Goal: Task Accomplishment & Management: Use online tool/utility

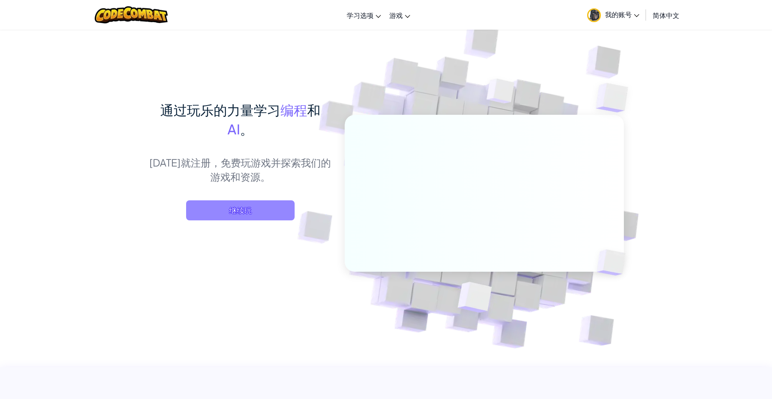
click at [253, 208] on span "继续玩" at bounding box center [240, 210] width 108 height 20
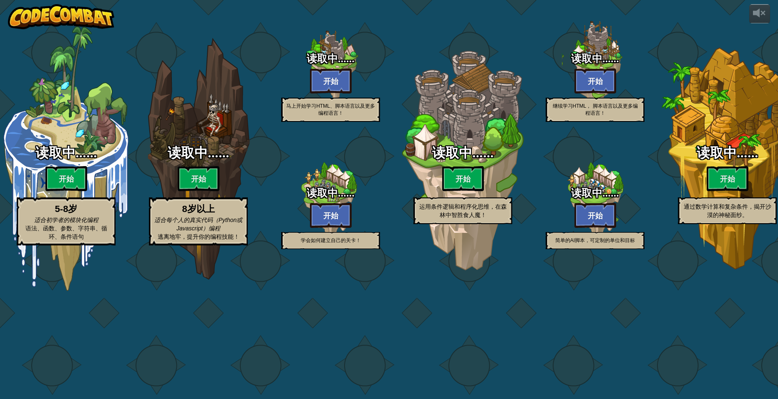
select select "zh-[PERSON_NAME]"
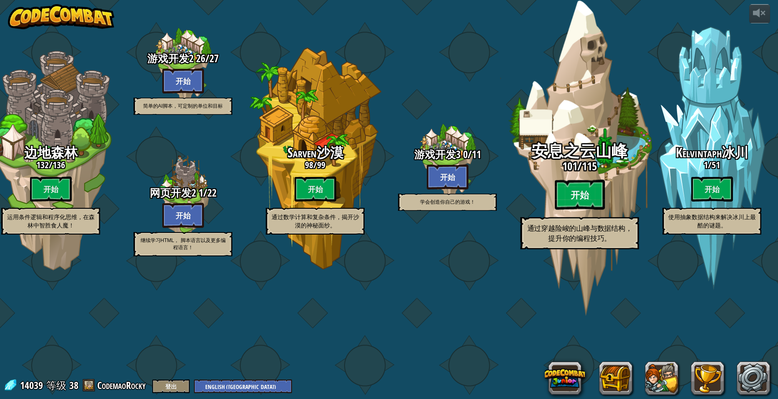
click at [591, 210] on btn "开始" at bounding box center [580, 195] width 50 height 30
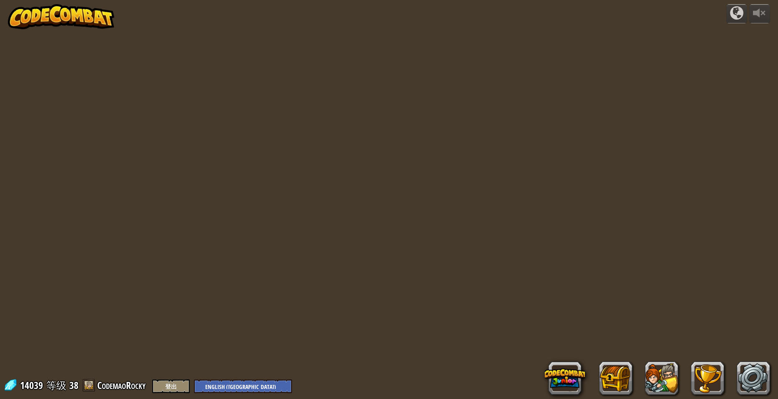
select select "zh-[PERSON_NAME]"
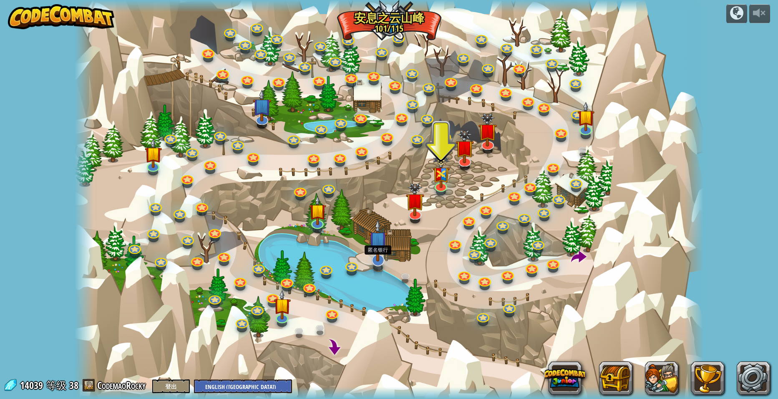
click at [379, 254] on img at bounding box center [378, 240] width 18 height 43
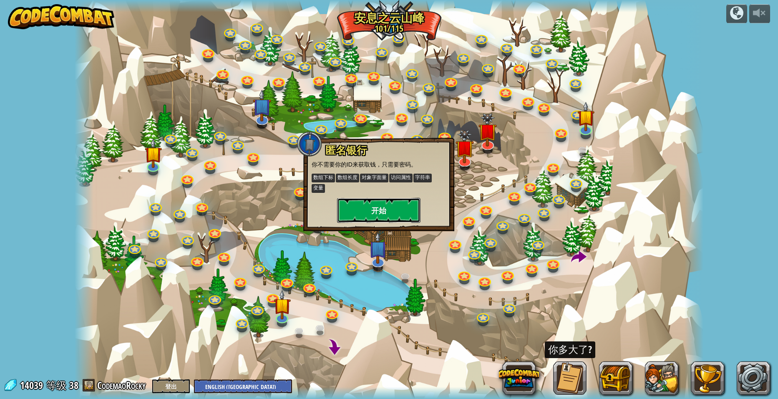
click at [374, 207] on button "开始" at bounding box center [378, 210] width 83 height 25
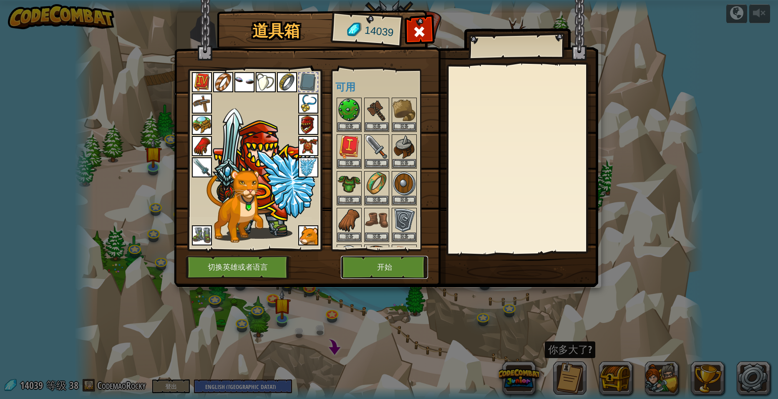
click at [389, 265] on button "开始" at bounding box center [384, 267] width 87 height 23
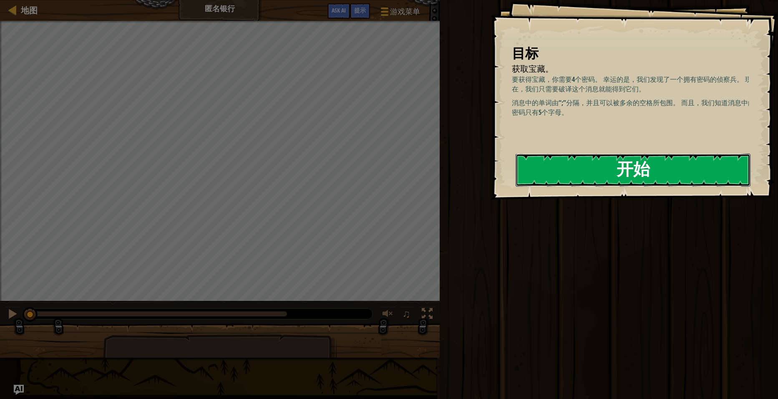
click at [634, 166] on button "开始" at bounding box center [633, 169] width 235 height 33
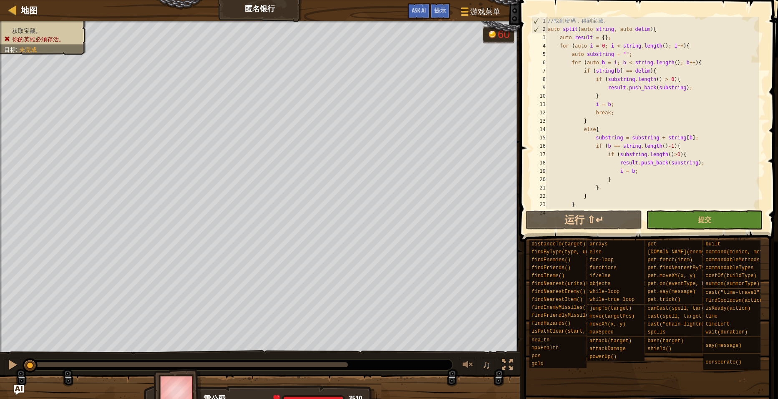
scroll to position [271, 0]
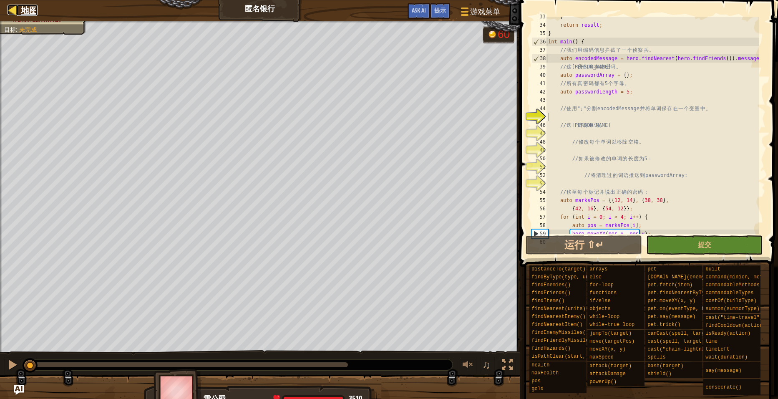
click at [18, 8] on div at bounding box center [13, 10] width 10 height 10
select select "zh-[PERSON_NAME]"
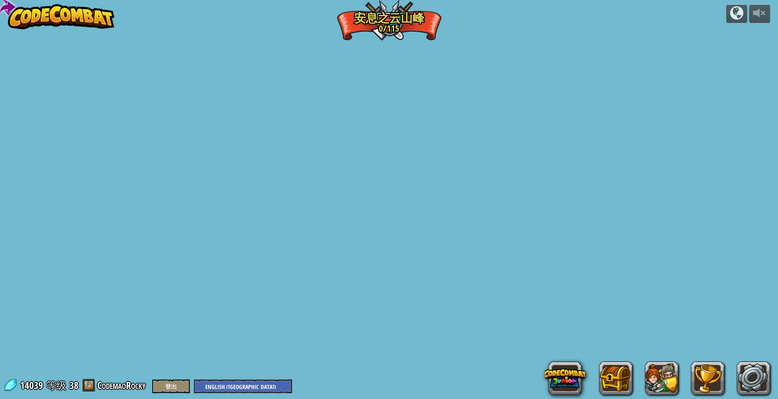
select select "zh-[PERSON_NAME]"
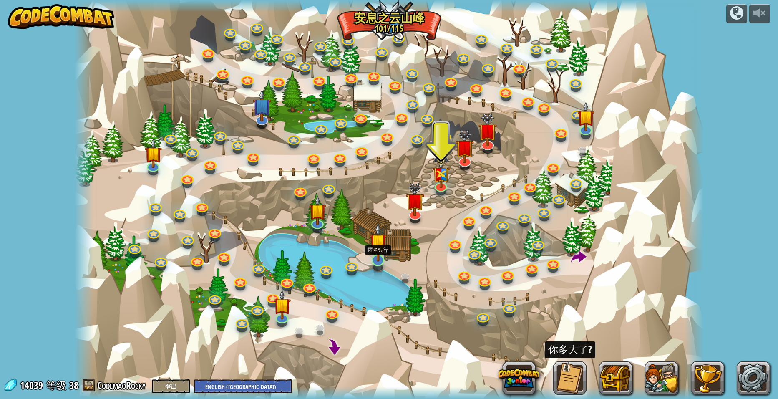
click at [379, 258] on img at bounding box center [378, 241] width 17 height 39
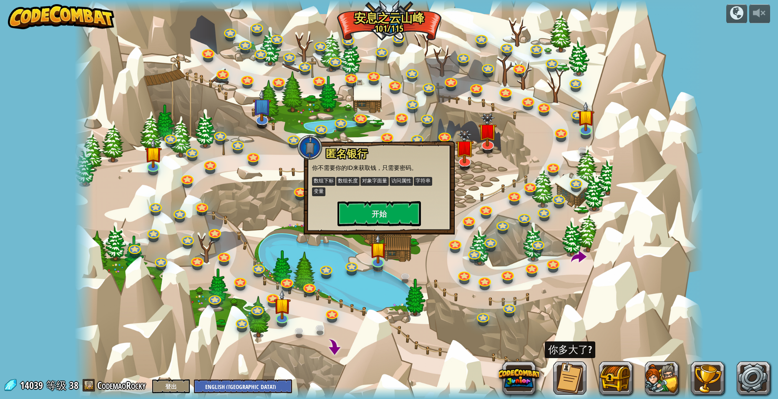
click at [485, 192] on div at bounding box center [389, 199] width 629 height 399
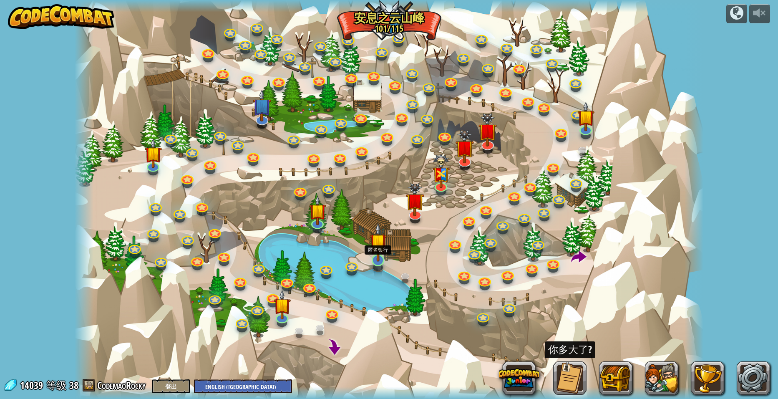
click at [377, 254] on img at bounding box center [378, 241] width 17 height 39
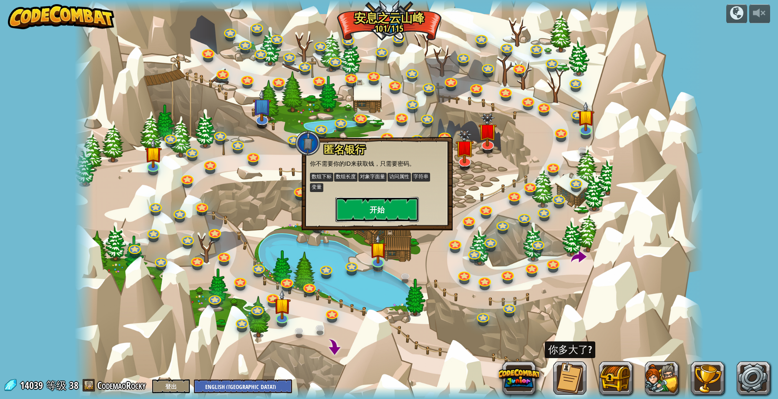
click at [387, 214] on button "开始" at bounding box center [376, 209] width 83 height 25
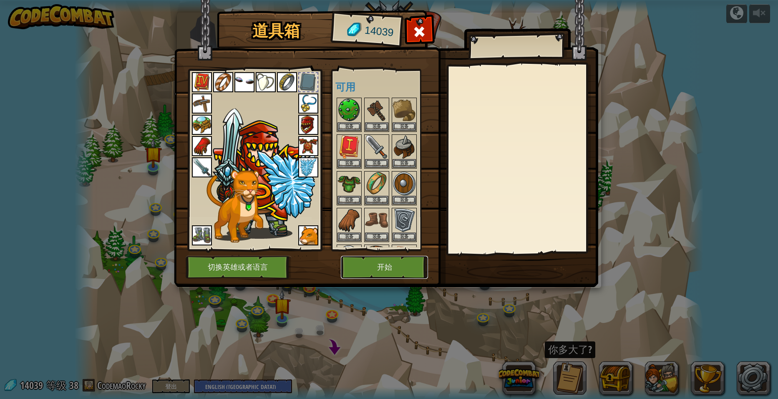
click at [384, 259] on button "开始" at bounding box center [384, 267] width 87 height 23
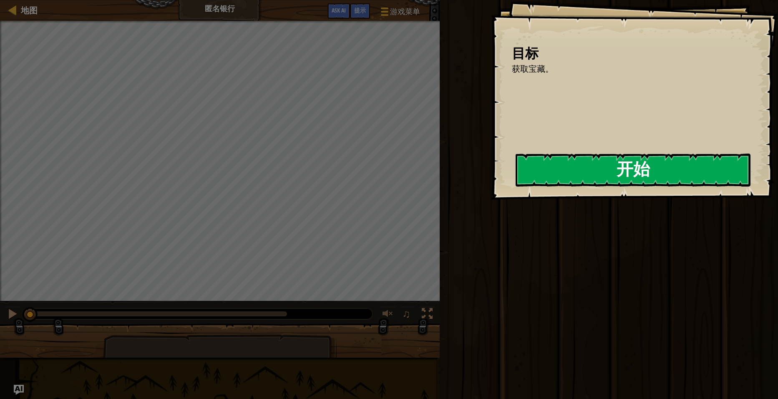
click at [516, 187] on div "开始" at bounding box center [633, 169] width 235 height 33
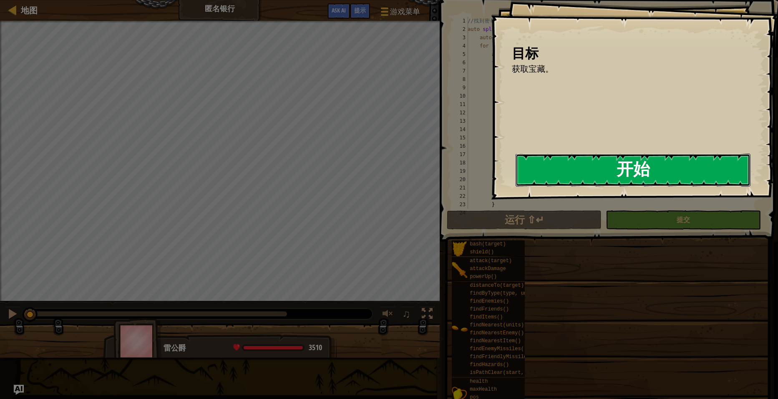
click at [641, 158] on button "开始" at bounding box center [633, 169] width 235 height 33
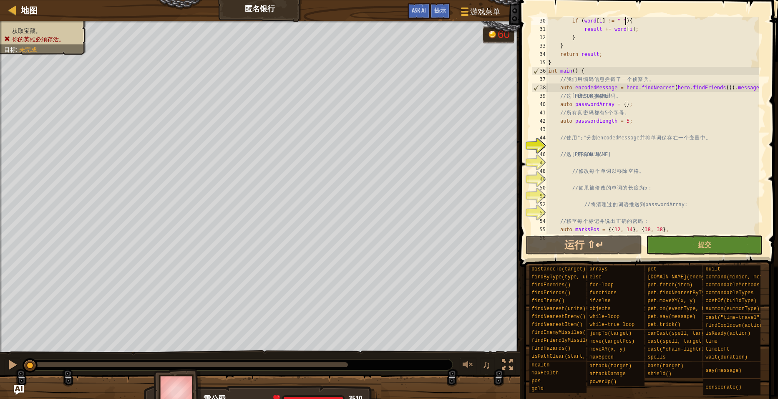
click at [633, 105] on div "if ( word [ i ] != " " ) { result += word [ i ] ; } } return result ; } int mai…" at bounding box center [652, 134] width 213 height 234
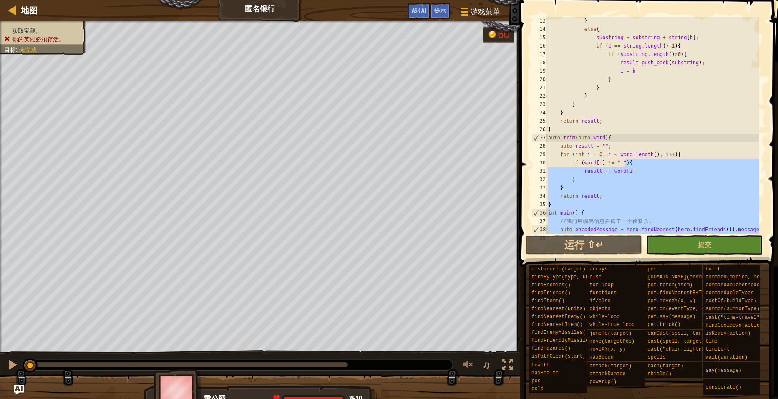
scroll to position [100, 0]
click at [664, 171] on div "} else { substring = substring + string [ b ] ; if ( b == string . length ( ) -…" at bounding box center [652, 125] width 213 height 217
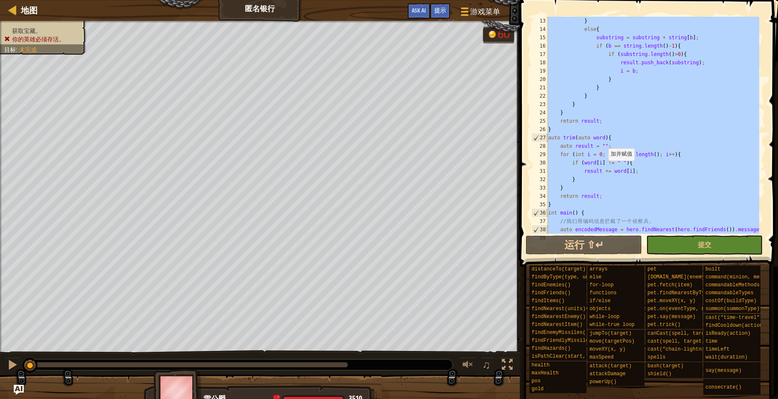
click at [604, 169] on div "} else { substring = substring + string [ b ] ; if ( b == string . length ( ) -…" at bounding box center [652, 125] width 213 height 217
paste textarea "else{"
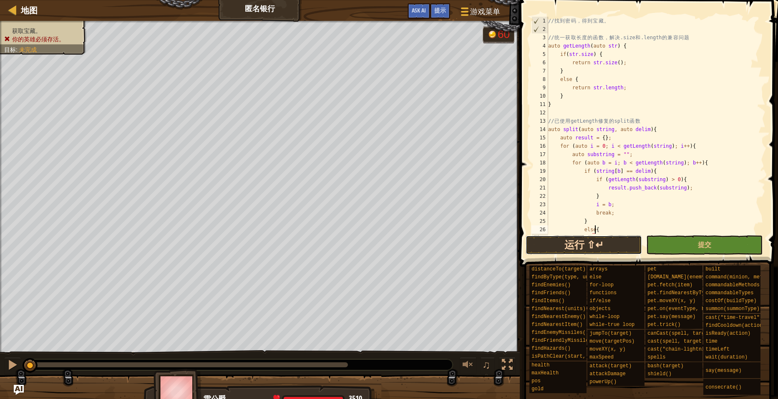
click at [607, 241] on button "运行 ⇧↵" at bounding box center [584, 244] width 116 height 19
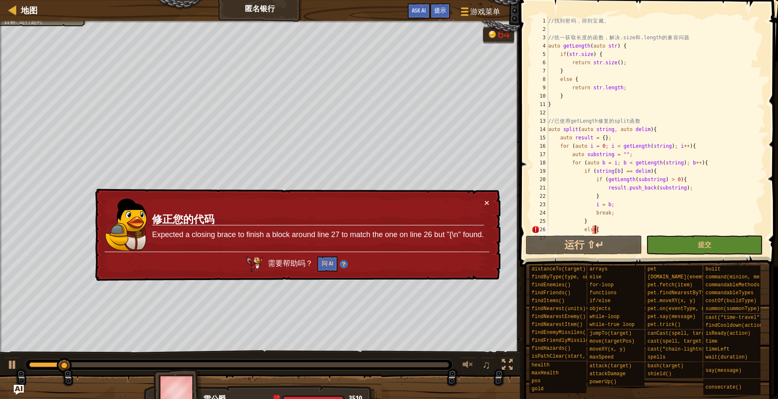
click at [484, 200] on td "修正您的代码 Expected a closing brace to finish a block around line 27 to match the o…" at bounding box center [317, 224] width 332 height 53
click at [650, 170] on div "// 找 到 密 码 ， 得 到 宝 藏 。 // 统 一 获 取 长 度 的 函 数 ， 解 决 .size 和 .length 的 兼 容 问 题 aut…" at bounding box center [652, 134] width 213 height 234
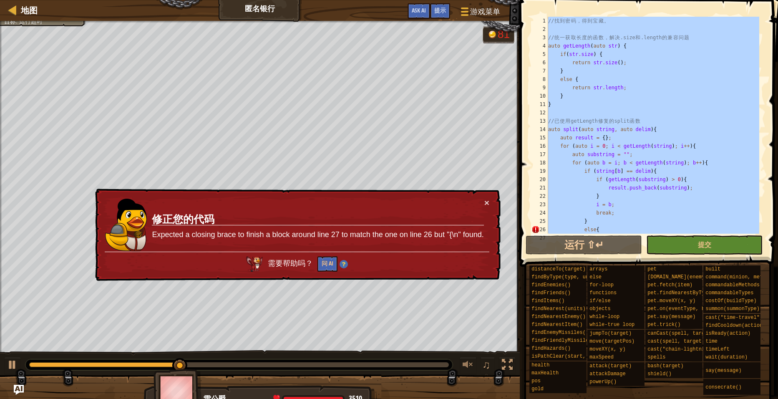
paste textarea "}"
type textarea "}"
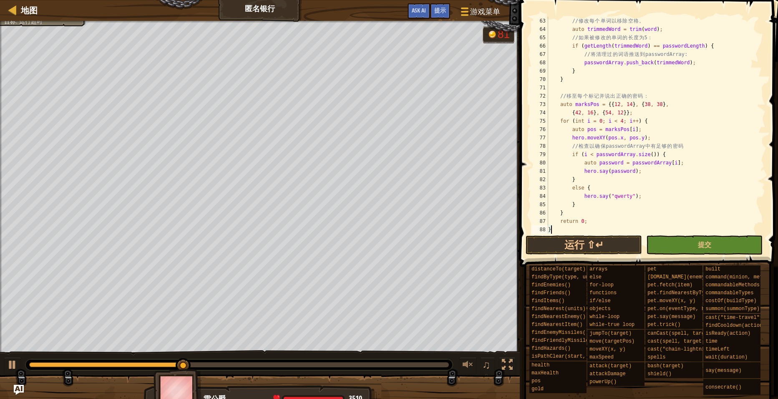
scroll to position [517, 0]
click at [706, 254] on button "提交" at bounding box center [704, 244] width 116 height 19
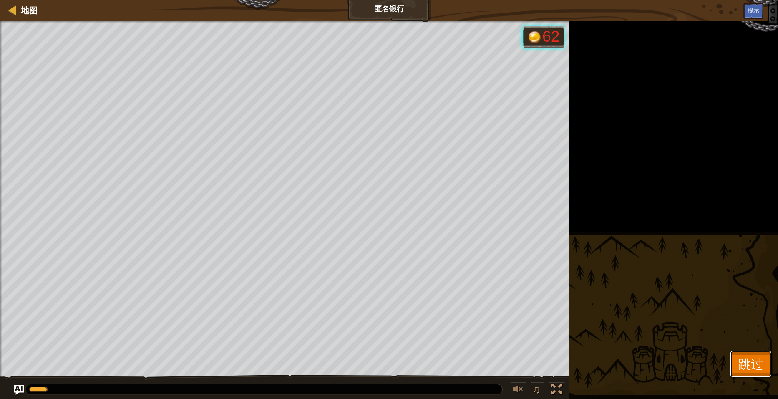
click at [745, 367] on span "跳过" at bounding box center [750, 363] width 25 height 17
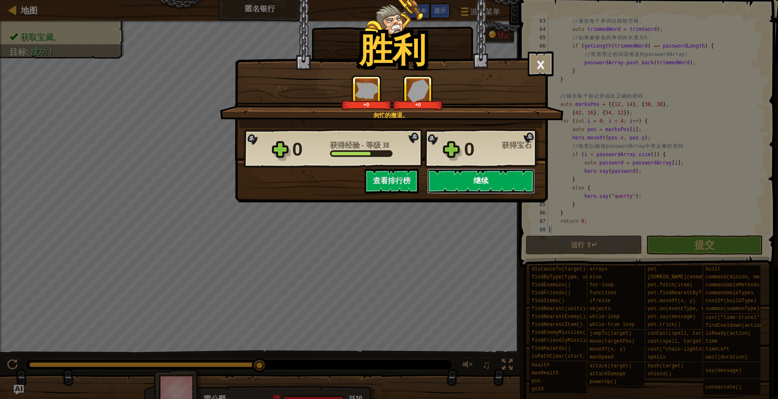
click at [493, 181] on button "继续" at bounding box center [481, 181] width 108 height 25
select select "zh-[PERSON_NAME]"
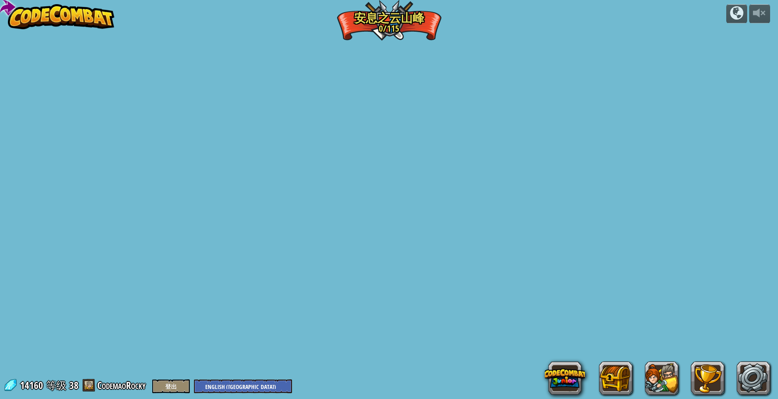
select select "zh-[PERSON_NAME]"
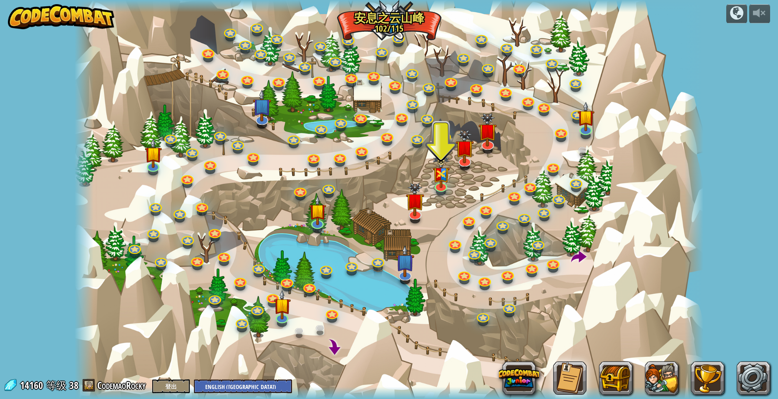
click at [625, 204] on div at bounding box center [389, 199] width 629 height 399
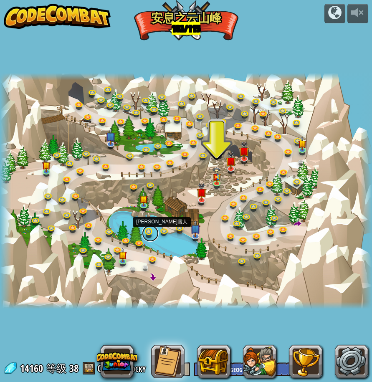
click at [147, 230] on link at bounding box center [150, 233] width 17 height 17
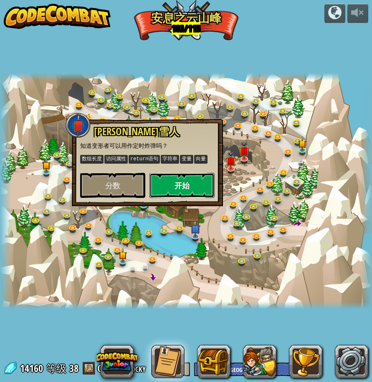
click at [181, 182] on button "开始" at bounding box center [181, 185] width 65 height 25
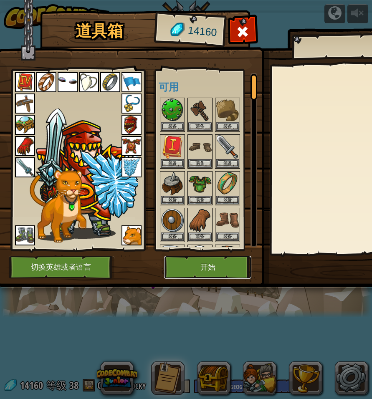
click at [227, 266] on button "开始" at bounding box center [207, 267] width 87 height 23
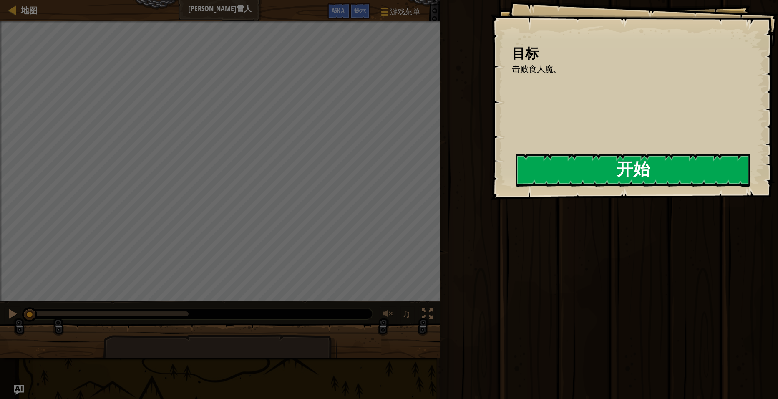
click at [537, 171] on button "开始" at bounding box center [633, 169] width 235 height 33
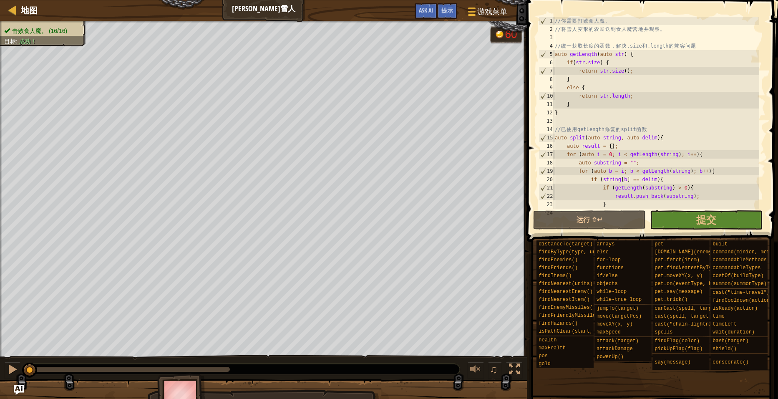
click at [625, 105] on div "// 你 需 要 打 败 食 人 魔 。 // 将 雪 人 变 形 的 农 民 送 到 食 人 魔 营 地 并 观 察 。 // 统 一 获 取 长 度 的 …" at bounding box center [699, 121] width 293 height 209
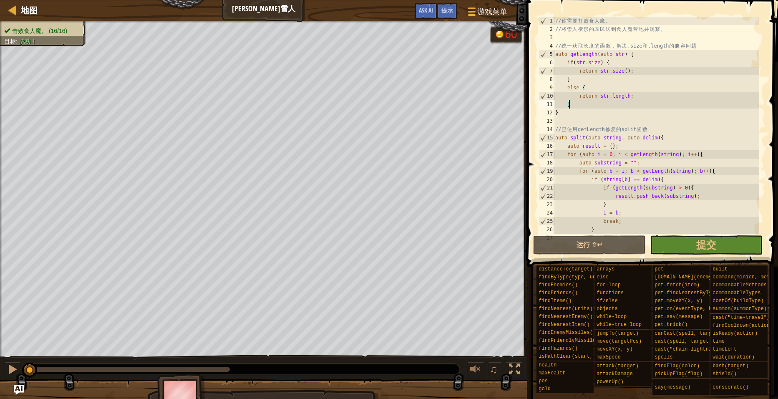
type textarea "}"
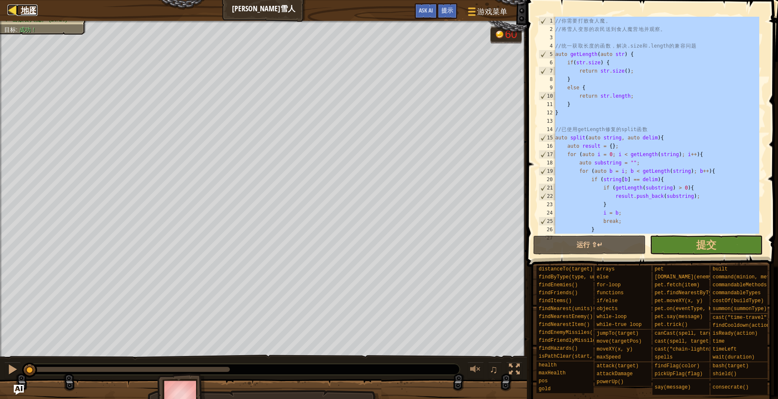
click at [27, 9] on span "地图" at bounding box center [29, 10] width 17 height 11
select select "zh-[PERSON_NAME]"
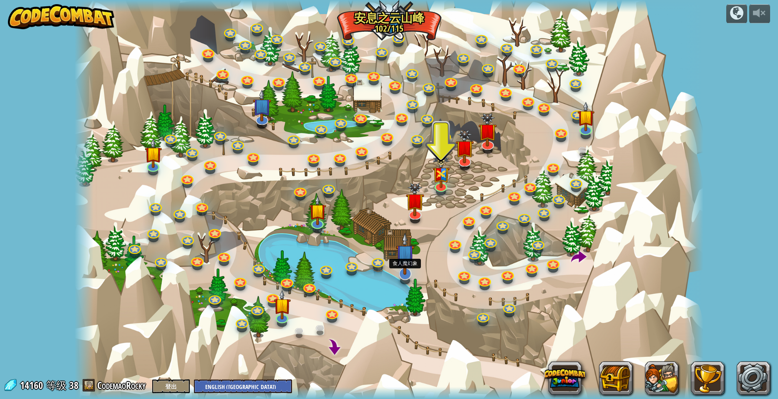
click at [406, 270] on img at bounding box center [405, 253] width 18 height 43
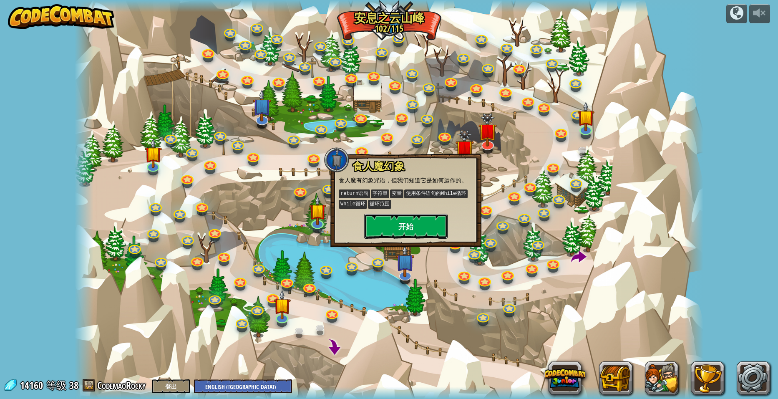
click at [414, 226] on button "开始" at bounding box center [405, 226] width 83 height 25
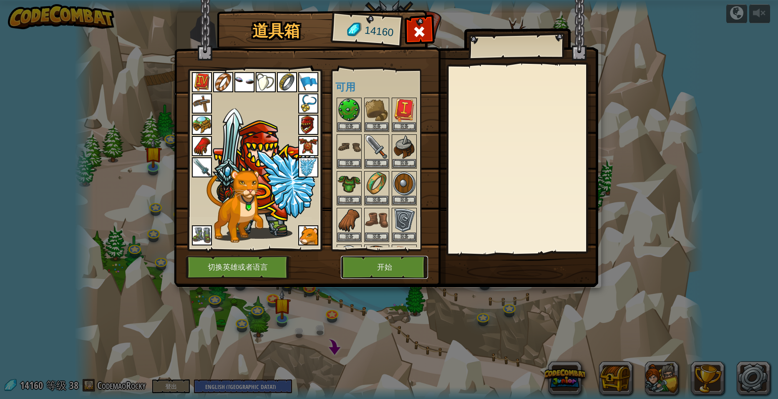
click at [407, 258] on button "开始" at bounding box center [384, 267] width 87 height 23
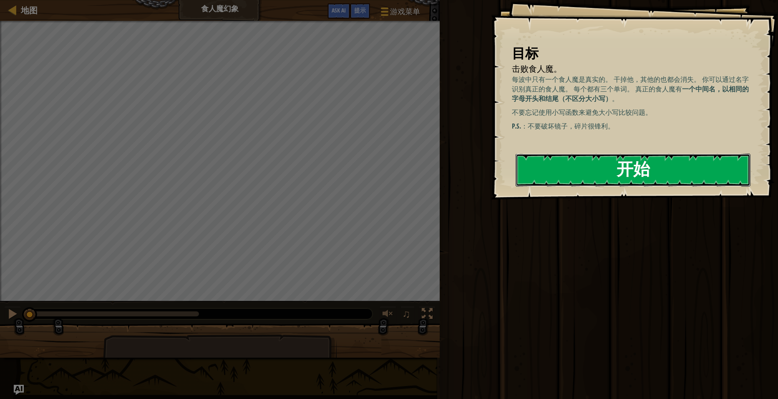
click at [634, 171] on button "开始" at bounding box center [633, 169] width 235 height 33
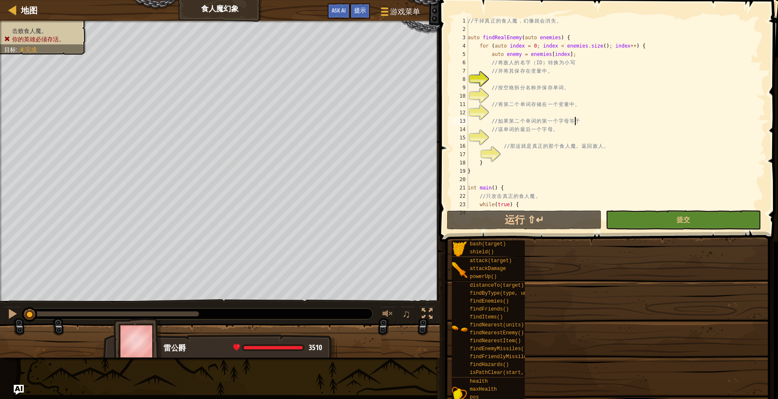
click at [578, 117] on div "// 干 掉 真 正 的 食 人 魔 ， 幻 像 就 会 消 失 。 auto findRealEnemy ( auto enemies ) { for ( …" at bounding box center [612, 121] width 293 height 209
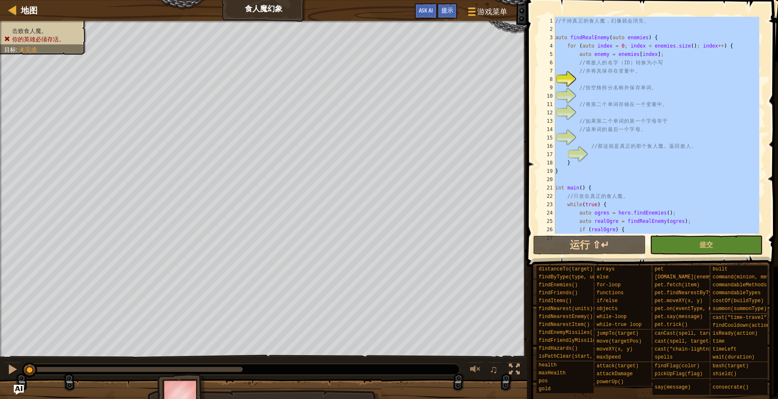
click at [646, 188] on div "// 干 掉 真 正 的 食 人 魔 ， 幻 像 就 会 消 失 。 auto findRealEnemy ( auto enemies ) { for ( …" at bounding box center [656, 125] width 206 height 217
paste textarea "return result;"
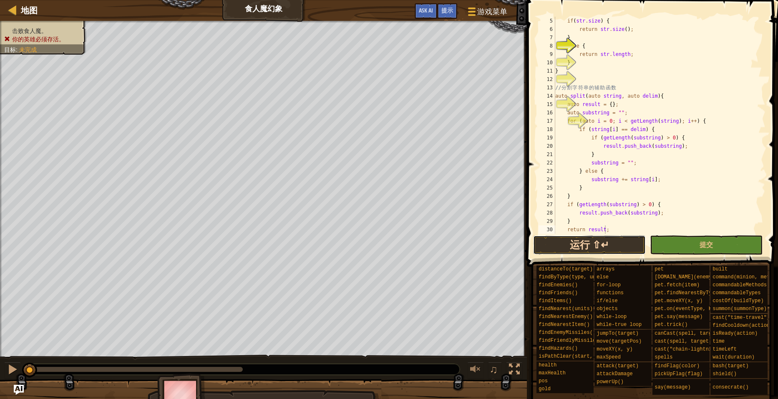
click at [604, 244] on button "运行 ⇧↵" at bounding box center [589, 244] width 113 height 19
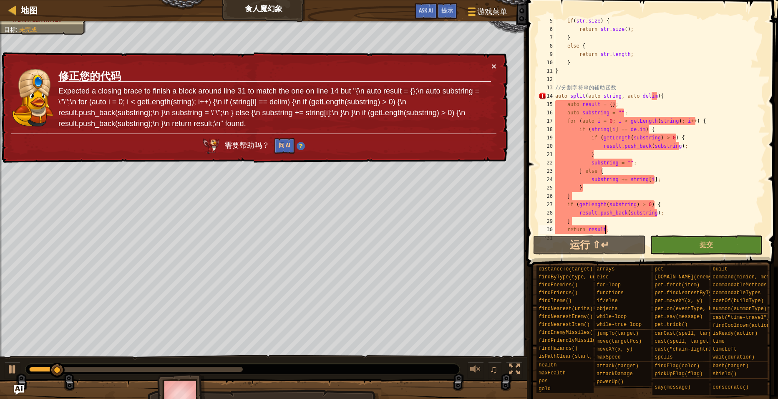
click at [497, 66] on div "× 修正您的代码 Expected a closing brace to finish a block around line 31 to match the…" at bounding box center [254, 107] width 508 height 111
click at [493, 65] on button "×" at bounding box center [493, 66] width 5 height 9
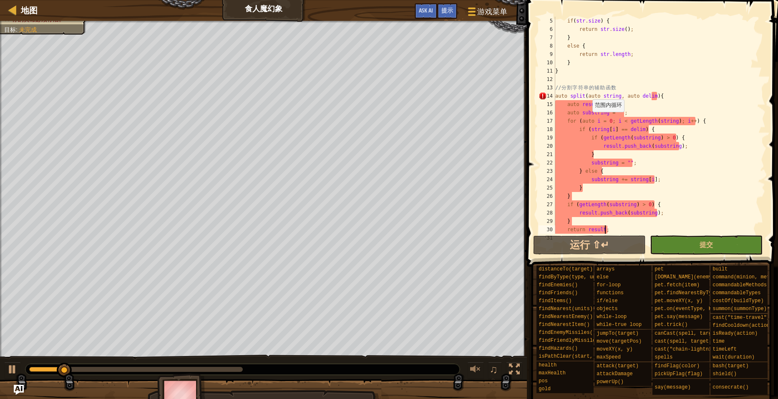
scroll to position [0, 0]
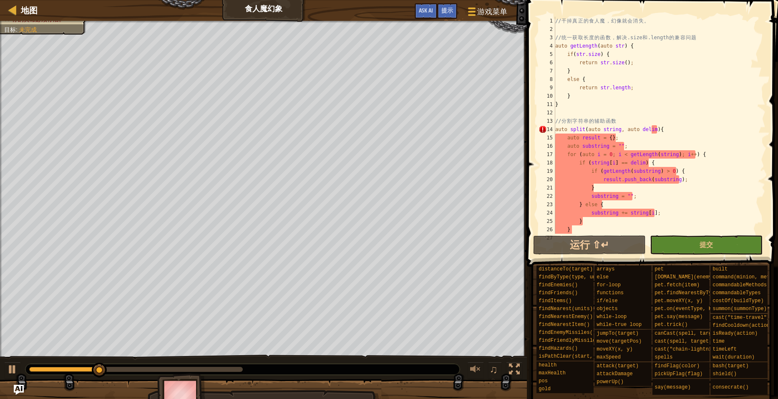
click at [693, 212] on div "// 干 掉 真 正 的 食 人 魔 ， 幻 像 就 会 消 失 。 // 统 一 获 取 长 度 的 函 数 ， 解 决 .size 和 .length 的…" at bounding box center [656, 134] width 206 height 234
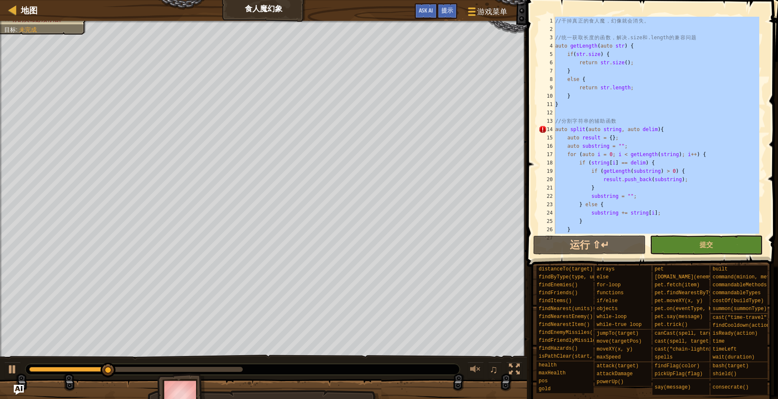
paste textarea "}"
type textarea "}"
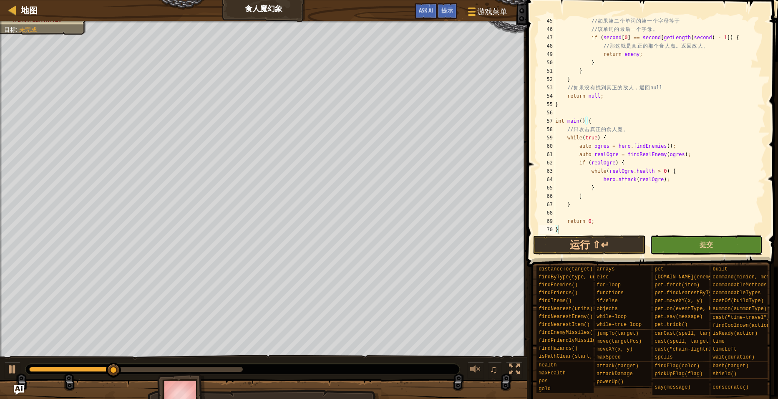
click at [704, 238] on button "提交" at bounding box center [706, 244] width 113 height 19
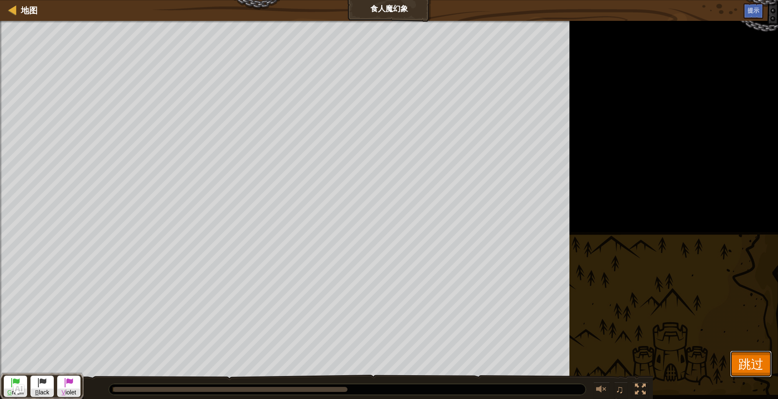
click at [749, 363] on span "跳过" at bounding box center [750, 363] width 25 height 17
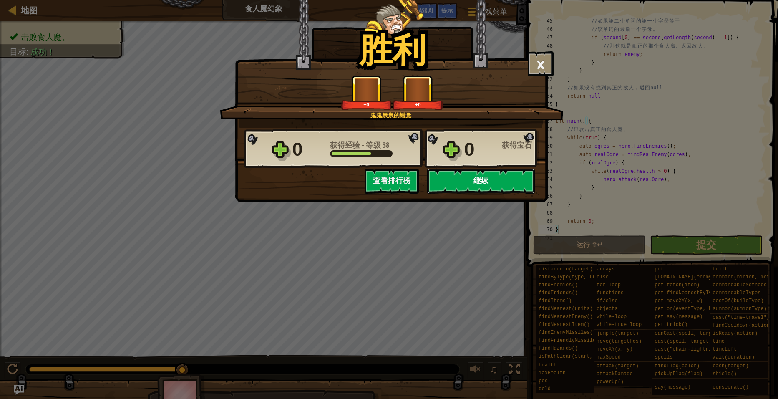
click at [482, 181] on button "继续" at bounding box center [481, 181] width 108 height 25
select select "zh-[PERSON_NAME]"
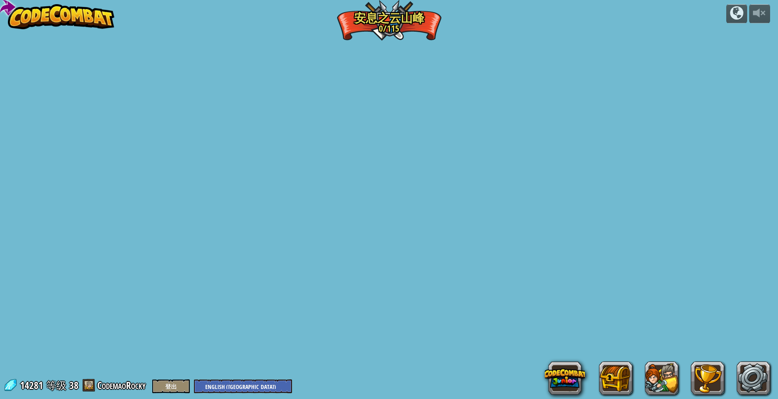
select select "zh-[PERSON_NAME]"
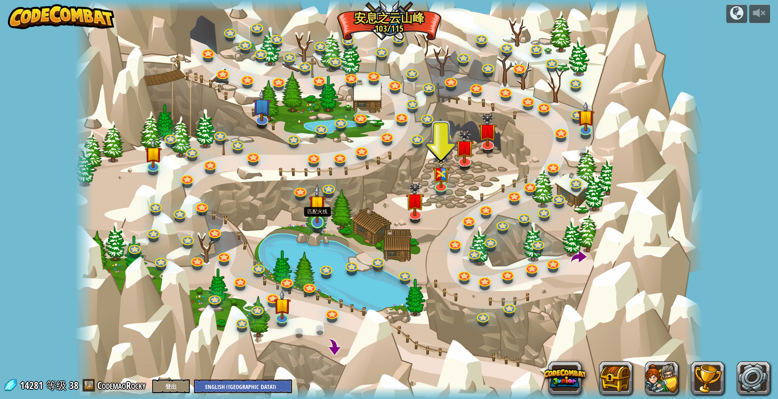
click at [314, 222] on img at bounding box center [317, 203] width 17 height 39
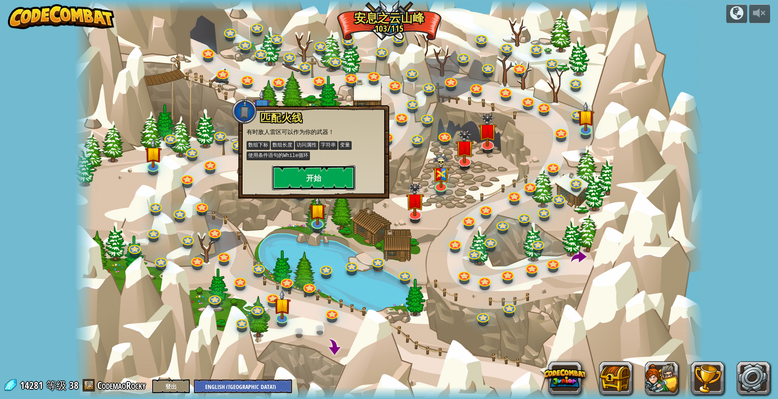
click at [297, 167] on button "开始" at bounding box center [313, 177] width 83 height 25
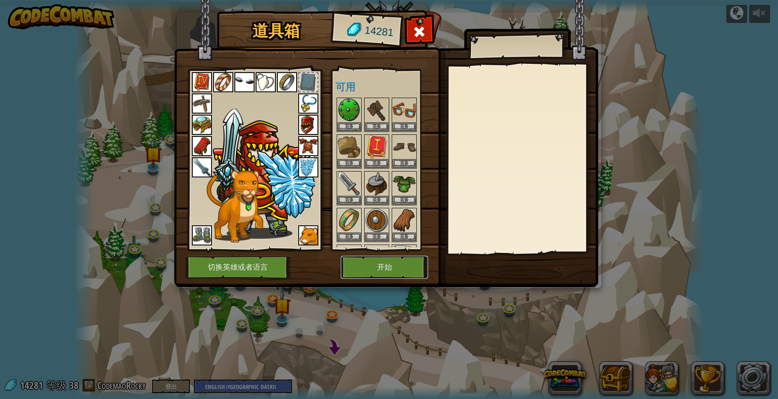
click at [375, 259] on button "开始" at bounding box center [384, 267] width 87 height 23
click at [394, 270] on button "开始" at bounding box center [384, 267] width 87 height 23
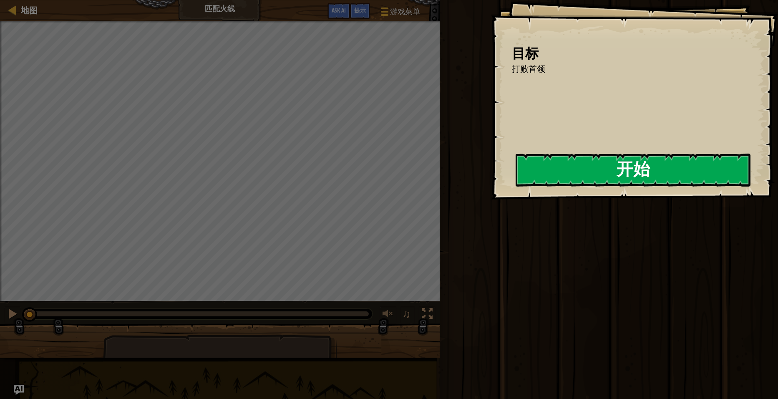
click at [516, 179] on button "开始" at bounding box center [633, 169] width 235 height 33
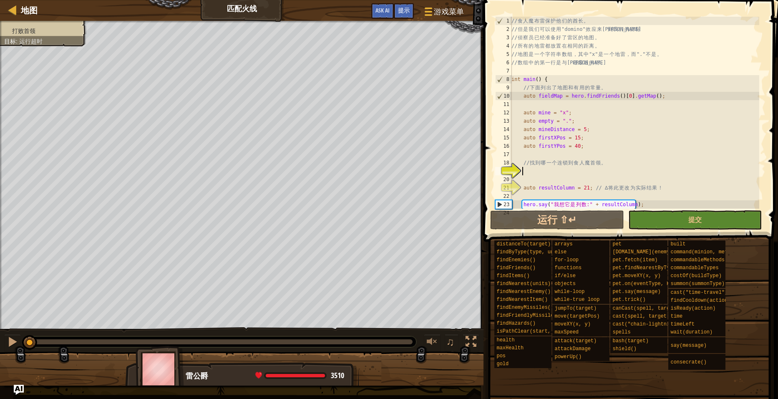
scroll to position [25, 0]
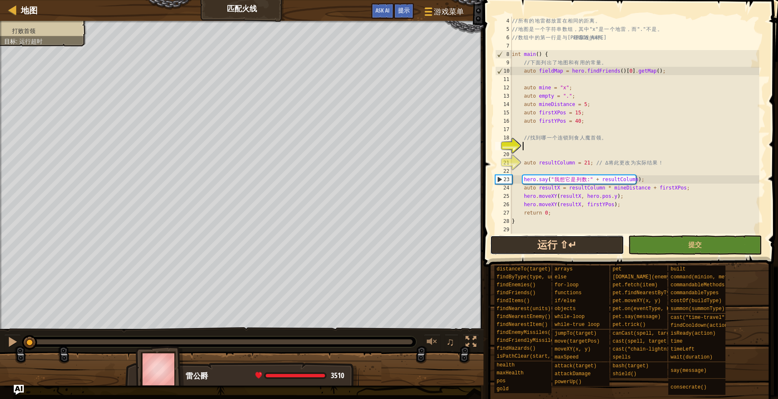
click at [563, 239] on button "运行 ⇧↵" at bounding box center [557, 244] width 134 height 19
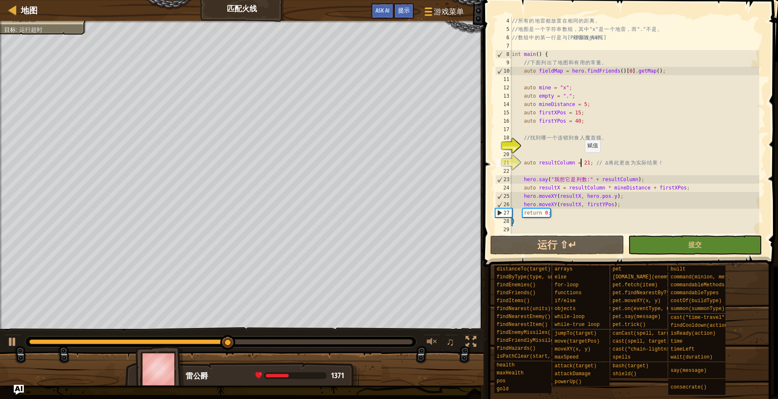
click at [581, 161] on div "// 所 有 的 地 雷 都 放 置 在 相 同 的 距 离 。 // 地 图 是 一 个 字 符 串 数 组 ， 其 中 "x" 是 一 个 地 雷 ， 而…" at bounding box center [634, 134] width 249 height 234
drag, startPoint x: 584, startPoint y: 162, endPoint x: 579, endPoint y: 162, distance: 4.2
click at [579, 162] on div "// 所 有 的 地 雷 都 放 置 在 相 同 的 距 离 。 // 地 图 是 一 个 字 符 串 数 组 ， 其 中 "x" 是 一 个 地 雷 ， 而…" at bounding box center [634, 134] width 249 height 234
click at [578, 241] on button "运行 ⇧↵" at bounding box center [557, 244] width 134 height 19
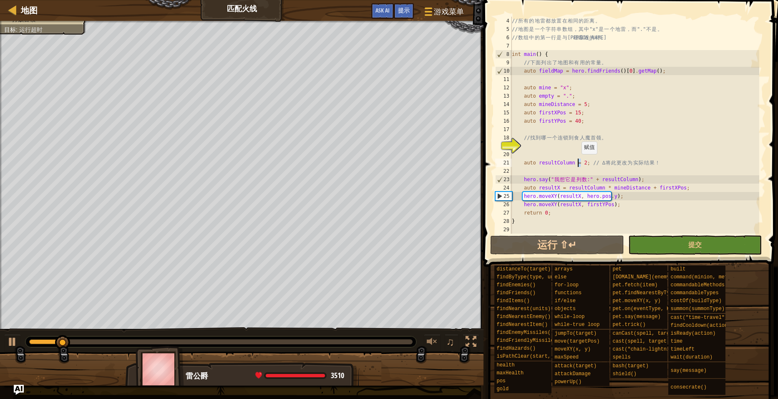
click at [577, 162] on div "// 所 有 的 地 雷 都 放 置 在 相 同 的 距 离 。 // 地 图 是 一 个 字 符 串 数 组 ， 其 中 "x" 是 一 个 地 雷 ， 而…" at bounding box center [634, 134] width 249 height 234
type textarea "auto resultColumn = 1; // ∆ 将此更改为实际结果！"
click at [567, 240] on button "运行 ⇧↵" at bounding box center [557, 244] width 134 height 19
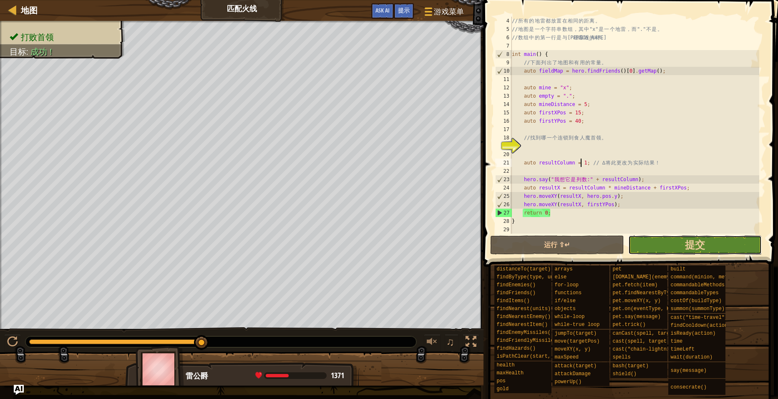
click at [711, 250] on button "提交" at bounding box center [695, 244] width 134 height 19
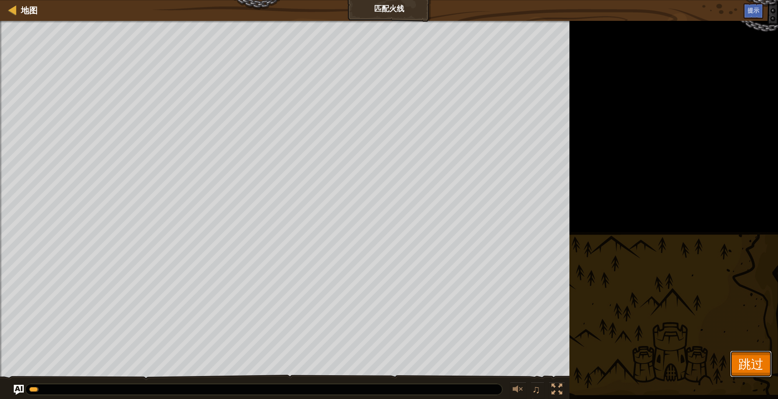
click at [750, 362] on span "跳过" at bounding box center [750, 363] width 25 height 17
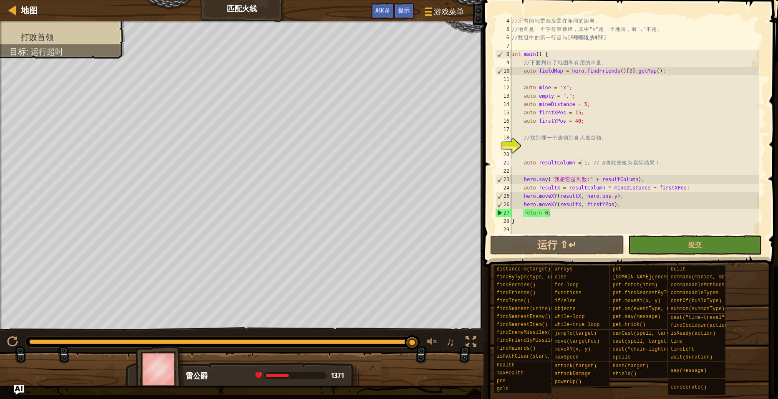
click at [617, 146] on div "// 所 有 的 地 雷 都 放 置 在 相 同 的 距 离 。 // 地 图 是 一 个 字 符 串 数 组 ， 其 中 "x" 是 一 个 地 雷 ， 而…" at bounding box center [634, 134] width 249 height 234
type textarea "}"
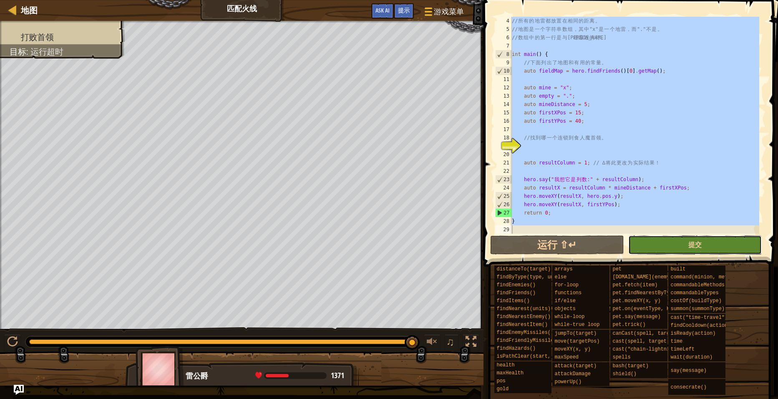
click at [672, 237] on button "提交" at bounding box center [695, 244] width 134 height 19
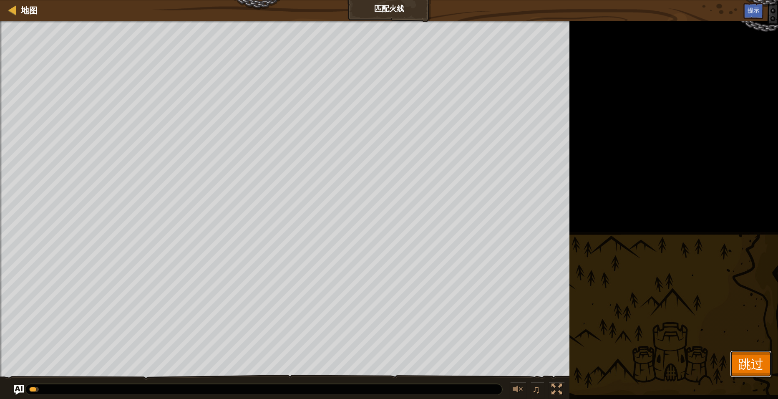
click at [743, 355] on span "跳过" at bounding box center [750, 363] width 25 height 17
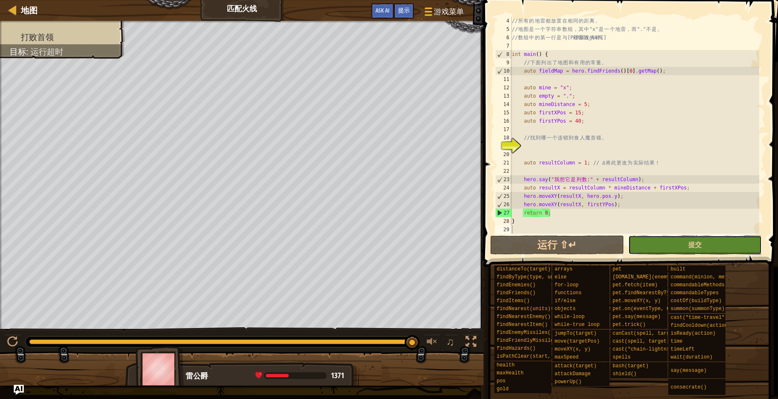
click at [679, 249] on button "提交" at bounding box center [695, 244] width 134 height 19
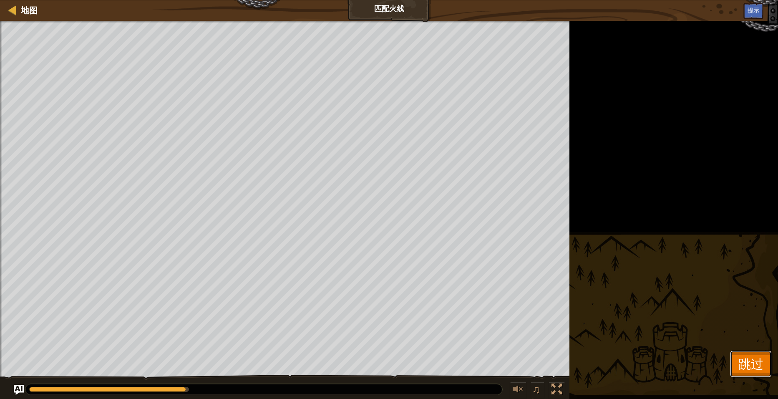
click at [741, 363] on span "跳过" at bounding box center [750, 363] width 25 height 17
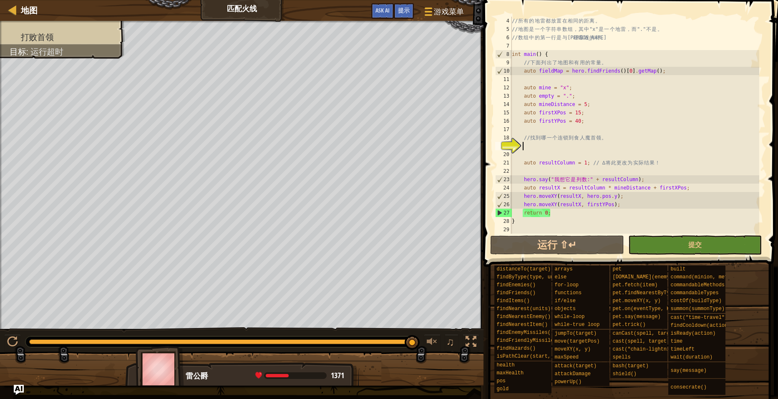
click at [587, 148] on div "// 所 有 的 地 雷 都 放 置 在 相 同 的 距 离 。 // 地 图 是 一 个 字 符 串 数 组 ， 其 中 "x" 是 一 个 地 雷 ， 而…" at bounding box center [634, 134] width 249 height 234
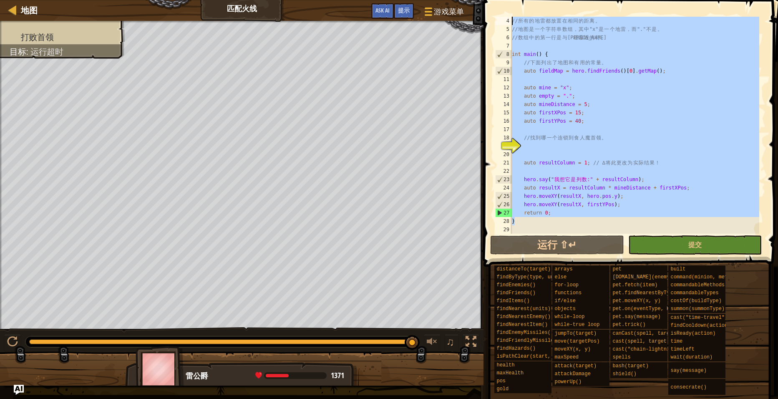
scroll to position [0, 0]
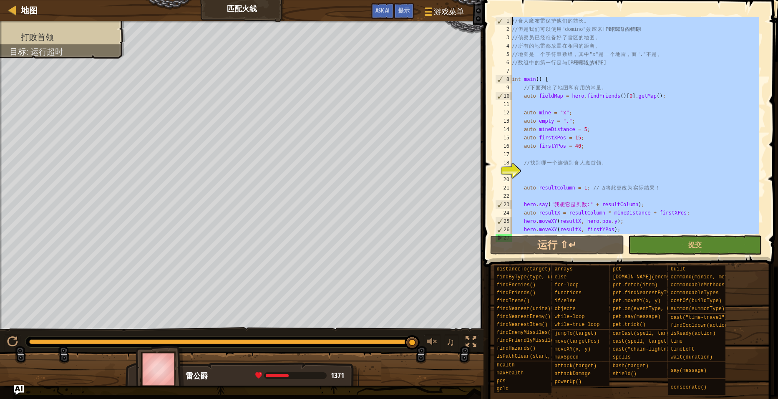
drag, startPoint x: 524, startPoint y: 222, endPoint x: 505, endPoint y: 14, distance: 209.0
click at [505, 14] on div "1 2 3 4 5 6 7 8 9 10 11 12 13 14 15 16 17 18 19 20 21 22 23 24 25 26 27 // 食 人 …" at bounding box center [629, 149] width 297 height 291
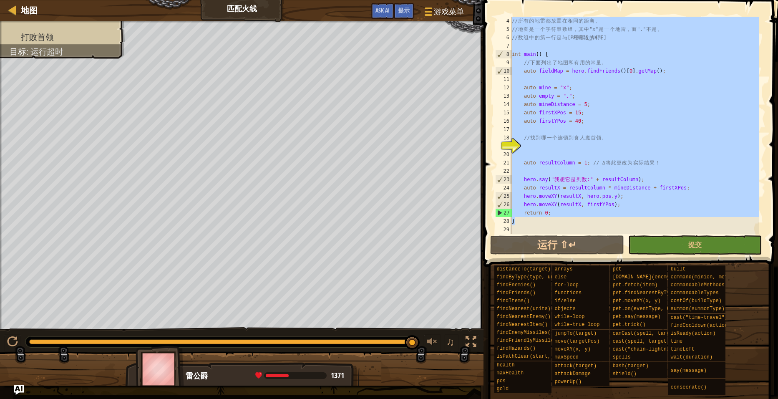
scroll to position [25, 0]
click at [601, 140] on div "// 所 有 的 地 雷 都 放 置 在 相 同 的 距 离 。 // 地 图 是 一 个 字 符 串 数 组 ， 其 中 "x" 是 一 个 地 雷 ， 而…" at bounding box center [634, 125] width 249 height 217
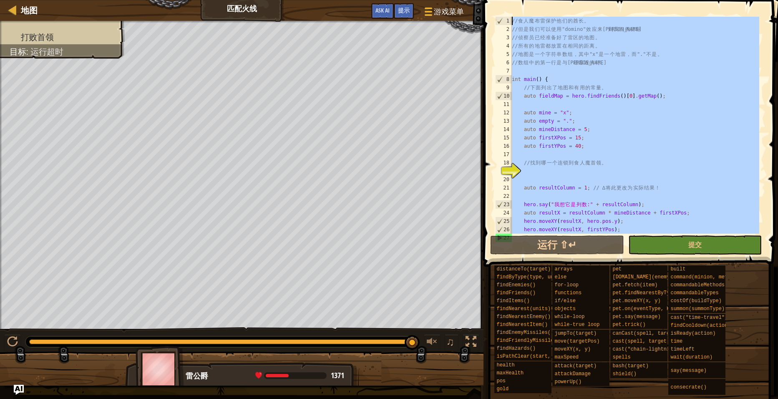
scroll to position [0, 0]
drag, startPoint x: 524, startPoint y: 226, endPoint x: 482, endPoint y: 8, distance: 221.8
click at [482, 8] on div "地图 匹配火线 游戏菜单 完成 提示 Ask AI 1 ההההההההההההההההההההההההההההההההההההההההההההההההההה…" at bounding box center [389, 199] width 778 height 399
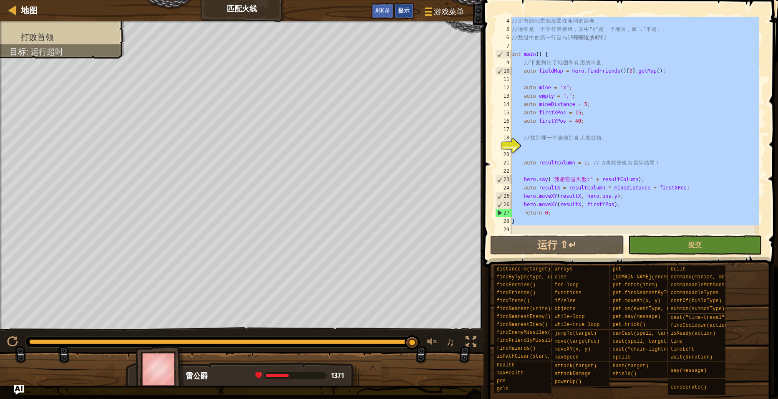
click at [402, 12] on span "提示" at bounding box center [404, 10] width 12 height 8
type textarea "// 食人魔[PERSON_NAME]保护他们的酋长。"
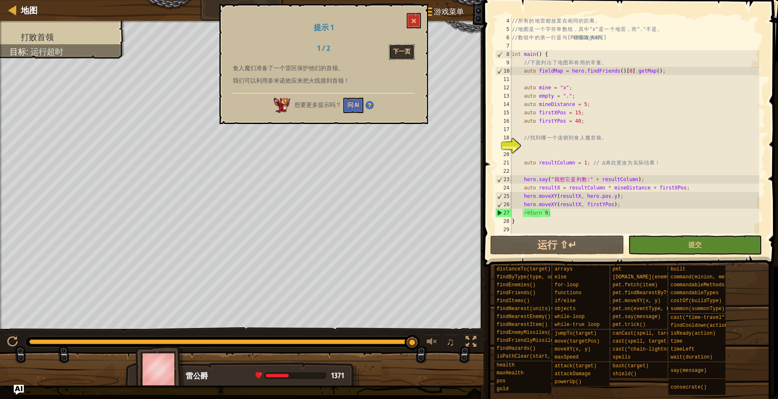
click at [398, 55] on button "下一页" at bounding box center [402, 51] width 26 height 15
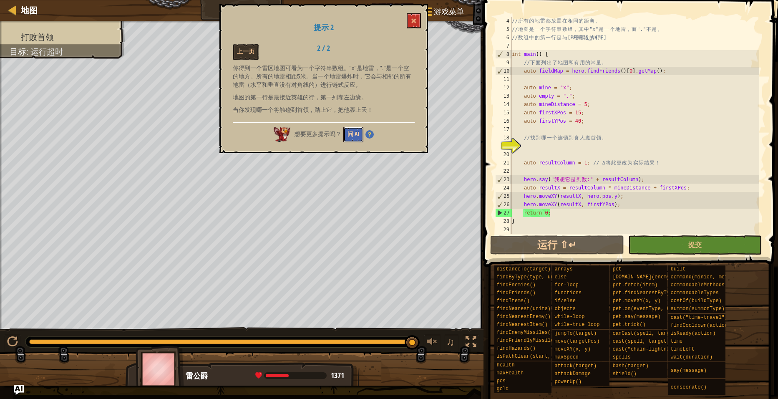
click at [349, 137] on button "问 AI" at bounding box center [353, 134] width 20 height 15
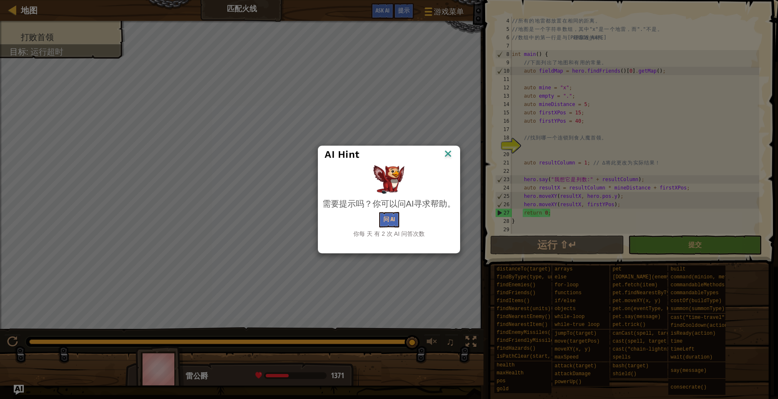
click at [387, 230] on div "你每 天 有 2 次 AI 问答次数" at bounding box center [388, 233] width 133 height 8
click at [390, 219] on button "问 AI" at bounding box center [389, 219] width 20 height 15
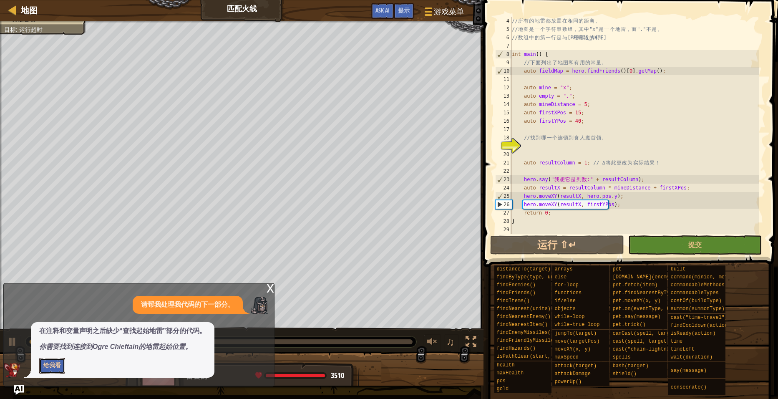
click at [47, 365] on button "给我看" at bounding box center [52, 365] width 26 height 15
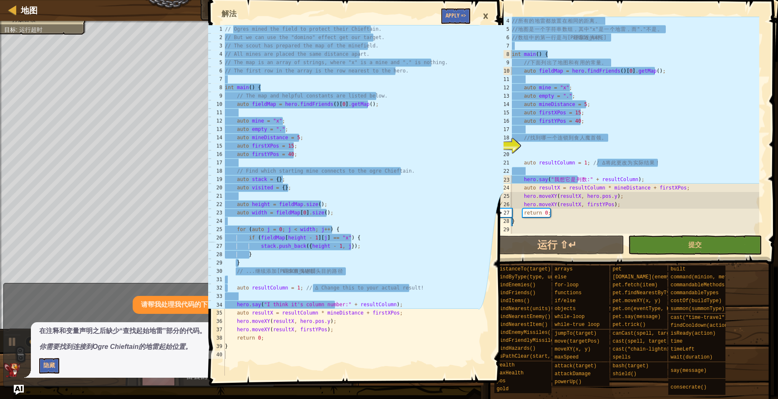
click at [364, 209] on div "// Ogres mined the field to protect their Chieftain. // But we can use the "dom…" at bounding box center [350, 208] width 255 height 367
click at [402, 200] on div "// Ogres mined the field to protect their Chieftain. // But we can use the "dom…" at bounding box center [350, 208] width 255 height 367
click at [318, 275] on div "// Ogres mined the field to protect their Chieftain. // But we can use the "dom…" at bounding box center [350, 208] width 255 height 367
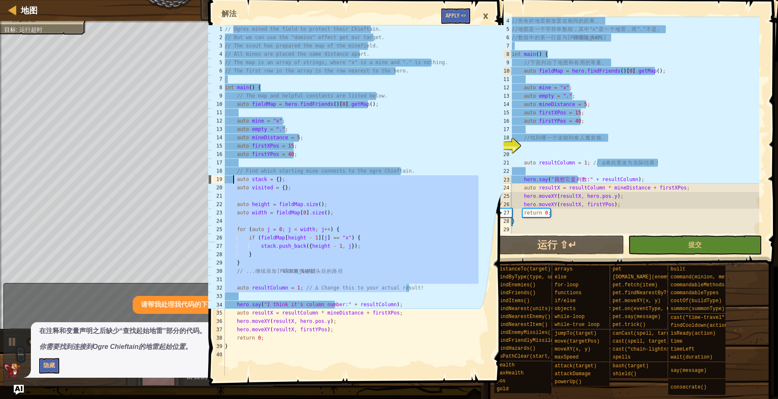
drag, startPoint x: 413, startPoint y: 286, endPoint x: 232, endPoint y: 181, distance: 209.0
click at [232, 181] on div "// Ogres mined the field to protect their Chieftain. // But we can use the "dom…" at bounding box center [350, 208] width 255 height 367
click at [309, 238] on div "// Ogres mined the field to protect their Chieftain. // But we can use the "dom…" at bounding box center [350, 200] width 255 height 350
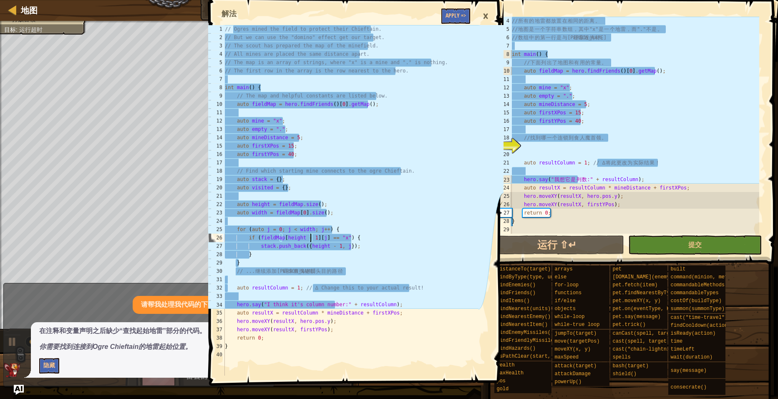
click at [350, 273] on div "// Ogres mined the field to protect their Chieftain. // But we can use the "dom…" at bounding box center [350, 208] width 255 height 367
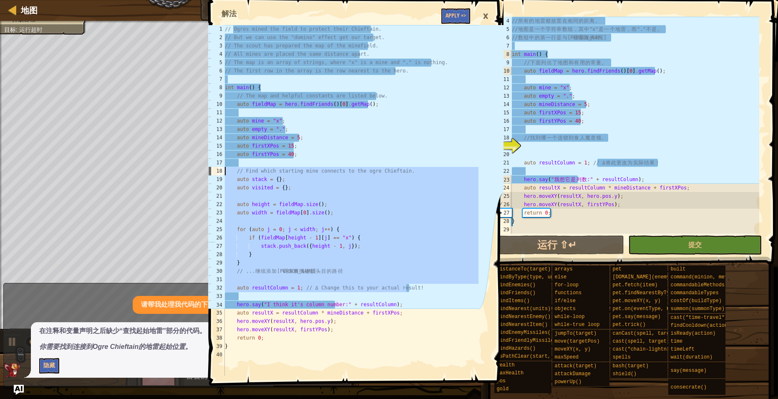
drag, startPoint x: 410, startPoint y: 287, endPoint x: 221, endPoint y: 169, distance: 222.2
click at [221, 169] on div "// ... 继续添加代码来查找连接头目的路径 1 2 3 4 5 6 7 8 9 10 11 12 13 14 15 16 17 18 19 20 21 2…" at bounding box center [342, 200] width 272 height 350
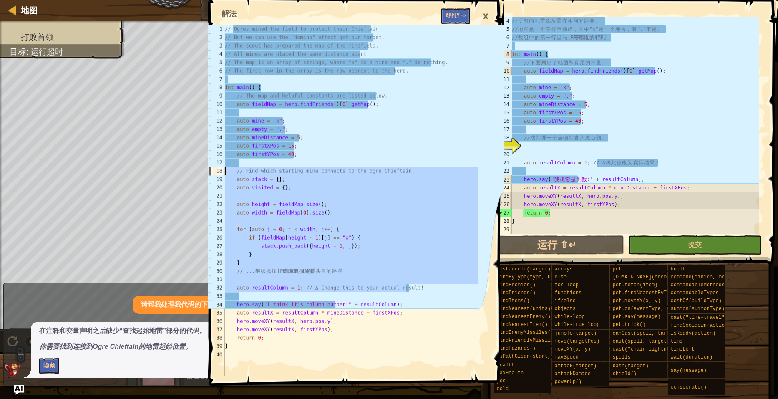
click at [385, 129] on div "// Ogres mined the field to protect their Chieftain. // But we can use the "dom…" at bounding box center [350, 208] width 255 height 367
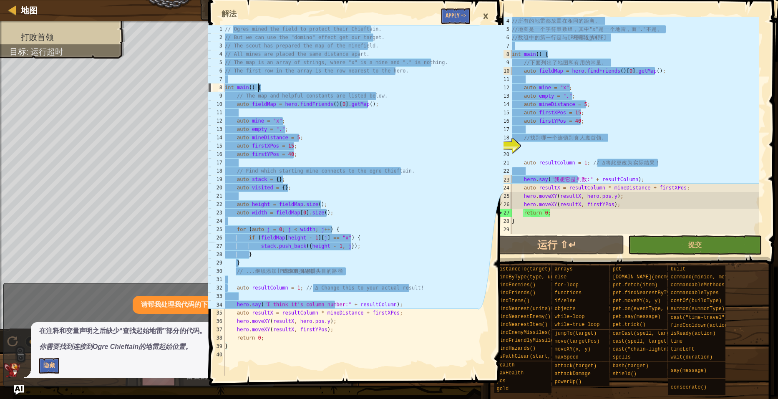
click at [407, 89] on div "// Ogres mined the field to protect their Chieftain. // But we can use the "dom…" at bounding box center [350, 208] width 255 height 367
click at [224, 27] on div "1" at bounding box center [216, 29] width 17 height 8
click at [288, 344] on div "// Ogres mined the field to protect their Chieftain. // But we can use the "dom…" at bounding box center [350, 208] width 255 height 367
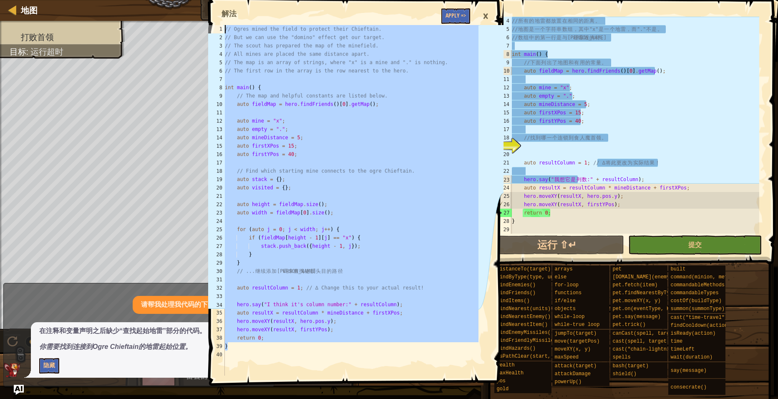
drag, startPoint x: 262, startPoint y: 350, endPoint x: 217, endPoint y: 16, distance: 336.6
click at [217, 16] on div "} 1 2 3 4 5 6 7 8 9 10 11 12 13 14 15 16 17 18 19 20 21 22 23 24 25 26 27 28 29…" at bounding box center [354, 190] width 297 height 373
type textarea "// Ogres mined the field to protect their Chieftain. // But we can use the "dom…"
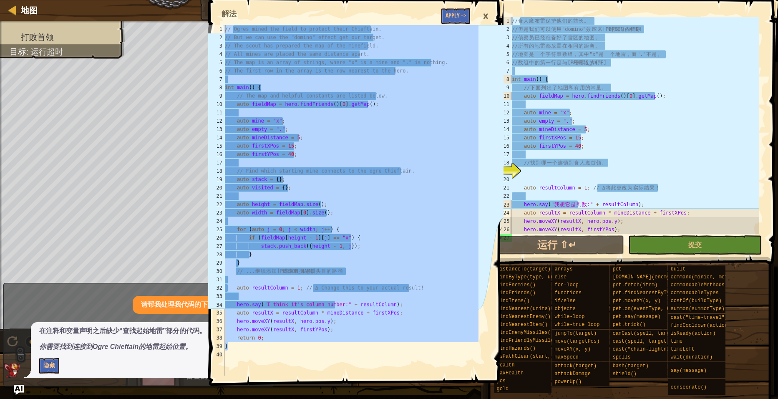
click at [640, 153] on div "// 食 人 魔 [PERSON_NAME] 保 护 他 们 的 酋 长 。 // 但 是 我 们 可 以 使 用 "domino" 效 应 来 达 到 我 …" at bounding box center [634, 134] width 249 height 234
click at [487, 15] on div "×" at bounding box center [485, 16] width 14 height 19
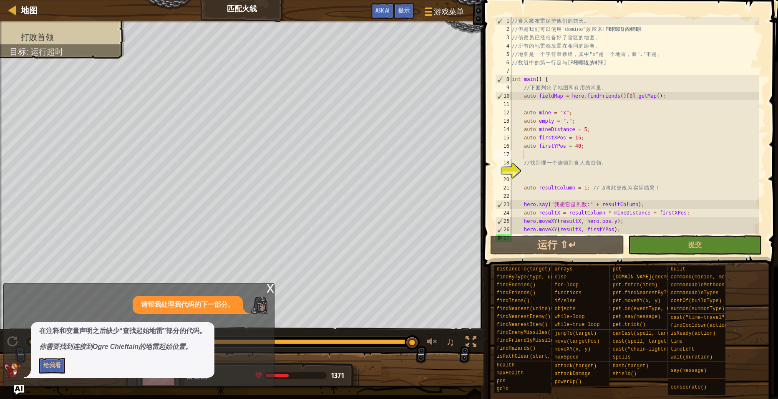
click at [637, 126] on div "// 食 人 魔 [PERSON_NAME] 保 护 他 们 的 酋 长 。 // 但 是 我 们 可 以 使 用 "domino" 效 应 来 达 到 我 …" at bounding box center [634, 134] width 249 height 234
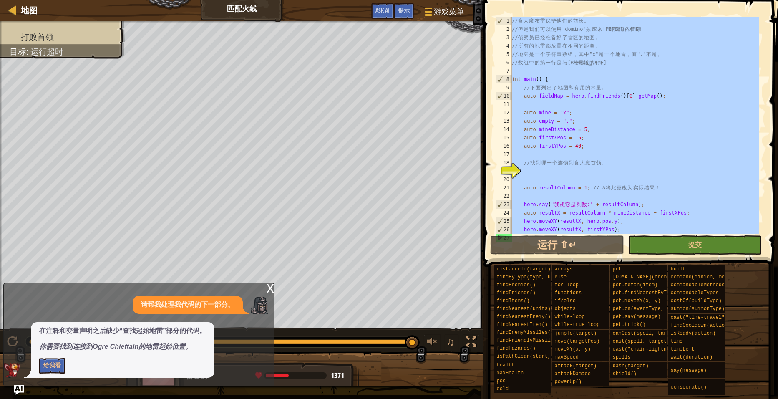
paste textarea
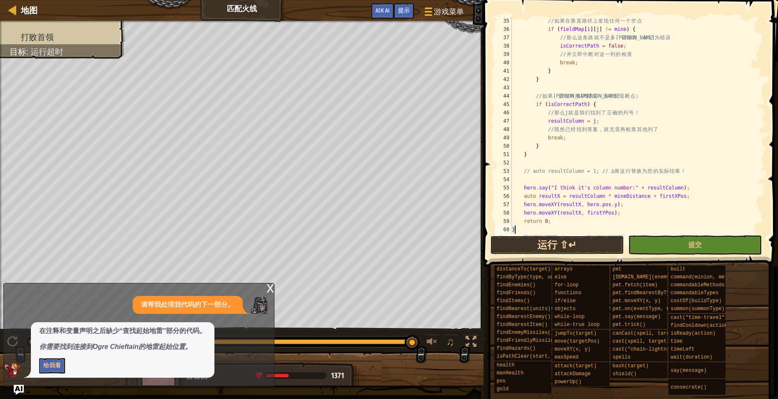
click at [573, 242] on button "运行 ⇧↵" at bounding box center [557, 244] width 134 height 19
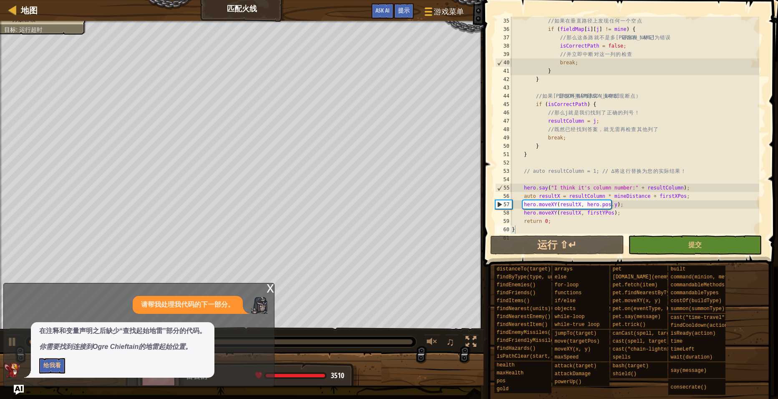
click at [272, 292] on div "x" at bounding box center [271, 287] width 8 height 8
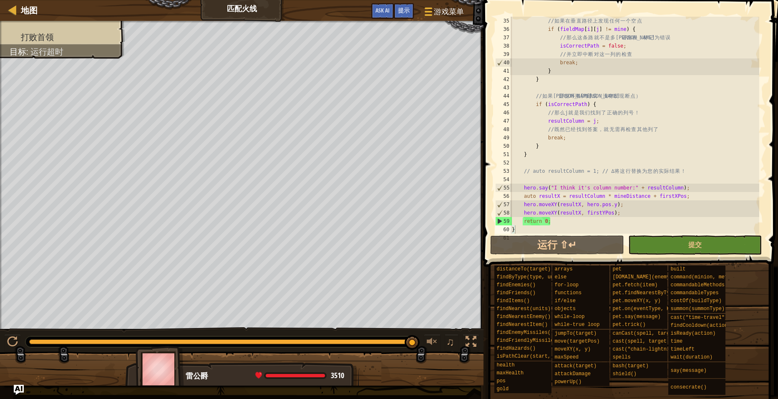
click at [626, 152] on div "// 如 果 在 垂 直 路 径 上 发 现 任 何 一 个 空 点 if ( fieldMap [ i ] [ j ] != mine ) { // 那 么…" at bounding box center [634, 134] width 249 height 234
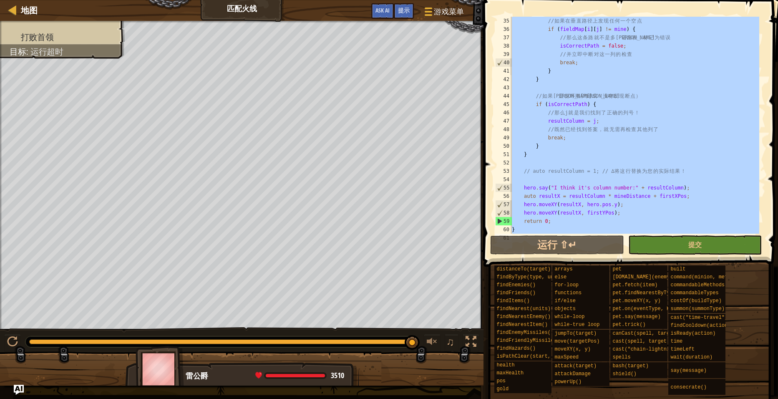
paste textarea
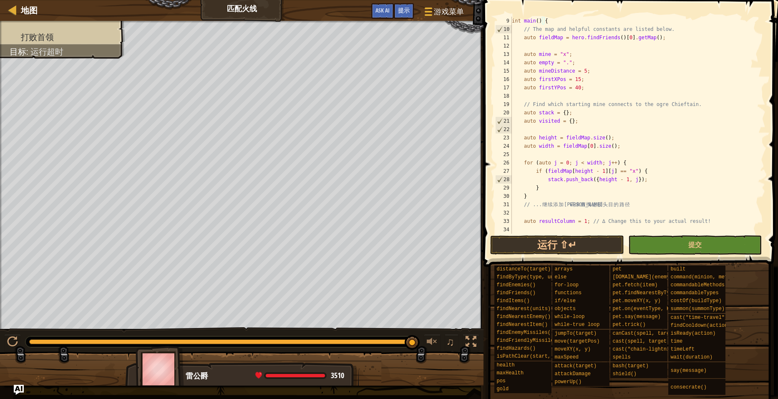
scroll to position [0, 0]
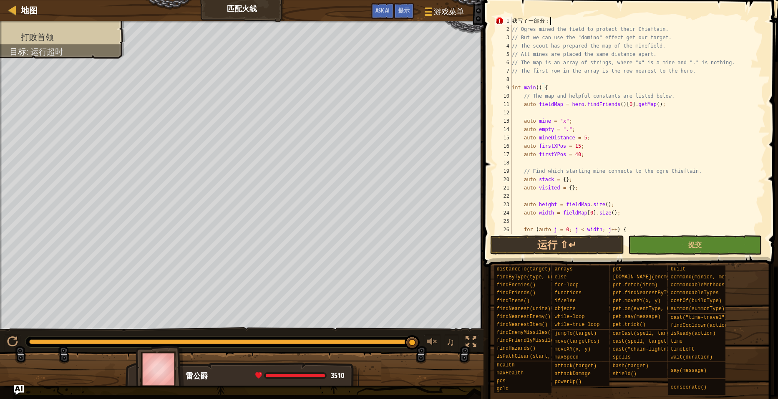
drag, startPoint x: 541, startPoint y: 18, endPoint x: 473, endPoint y: 15, distance: 67.6
click at [473, 15] on div "地图 匹配火线 游戏菜单 完成 提示 Ask AI // Ogres mined the field to protect their Chieftain. …" at bounding box center [389, 199] width 778 height 399
type textarea "我写了一部分："
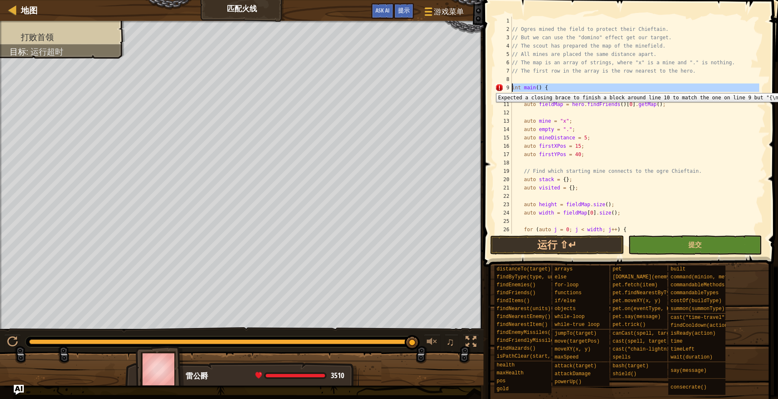
click at [499, 87] on div "9" at bounding box center [503, 87] width 17 height 8
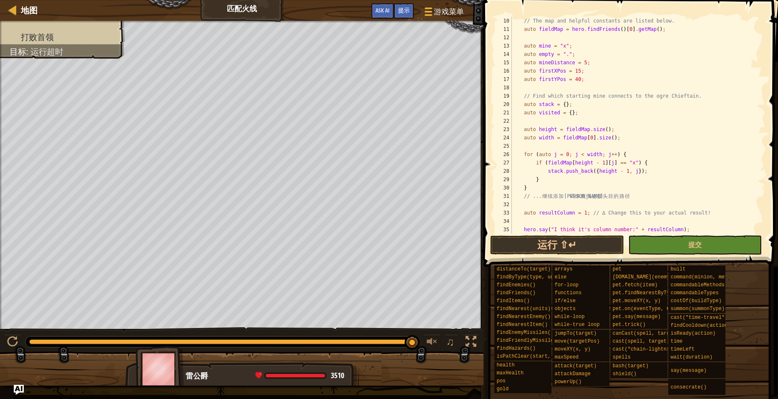
scroll to position [125, 0]
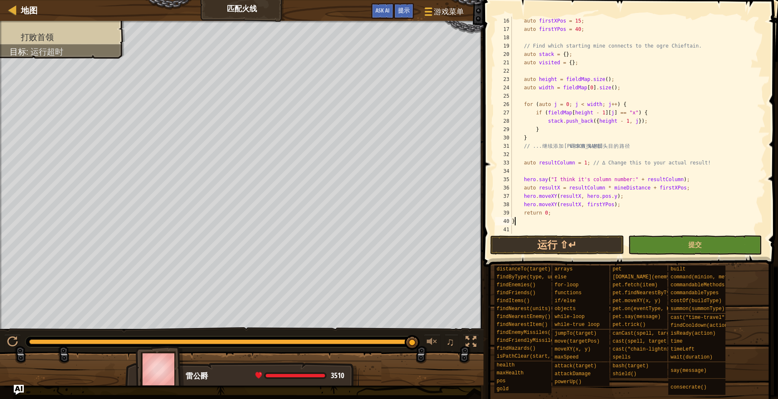
click at [531, 221] on div "· · auto firstXPos = 15 ; · · auto firstYPos = 40 ; · ·· · · // Find which star…" at bounding box center [634, 134] width 249 height 234
type textarea "}"
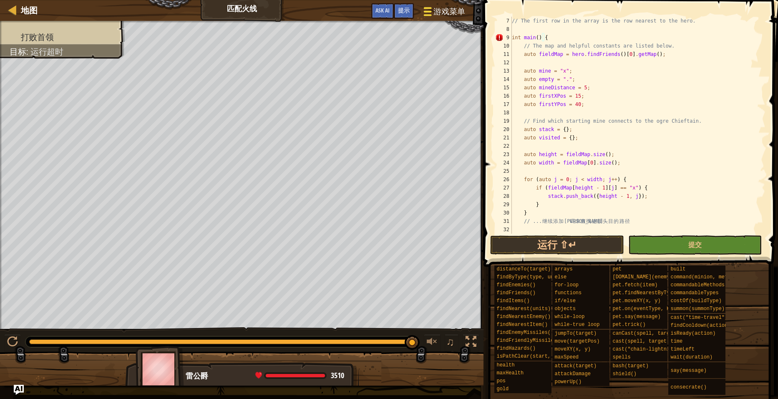
click at [461, 9] on span "游戏菜单" at bounding box center [449, 11] width 32 height 11
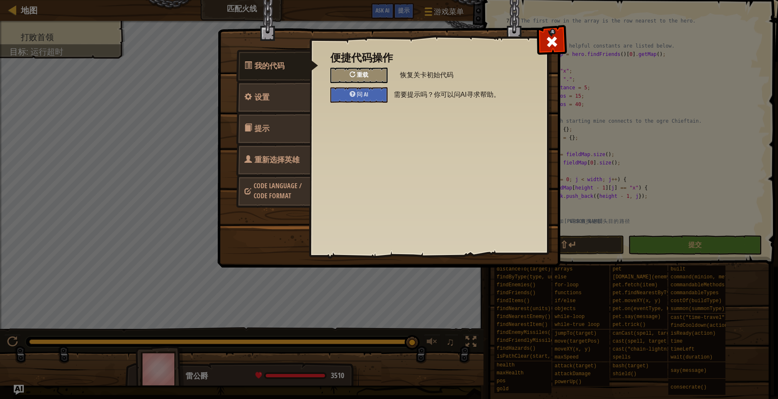
click at [355, 75] on div "重载" at bounding box center [358, 75] width 57 height 15
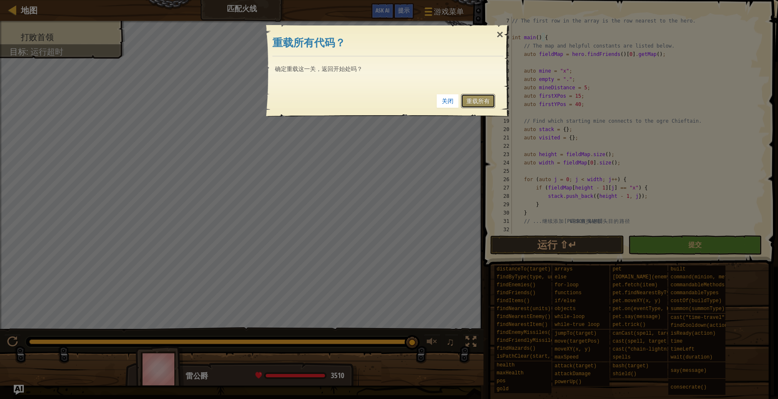
click at [479, 103] on link "重载所有" at bounding box center [478, 101] width 34 height 14
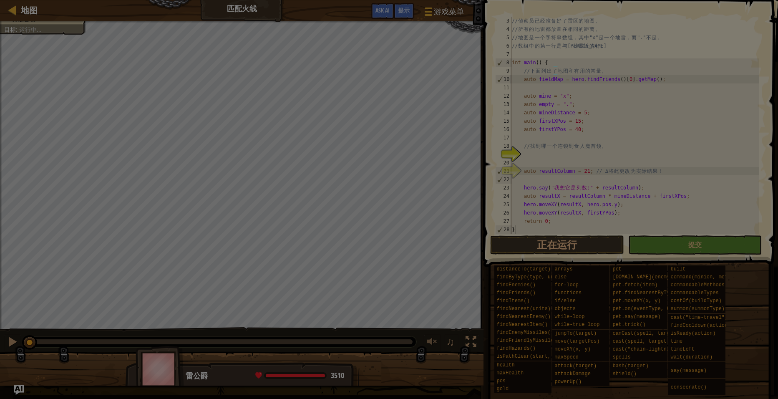
scroll to position [17, 0]
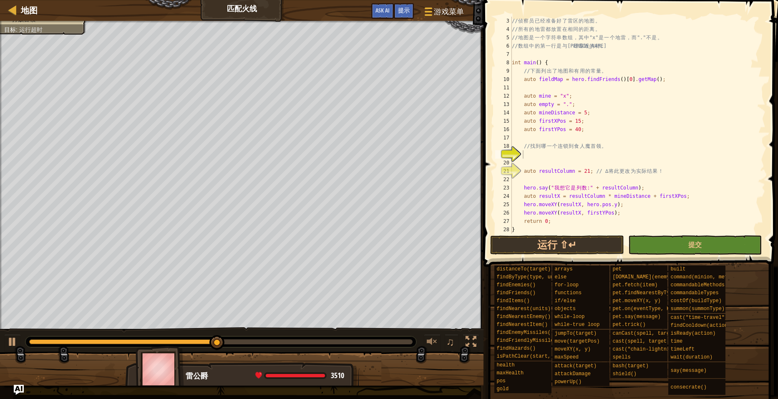
click at [536, 154] on div "// 侦 察 员 已 经 准 备 好 了 雷 区 的 地 图 。 // 所 有 的 地 雷 都 放 置 在 相 同 的 距 离 。 // 地 图 是 一 个 …" at bounding box center [634, 134] width 249 height 234
paste textarea "auto resultColumn = 1;"
type textarea "auto resultColumn = 1;"
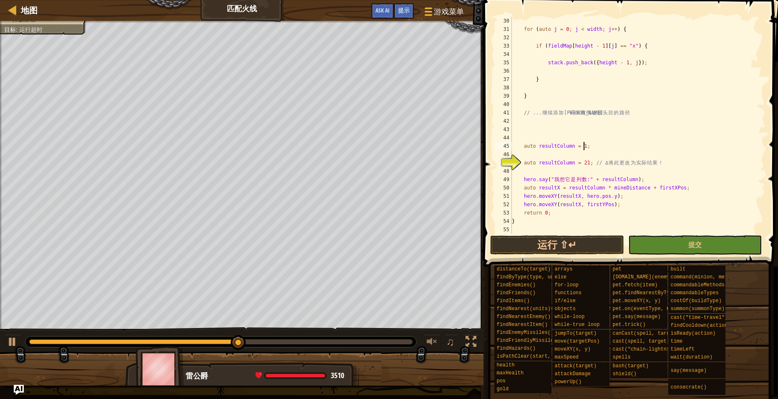
scroll to position [242, 0]
drag, startPoint x: 592, startPoint y: 148, endPoint x: 499, endPoint y: 146, distance: 93.0
click at [499, 146] on div "auto resultColumn = 1; 30 31 32 33 34 35 36 37 38 39 40 41 42 43 44 45 46 47 48…" at bounding box center [629, 125] width 272 height 217
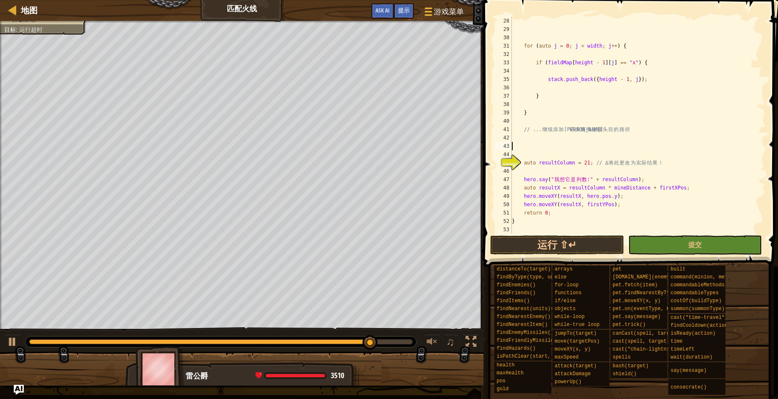
scroll to position [125, 0]
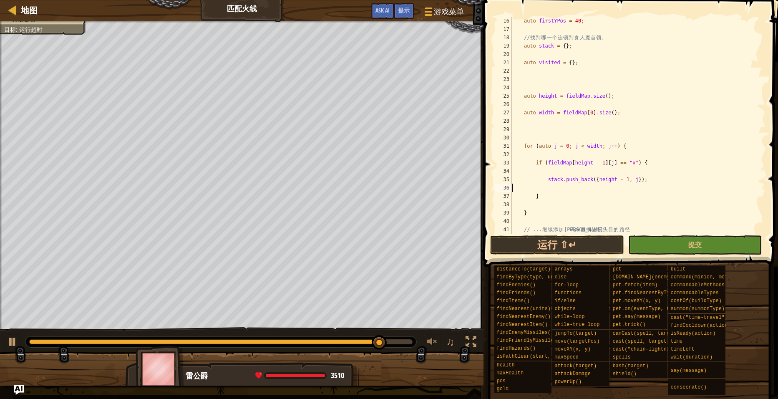
drag, startPoint x: 635, startPoint y: 140, endPoint x: 595, endPoint y: 173, distance: 51.9
click at [595, 172] on div "auto firstYPos = 40 ; // 找 到 哪 一 个 连 锁 到 食 人 魔 首 领 。 auto stack = { } ; · · aut…" at bounding box center [634, 134] width 249 height 234
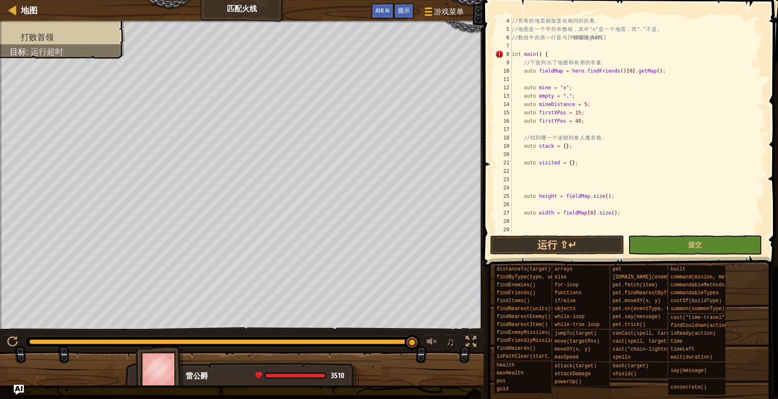
scroll to position [50, 0]
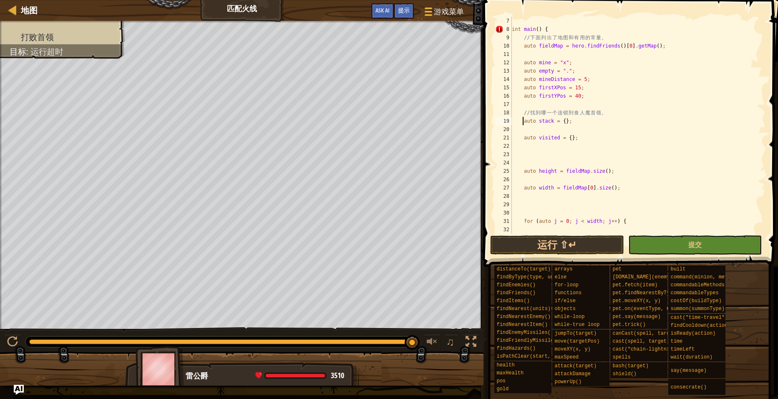
drag, startPoint x: 522, startPoint y: 119, endPoint x: 543, endPoint y: 142, distance: 31.0
click at [543, 142] on div "int main ( ) { // 下 面 列 出 了 地 图 和 有 用 的 常 量 。 auto fieldMap = hero . findFriend…" at bounding box center [634, 134] width 249 height 234
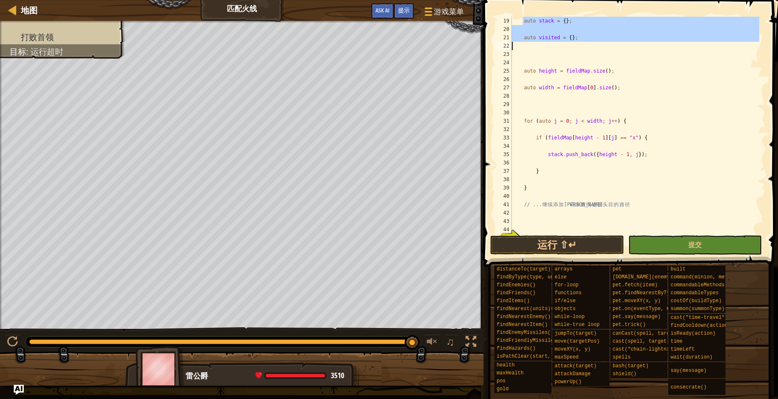
scroll to position [200, 0]
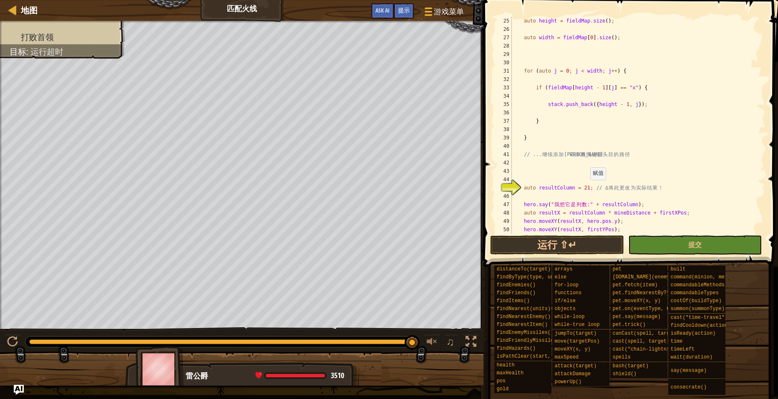
click at [586, 188] on div "· · auto height = fieldMap . size ( ) ; · · auto width = fieldMap [ 0 ] . size …" at bounding box center [634, 134] width 249 height 234
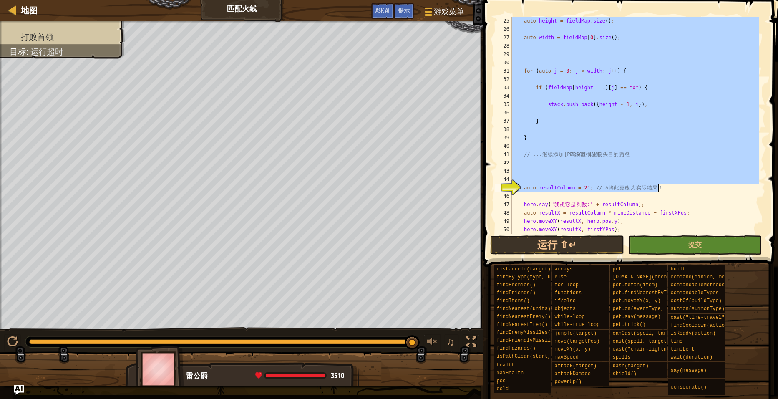
click at [666, 189] on div "· · auto height = fieldMap . size ( ) ; · · auto width = fieldMap [ 0 ] . size …" at bounding box center [634, 134] width 249 height 234
paste textarea "}"
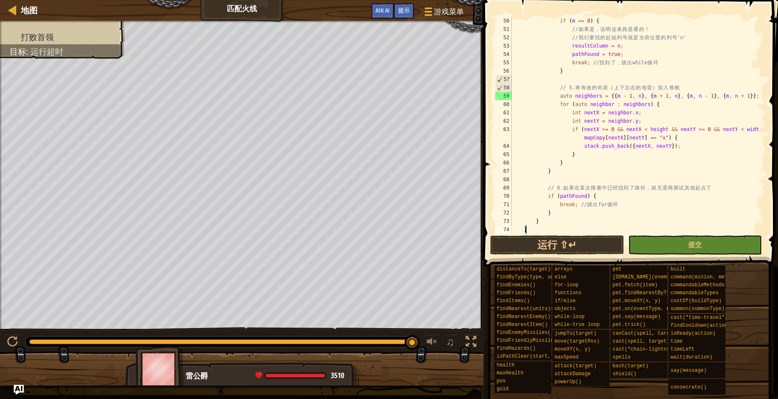
scroll to position [475, 0]
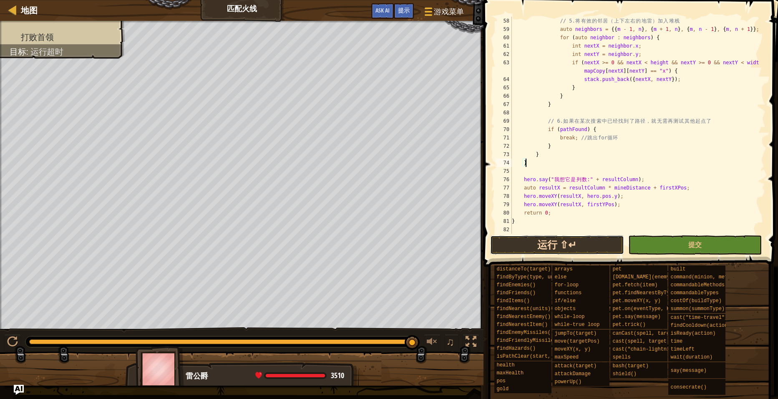
click at [573, 242] on button "运行 ⇧↵" at bounding box center [557, 244] width 134 height 19
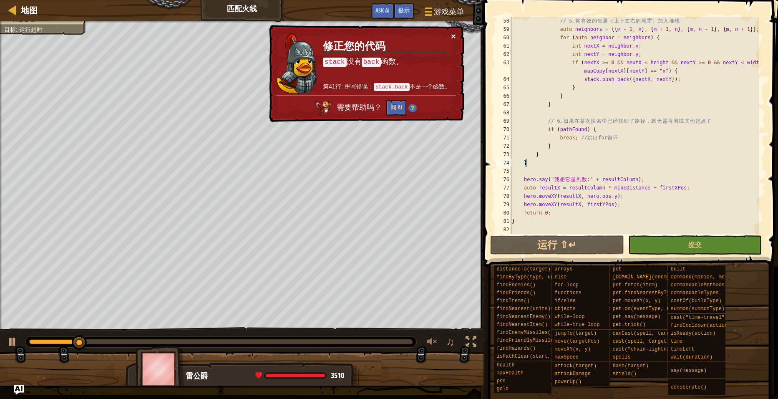
click at [453, 34] on button "×" at bounding box center [453, 36] width 5 height 9
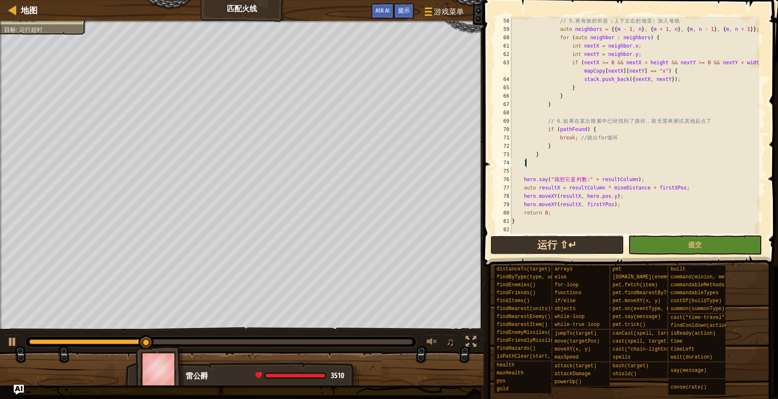
click at [559, 239] on button "运行 ⇧↵" at bounding box center [557, 244] width 134 height 19
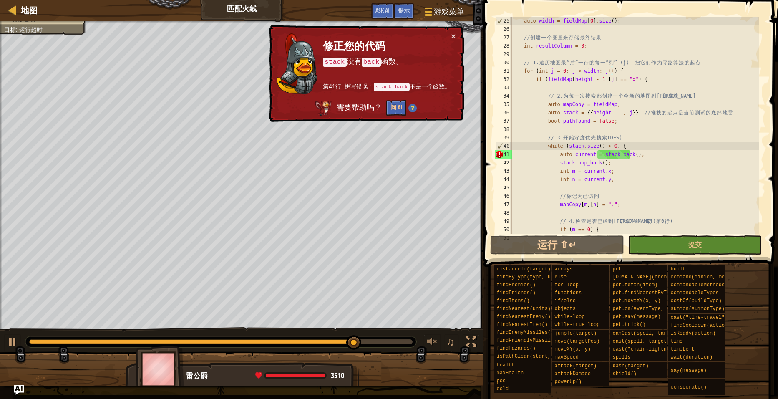
scroll to position [200, 0]
click at [454, 35] on button "×" at bounding box center [453, 36] width 5 height 9
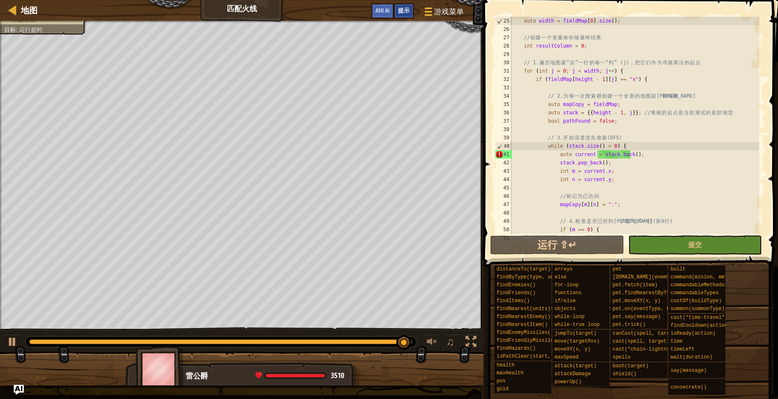
click at [401, 14] on span "提示" at bounding box center [404, 10] width 12 height 8
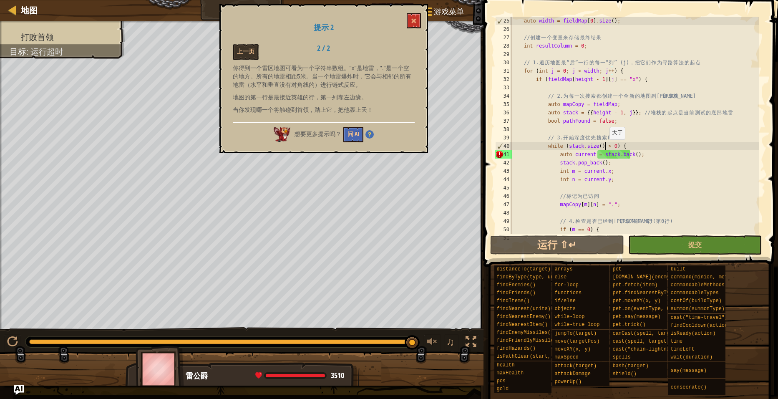
click at [605, 147] on div "auto width = fieldMap [ 0 ] . size ( ) ; // 创 建 一 个 变 量 来 存 储 最 终 结 果 int resul…" at bounding box center [634, 134] width 249 height 234
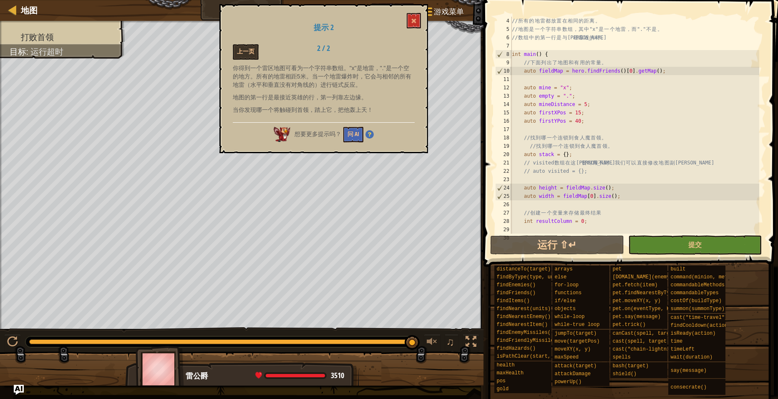
scroll to position [75, 0]
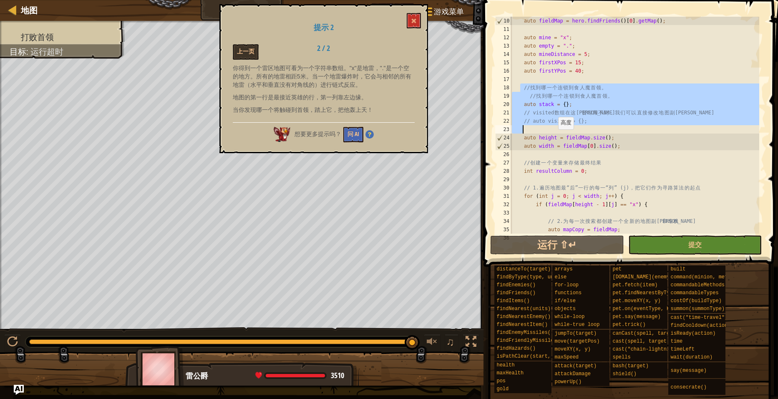
drag, startPoint x: 521, startPoint y: 87, endPoint x: 587, endPoint y: 176, distance: 111.2
click at [587, 176] on div "auto fieldMap = hero . findFriends ( ) [ 0 ] . getMap ( ) ; auto mine = " x " ;…" at bounding box center [634, 134] width 249 height 234
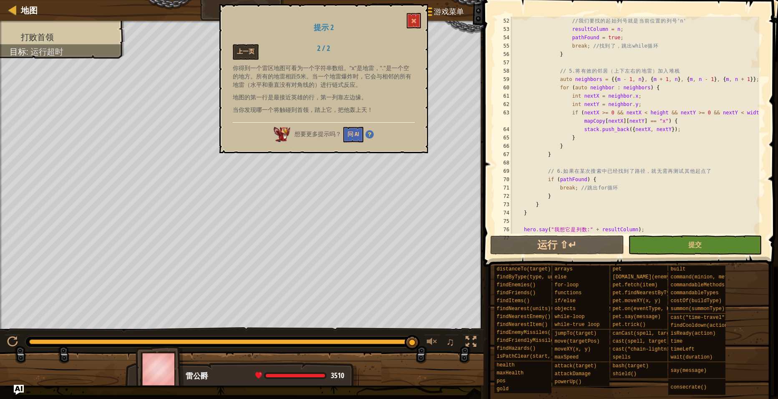
scroll to position [475, 0]
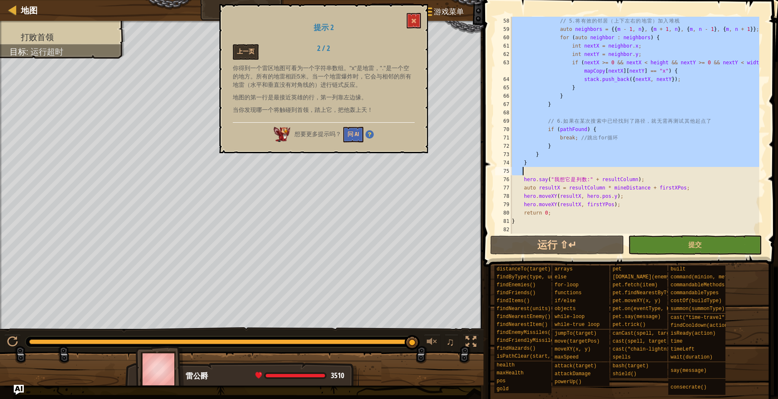
click at [555, 168] on div "// 5. 将 有 效 的 邻 居 （ 上 下 左 右 的 地 雷 ） 加 入 堆 栈 auto neighbors = {{ m - 1 , n } , {…" at bounding box center [634, 134] width 249 height 234
type textarea "}"
paste textarea
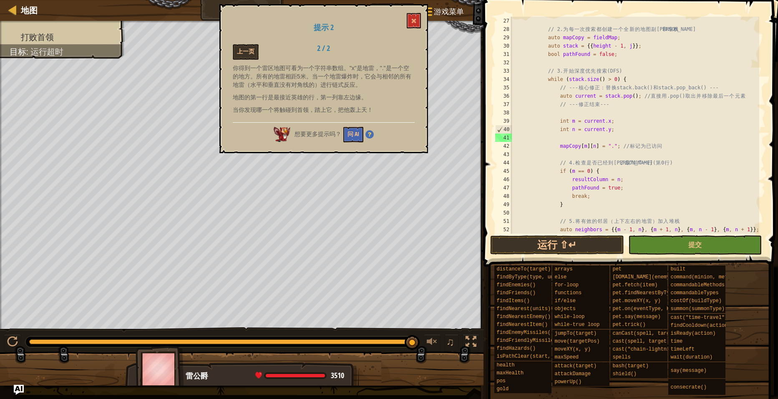
scroll to position [117, 0]
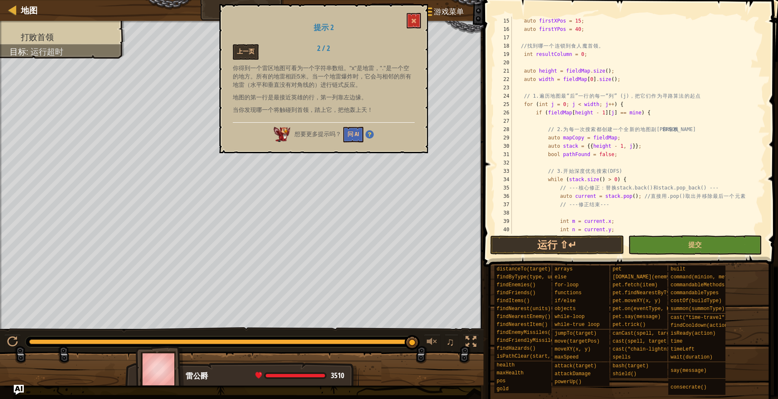
click at [565, 234] on span at bounding box center [631, 121] width 301 height 291
click at [566, 239] on button "运行 ⇧↵" at bounding box center [557, 244] width 134 height 19
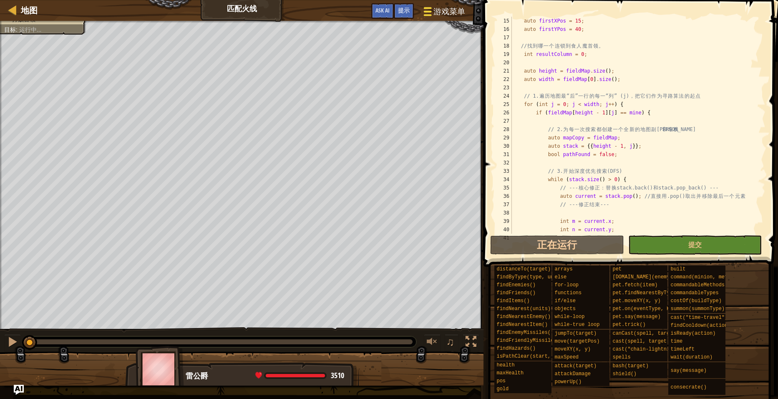
click at [438, 10] on span "游戏菜单" at bounding box center [449, 11] width 32 height 11
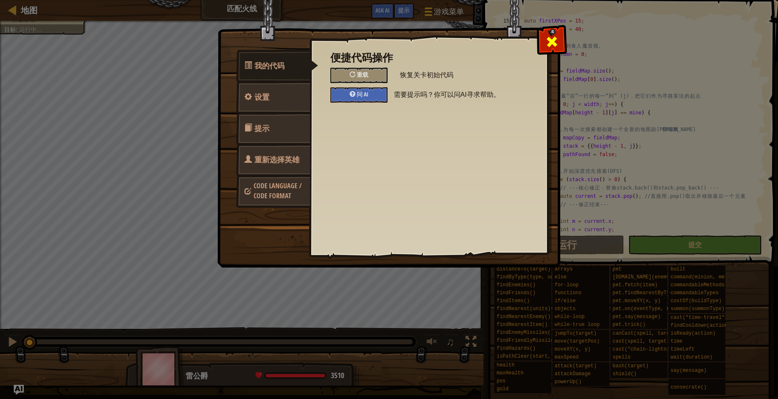
click at [544, 44] on div at bounding box center [551, 40] width 26 height 26
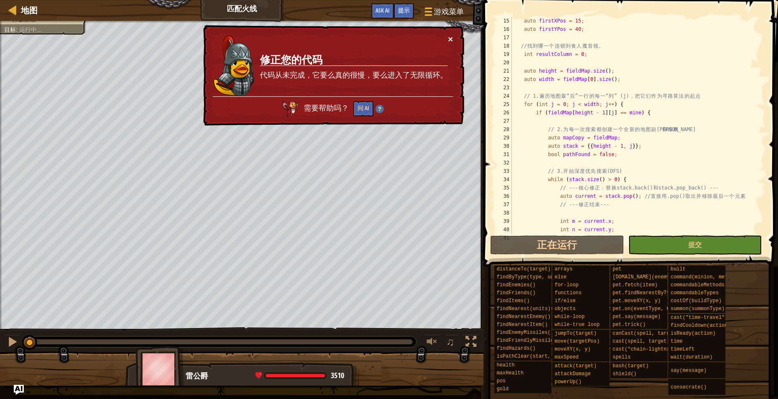
click at [449, 35] on button "×" at bounding box center [450, 39] width 5 height 9
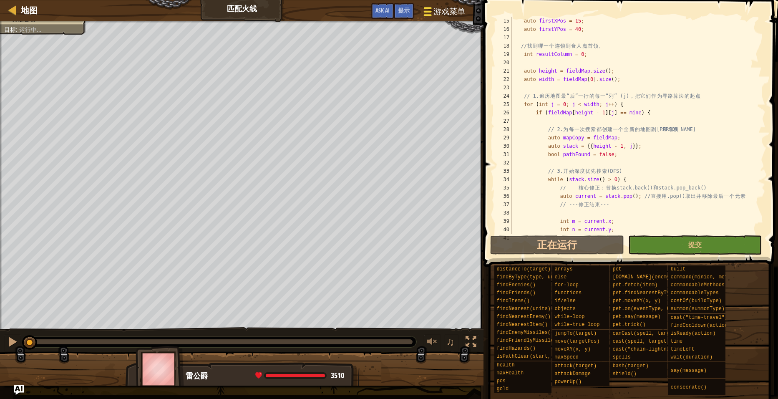
click at [437, 14] on span "游戏菜单" at bounding box center [449, 11] width 32 height 11
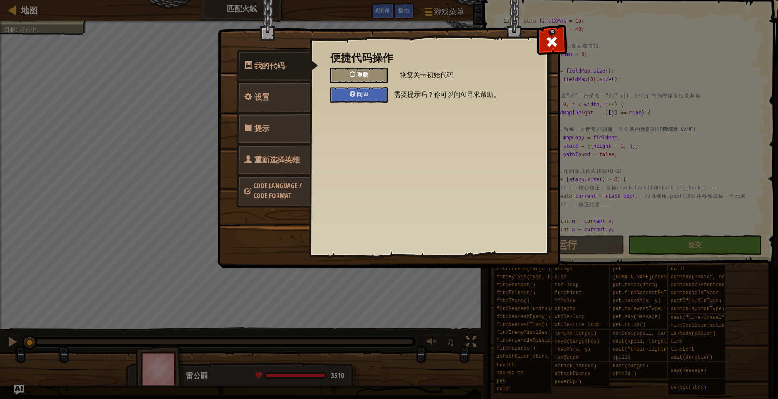
click at [362, 79] on div "重载" at bounding box center [358, 75] width 57 height 15
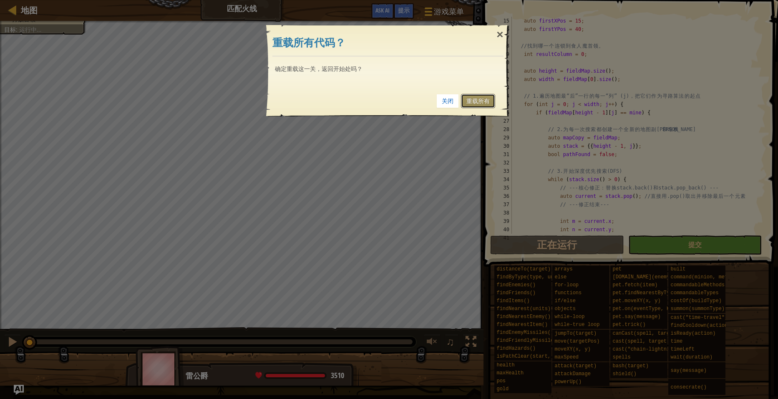
click at [490, 106] on link "重载所有" at bounding box center [478, 101] width 34 height 14
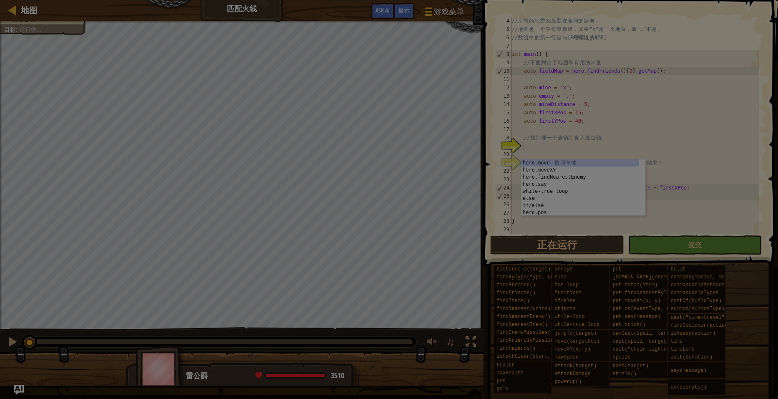
scroll to position [25, 0]
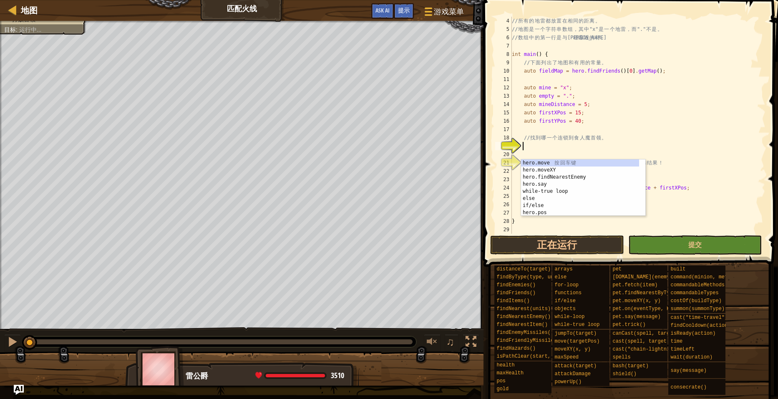
click at [694, 204] on div "// 所 有 的 地 雷 都 放 置 在 相 同 的 距 离 。 // 地 图 是 一 个 字 符 串 数 组 ， 其 中 "x" 是 一 个 地 雷 ， 而…" at bounding box center [634, 134] width 249 height 234
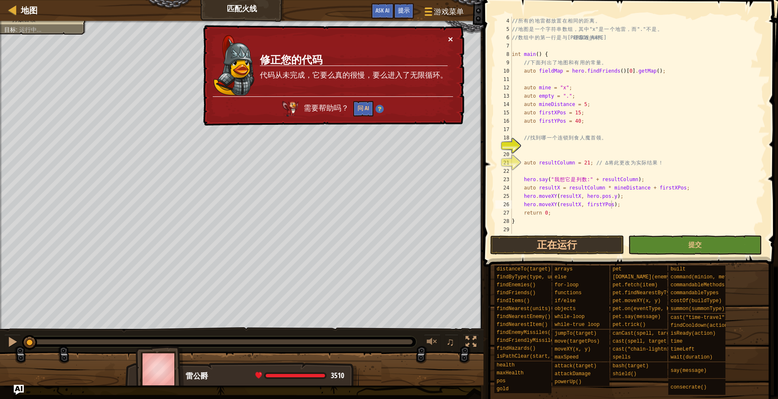
click at [451, 38] on button "×" at bounding box center [450, 39] width 5 height 9
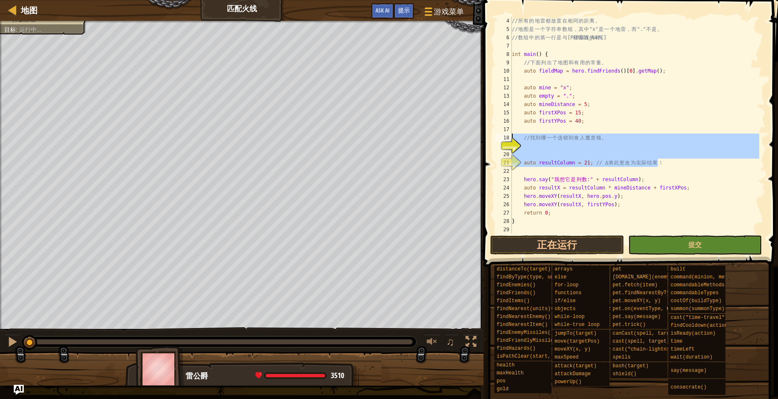
drag, startPoint x: 656, startPoint y: 162, endPoint x: 508, endPoint y: 140, distance: 150.5
click at [508, 140] on div "hero.moveXY(resultX, firstYPos); 4 5 6 7 8 9 10 11 12 13 14 15 16 17 18 19 20 2…" at bounding box center [629, 125] width 272 height 217
paste textarea "auto resultColumn = 1; // ∆ Change this to your actual"
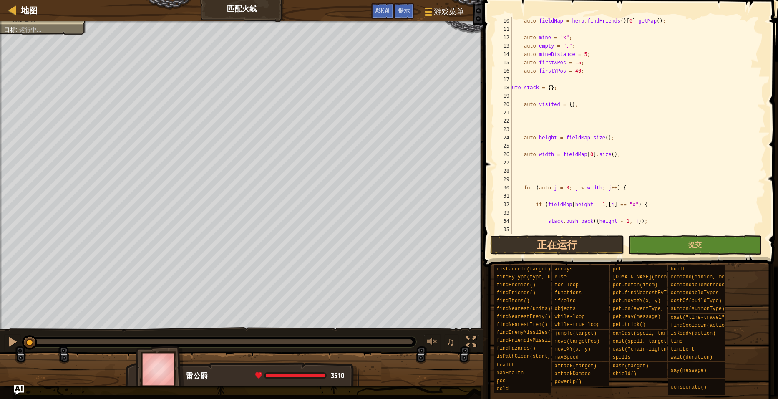
scroll to position [0, 0]
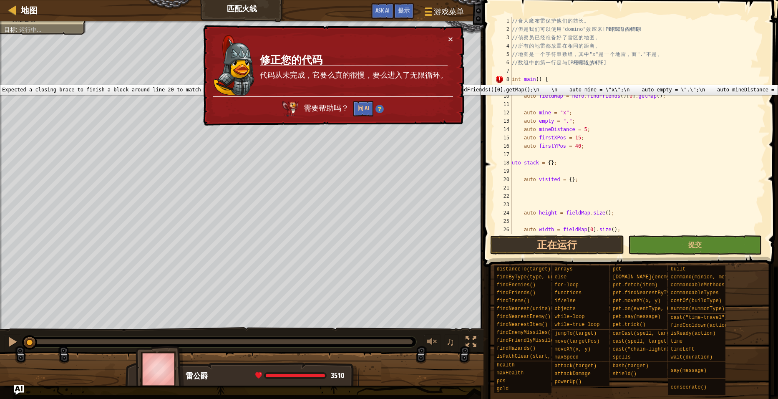
click at [499, 78] on div "8" at bounding box center [503, 79] width 17 height 8
type textarea "int main() {"
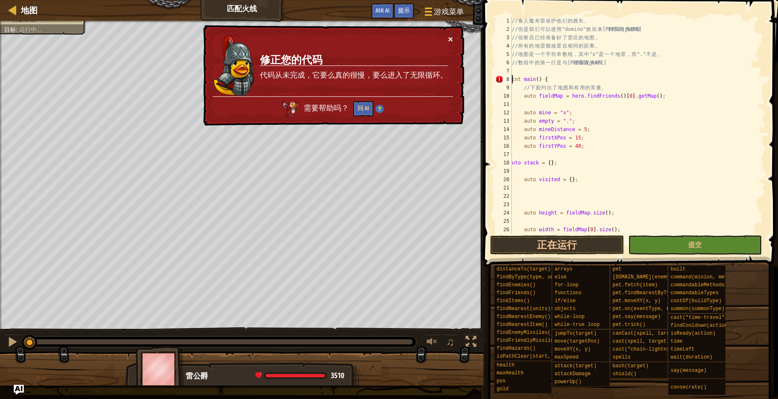
click at [450, 39] on button "×" at bounding box center [450, 39] width 5 height 9
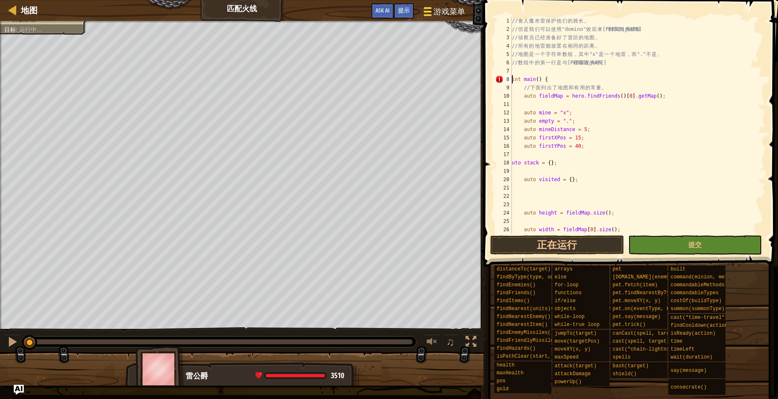
click at [445, 18] on button "游戏菜单" at bounding box center [443, 13] width 53 height 20
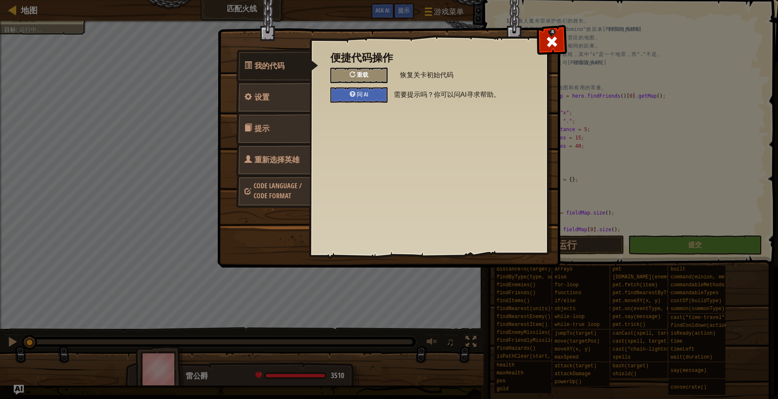
click at [367, 75] on span "重载" at bounding box center [363, 74] width 12 height 8
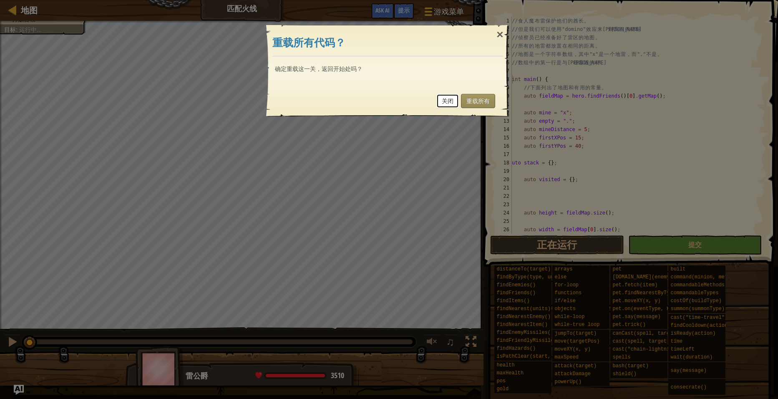
drag, startPoint x: 453, startPoint y: 95, endPoint x: 466, endPoint y: 99, distance: 13.3
click at [454, 95] on link "关闭" at bounding box center [447, 101] width 23 height 14
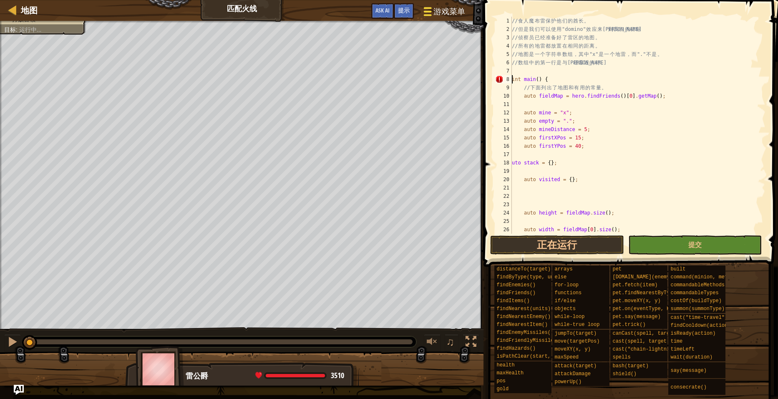
click at [451, 17] on button "游戏菜单" at bounding box center [443, 13] width 53 height 20
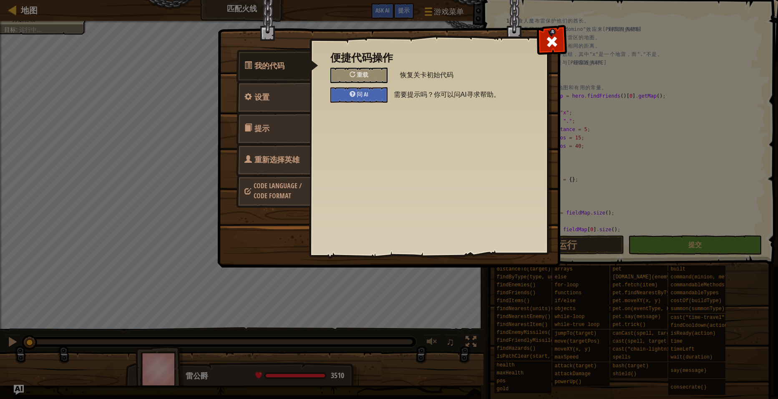
click at [374, 83] on div "便捷代码操作 重载 恢复关卡初始代码 问 AI 需要提示吗？你可以问AI寻求帮助。" at bounding box center [428, 77] width 196 height 50
click at [367, 71] on span "重载" at bounding box center [363, 74] width 12 height 8
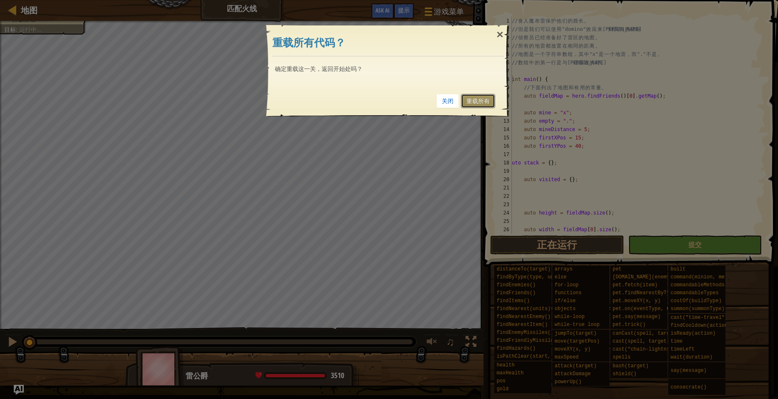
click at [478, 98] on link "重载所有" at bounding box center [478, 101] width 34 height 14
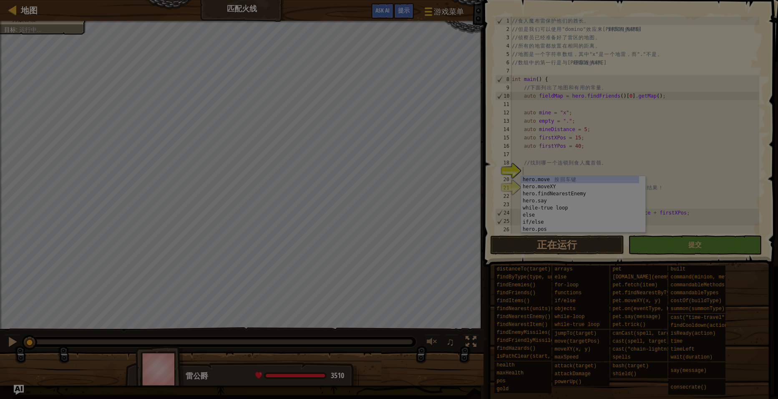
scroll to position [25, 0]
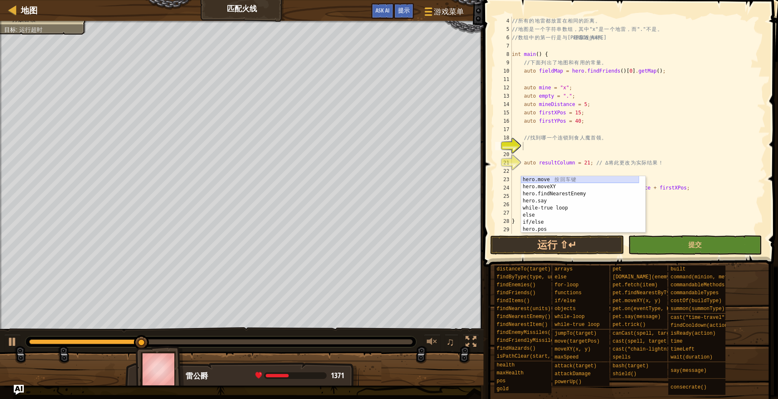
click at [669, 169] on div "// 所 有 的 地 雷 都 放 置 在 相 同 的 距 离 。 // 地 图 是 一 个 字 符 串 数 组 ， 其 中 "x" 是 一 个 地 雷 ， 而…" at bounding box center [634, 134] width 249 height 234
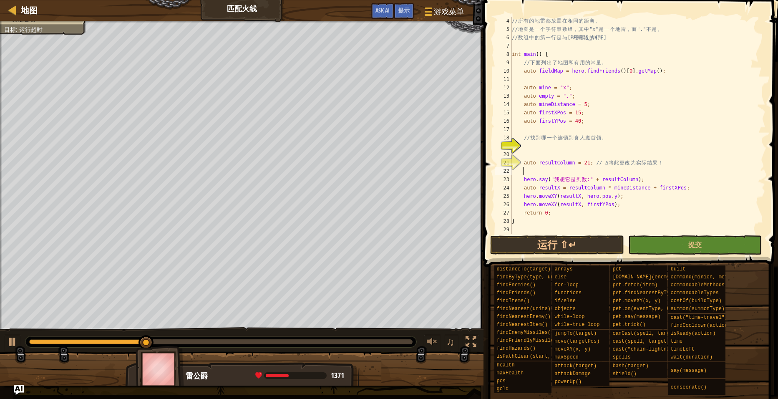
click at [659, 158] on div "// 所 有 的 地 雷 都 放 置 在 相 同 的 距 离 。 // 地 图 是 一 个 字 符 串 数 组 ， 其 中 "x" 是 一 个 地 雷 ， 而…" at bounding box center [634, 134] width 249 height 234
click at [536, 145] on div "// 所 有 的 地 雷 都 放 置 在 相 同 的 距 离 。 // 地 图 是 一 个 字 符 串 数 组 ， 其 中 "x" 是 一 个 地 雷 ， 而…" at bounding box center [634, 134] width 249 height 234
paste textarea "auto resultColumn = 1; // ∆ Change this to your actual result!"
type textarea "auto resultColumn = 1; // ∆ Change this to your actual result!"
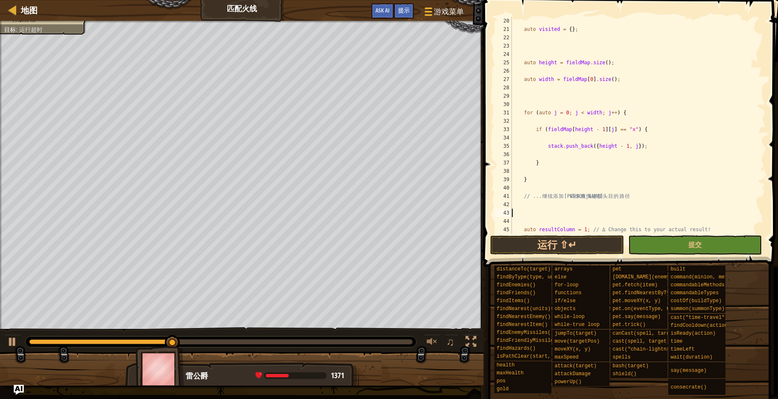
click at [536, 214] on div "· · auto visited = { } ; · ·· · · auto height = fieldMap . size ( ) ; · · auto …" at bounding box center [634, 134] width 249 height 234
click at [537, 182] on div "· · auto visited = { } ; · ·· · · auto height = fieldMap . size ( ) ; · · auto …" at bounding box center [634, 134] width 249 height 234
drag, startPoint x: 534, startPoint y: 195, endPoint x: 532, endPoint y: 183, distance: 12.4
click at [533, 195] on div "· · auto visited = { } ; · ·· · · auto height = fieldMap . size ( ) ; · · auto …" at bounding box center [634, 134] width 249 height 234
click at [532, 183] on div "· · auto visited = { } ; · ·· · · auto height = fieldMap . size ( ) ; · · auto …" at bounding box center [634, 134] width 249 height 234
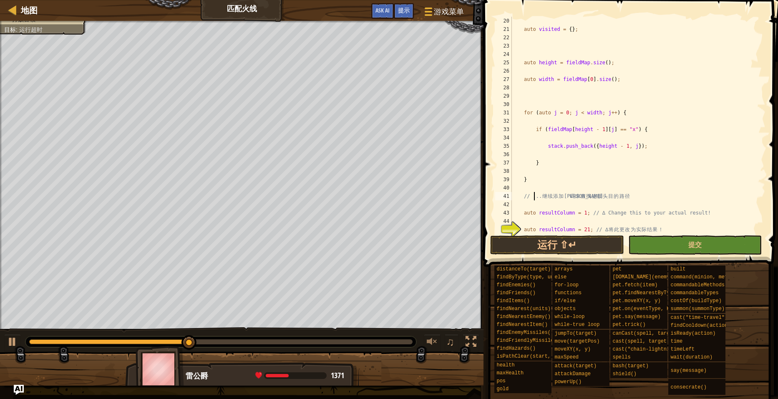
type textarea "}"
click at [528, 171] on div "· · auto visited = { } ; · ·· · · auto height = fieldMap . size ( ) ; · · auto …" at bounding box center [634, 134] width 249 height 234
type textarea "}"
click at [536, 156] on div "· · auto visited = { } ; · ·· · · auto height = fieldMap . size ( ) ; · · auto …" at bounding box center [634, 134] width 249 height 234
type textarea "stack.push_back({height - 1, j});"
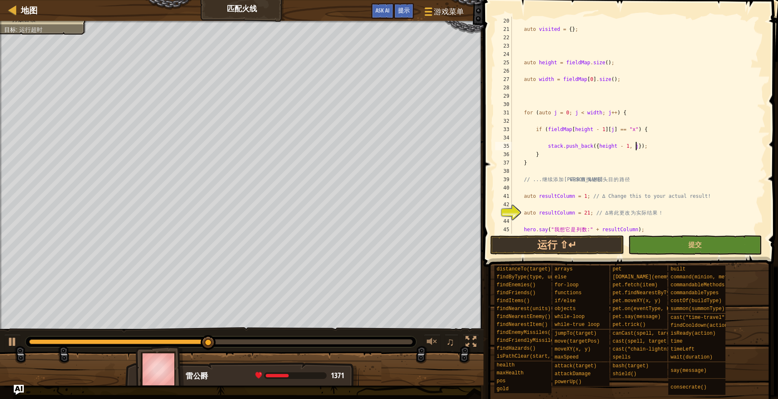
click at [538, 138] on div "· · auto visited = { } ; · ·· · · auto height = fieldMap . size ( ) ; · · auto …" at bounding box center [634, 134] width 249 height 234
type textarea "if (fieldMap[height - 1][j] == "x") {"
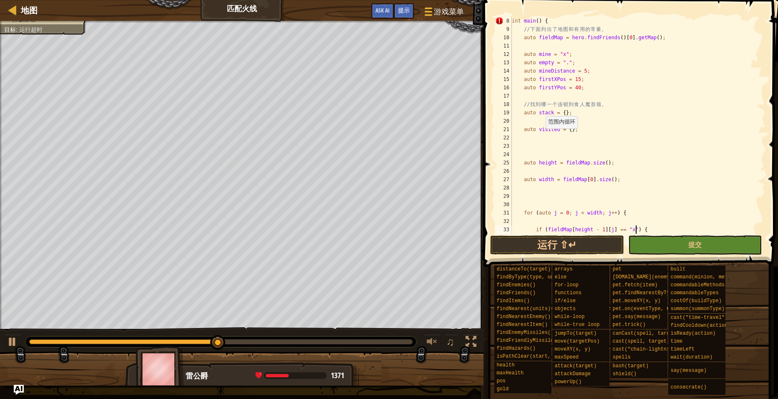
scroll to position [58, 0]
click at [524, 119] on div "int main ( ) { // 下 面 列 出 了 地 图 和 有 用 的 常 量 。 auto fieldMap = hero . findFriend…" at bounding box center [634, 134] width 249 height 234
type textarea "auto stack = {};"
click at [527, 135] on div "int main ( ) { // 下 面 列 出 了 地 图 和 有 用 的 常 量 。 auto fieldMap = hero . findFriend…" at bounding box center [634, 134] width 249 height 234
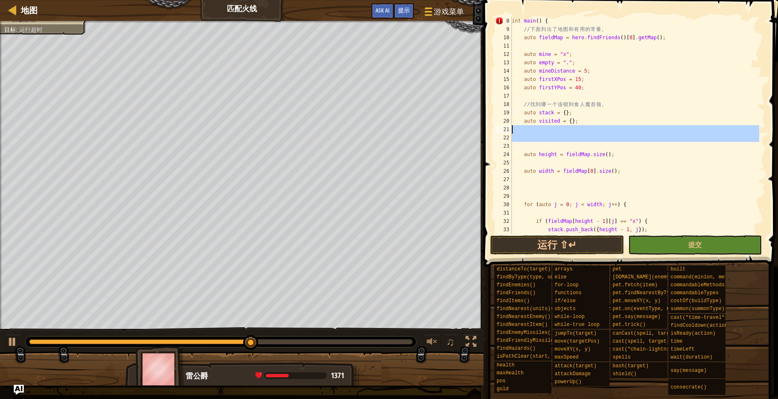
drag, startPoint x: 518, startPoint y: 143, endPoint x: 510, endPoint y: 126, distance: 19.0
click at [510, 126] on div "8 9 10 11 12 13 14 15 16 17 18 19 20 21 22 23 24 25 26 27 28 29 30 31 32 33 34 …" at bounding box center [629, 125] width 272 height 217
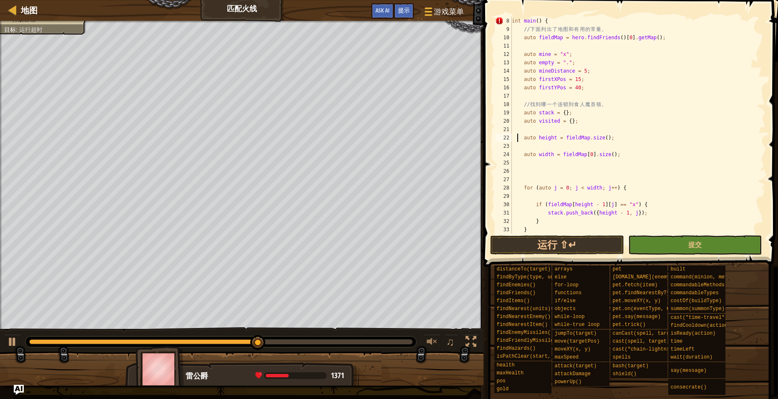
click at [516, 135] on div "int main ( ) { // 下 面 列 出 了 地 图 和 有 用 的 常 量 。 auto fieldMap = hero . findFriend…" at bounding box center [634, 134] width 249 height 234
type textarea "auto height = fieldMap.size();"
click at [514, 129] on div "int main ( ) { // 下 面 列 出 了 地 图 和 有 用 的 常 量 。 auto fieldMap = hero . findFriend…" at bounding box center [634, 134] width 249 height 234
type textarea "auto visited = {};"
click at [519, 136] on div "int main ( ) { // 下 面 列 出 了 地 图 和 有 用 的 常 量 。 auto fieldMap = hero . findFriend…" at bounding box center [634, 134] width 249 height 234
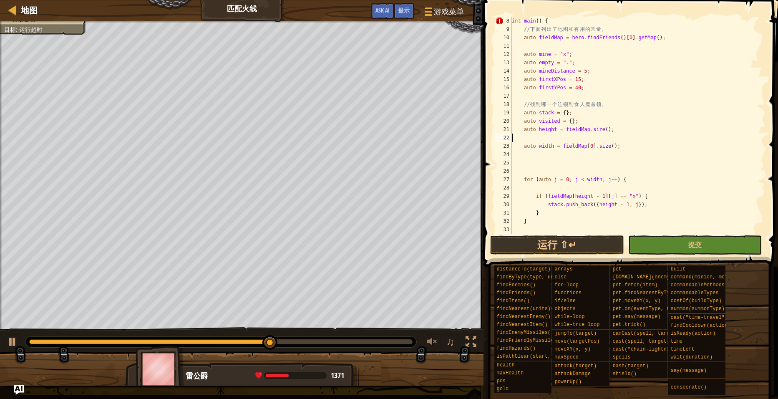
type textarea "auto height = fieldMap.size();"
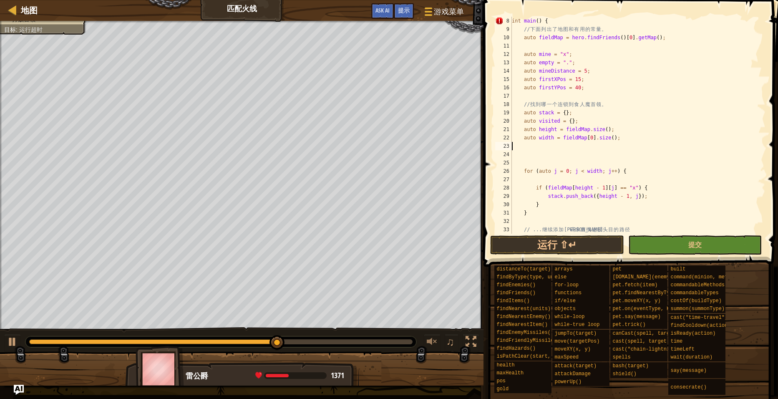
click at [523, 145] on div "int main ( ) { // 下 面 列 出 了 地 图 和 有 用 的 常 量 。 auto fieldMap = hero . findFriend…" at bounding box center [634, 134] width 249 height 234
type textarea "auto width = fieldMap[0].size();"
click at [524, 147] on div "int main ( ) { // 下 面 列 出 了 地 图 和 有 用 的 常 量 。 auto fieldMap = hero . findFriend…" at bounding box center [634, 134] width 249 height 234
type textarea "auto width = fieldMap[0].size();"
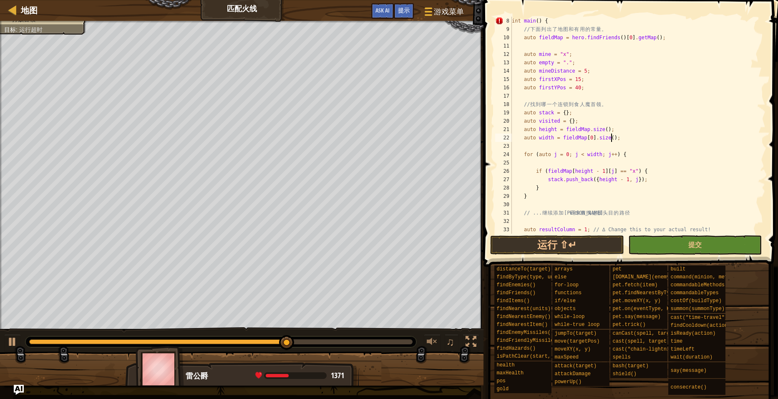
click at [524, 147] on div "int main ( ) { // 下 面 列 出 了 地 图 和 有 用 的 常 量 。 auto fieldMap = hero . findFriend…" at bounding box center [634, 134] width 249 height 234
type textarea "auto width = fieldMap[0].size();"
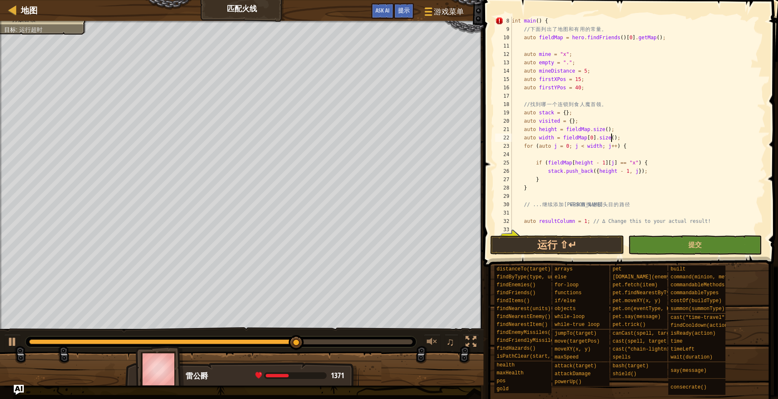
click at [526, 155] on div "int main ( ) { // 下 面 列 出 了 地 图 和 有 用 的 常 量 。 auto fieldMap = hero . findFriend…" at bounding box center [634, 134] width 249 height 234
type textarea "for (auto j = 0; j < width; j++) {"
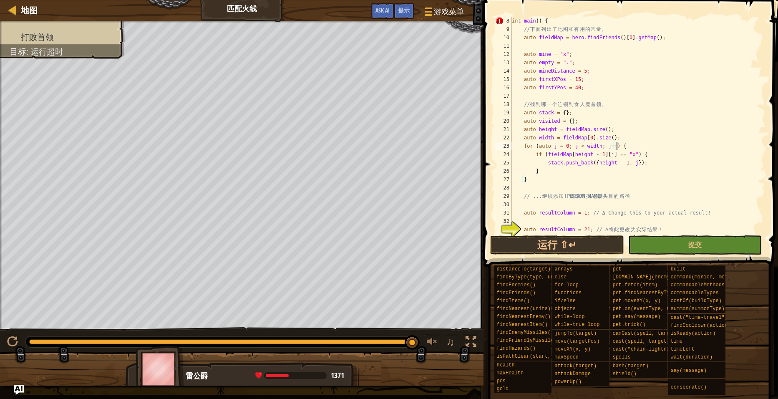
click at [529, 224] on div "int main ( ) { // 下 面 列 出 了 地 图 和 有 用 的 常 量 。 auto fieldMap = hero . findFriend…" at bounding box center [634, 134] width 249 height 234
type textarea "auto resultColumn = 1; // ∆ Change this to your actual result!"
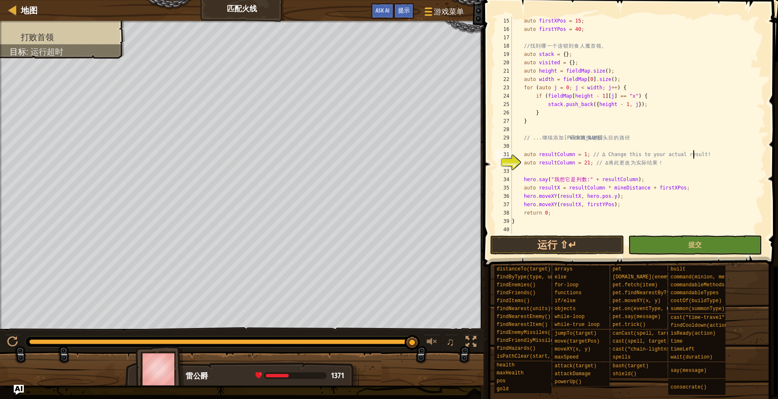
drag, startPoint x: 712, startPoint y: 147, endPoint x: 707, endPoint y: 153, distance: 7.2
click at [712, 148] on div "auto firstXPos = 15 ; auto firstYPos = 40 ; // 找 到 哪 一 个 连 锁 到 食 人 魔 首 领 。 auto…" at bounding box center [634, 134] width 249 height 234
click at [478, 151] on div "地图 匹配火线 游戏菜单 完成 提示 Ask AI // Ogres mined the field to protect their Chieftain. …" at bounding box center [389, 199] width 778 height 399
type textarea "auto resultColumn = 1; // ∆ Change this to your actual result!"
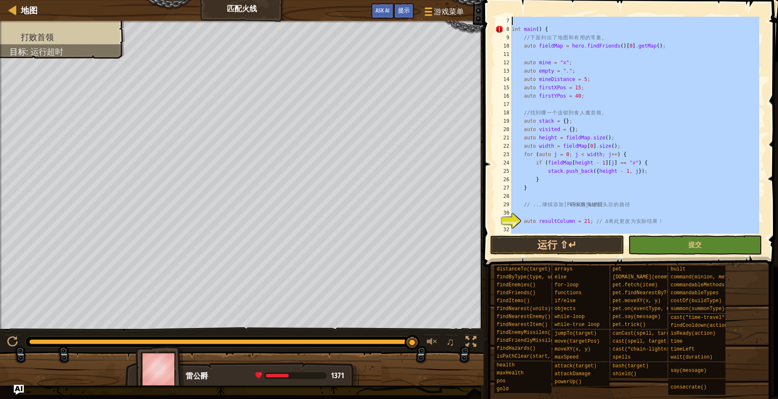
scroll to position [0, 0]
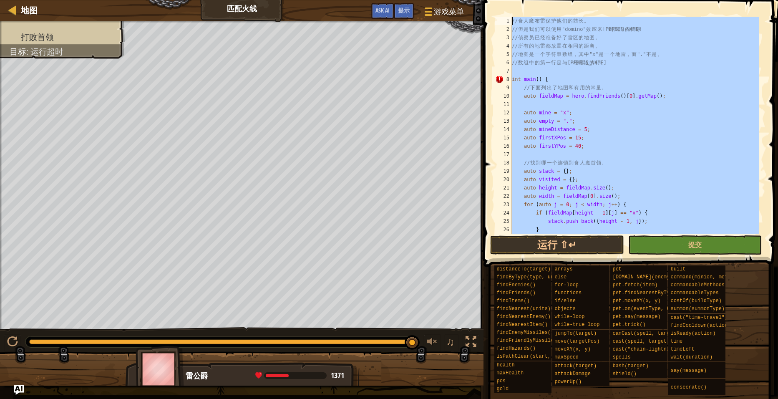
drag, startPoint x: 552, startPoint y: 214, endPoint x: 477, endPoint y: -3, distance: 229.5
click at [477, 0] on html "地图 匹配火线 游戏菜单 完成 提示 Ask AI // Ogres mined the field to protect their Chieftain. …" at bounding box center [389, 0] width 778 height 0
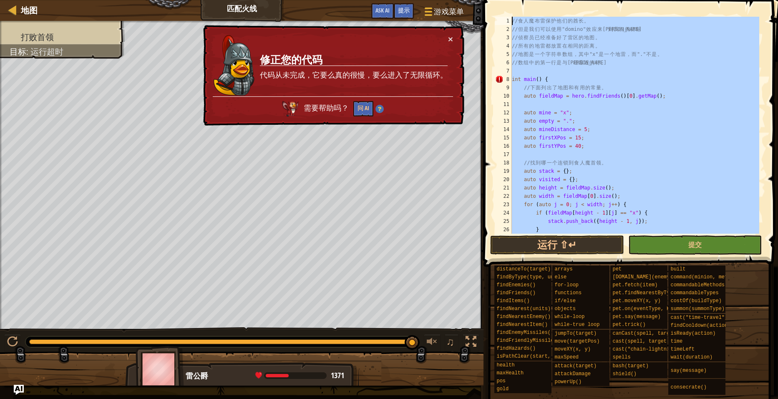
scroll to position [108, 0]
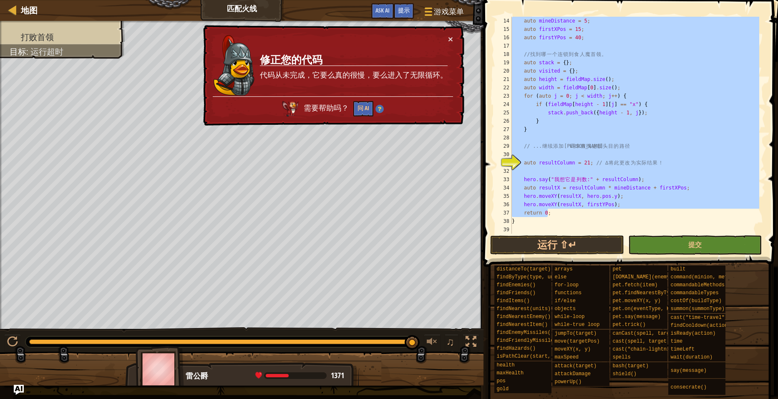
click at [535, 224] on div "auto mineDistance = 5 ; auto firstXPos = 15 ; auto firstYPos = 40 ; // 找 到 哪 一 …" at bounding box center [634, 134] width 249 height 234
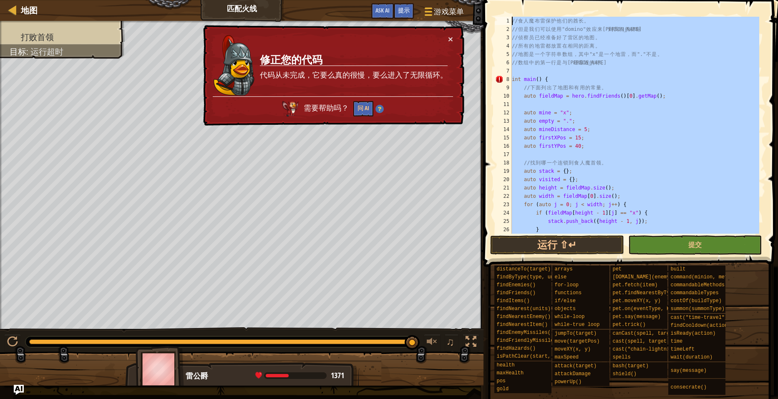
scroll to position [0, 0]
drag, startPoint x: 535, startPoint y: 224, endPoint x: 483, endPoint y: 7, distance: 223.8
click at [483, 7] on div "地图 匹配火线 游戏菜单 完成 提示 Ask AI // Ogres mined the field to protect their Chieftain. …" at bounding box center [389, 199] width 778 height 399
click at [651, 129] on div "// 食 人 魔 [PERSON_NAME] 保 护 他 们 的 酋 长 。 // 但 是 我 们 可 以 使 用 "domino" 效 应 来 达 到 我 …" at bounding box center [634, 125] width 249 height 217
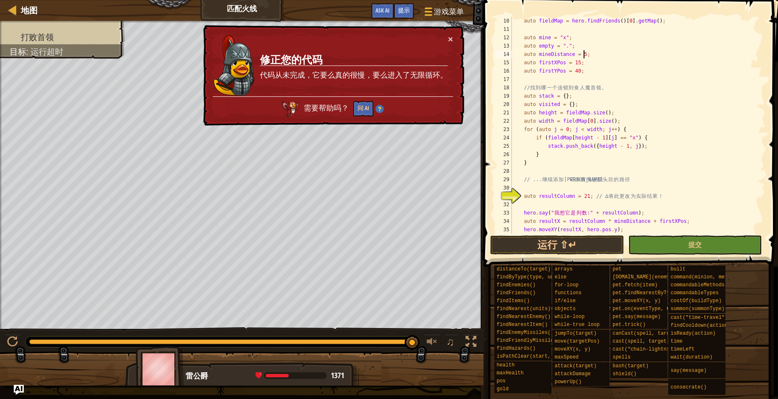
scroll to position [100, 0]
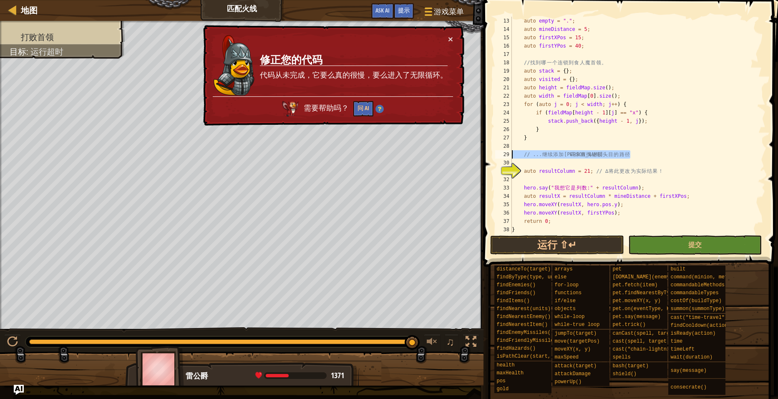
drag, startPoint x: 639, startPoint y: 154, endPoint x: 510, endPoint y: 153, distance: 129.3
click at [510, 153] on div "auto mineDistance = 5; 13 14 15 16 17 18 19 20 21 22 23 24 25 26 27 28 29 30 31…" at bounding box center [629, 125] width 272 height 217
click at [447, 35] on td "修正您的代码 代码从未完成，它要么真的很慢，要么进入了无限循环。" at bounding box center [353, 65] width 189 height 63
click at [450, 36] on button "×" at bounding box center [450, 40] width 5 height 9
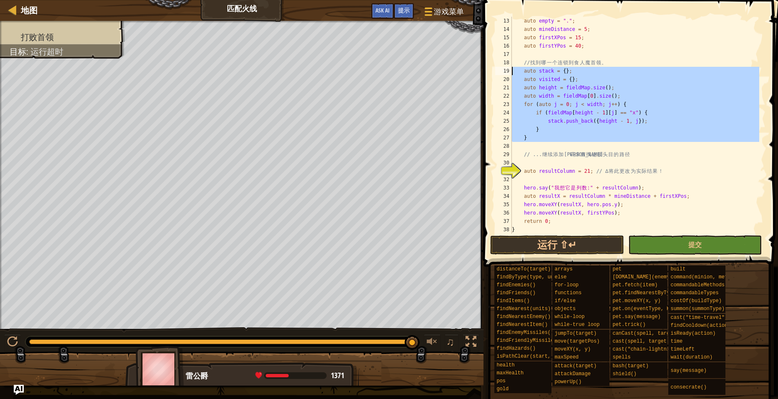
drag, startPoint x: 535, startPoint y: 144, endPoint x: 496, endPoint y: 70, distance: 83.2
click at [496, 70] on div "// ... 继续添加代码来查找连接头目的路径 13 14 15 16 17 18 19 20 21 22 23 24 25 26 27 28 29 30 3…" at bounding box center [629, 125] width 272 height 217
type textarea "auto stack = {}; auto visited = {};"
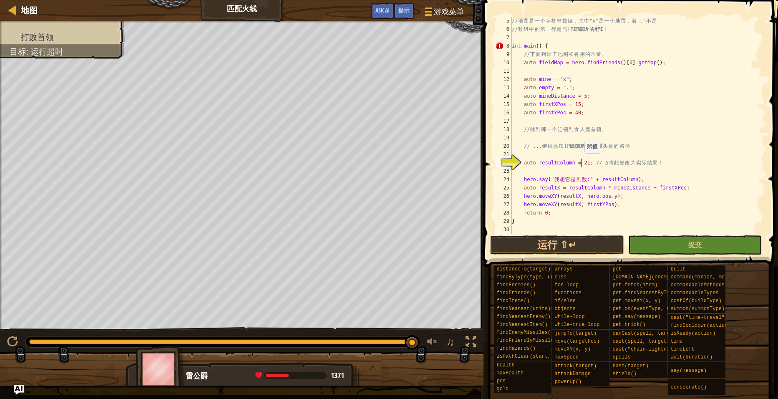
click at [580, 161] on div "// 地 图 是 一 个 字 符 串 数 组 ， 其 中 "x" 是 一 个 地 雷 ， 而 "." 不 是 。 // 数 组 中 的 第 一 行 是 与 英…" at bounding box center [634, 134] width 249 height 234
click at [550, 48] on div "// 地 图 是 一 个 字 符 串 数 组 ， 其 中 "x" 是 一 个 地 雷 ， 而 "." 不 是 。 // 数 组 中 的 第 一 行 是 与 英…" at bounding box center [634, 134] width 249 height 234
type textarea "int main() {"
click at [553, 69] on div "// 地 图 是 一 个 字 符 串 数 组 ， 其 中 "x" 是 一 个 地 雷 ， 而 "." 不 是 。 // 数 组 中 的 第 一 行 是 与 英…" at bounding box center [634, 134] width 249 height 234
type textarea "auto fieldMap = hero.findFriends()[0].getMap();"
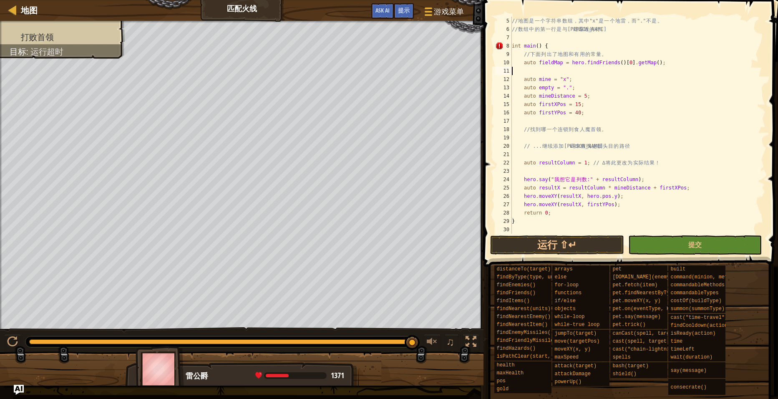
scroll to position [25, 0]
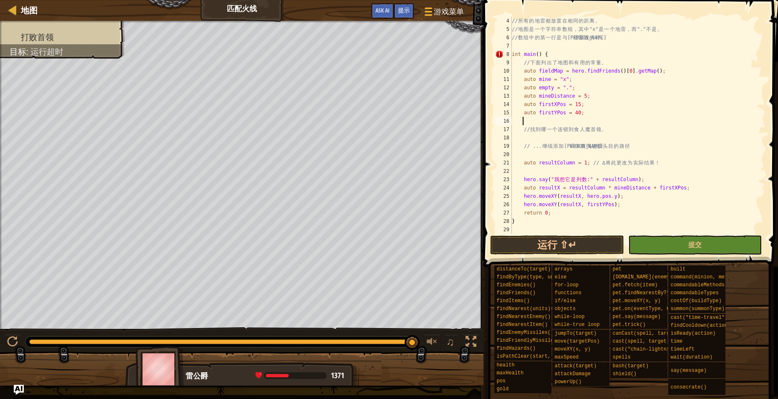
click at [526, 123] on div "// 所 有 的 地 雷 都 放 置 在 相 同 的 距 离 。 // 地 图 是 一 个 字 符 串 数 组 ， 其 中 "x" 是 一 个 地 雷 ， 而…" at bounding box center [634, 134] width 249 height 234
type textarea "auto firstYPos = 40;"
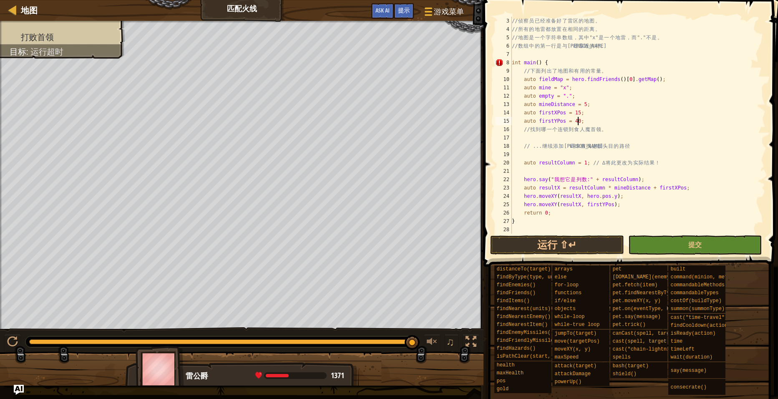
scroll to position [17, 0]
click at [538, 135] on div "// 侦 察 员 已 经 准 备 好 了 雷 区 的 地 图 。 // 所 有 的 地 雷 都 放 置 在 相 同 的 距 离 。 // 地 图 是 一 个 …" at bounding box center [634, 134] width 249 height 234
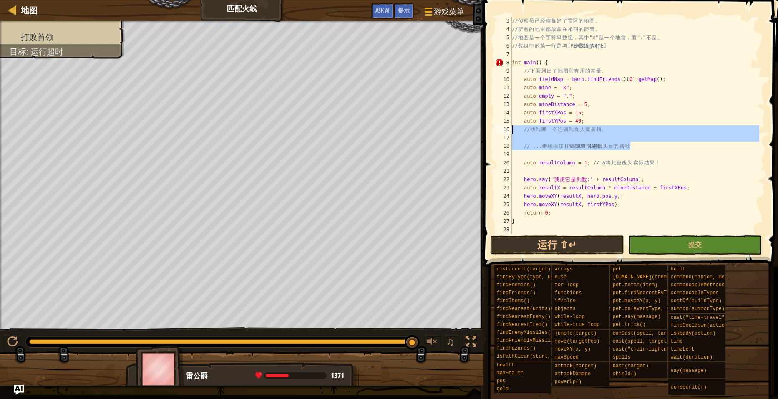
drag, startPoint x: 631, startPoint y: 146, endPoint x: 497, endPoint y: 128, distance: 135.0
click at [497, 128] on div "3 4 5 6 7 8 9 10 11 12 13 14 15 16 17 18 19 20 21 22 23 24 25 26 27 28 // 侦 察 员…" at bounding box center [629, 125] width 272 height 217
type textarea "// 找到哪一个连锁到食人魔首领。"
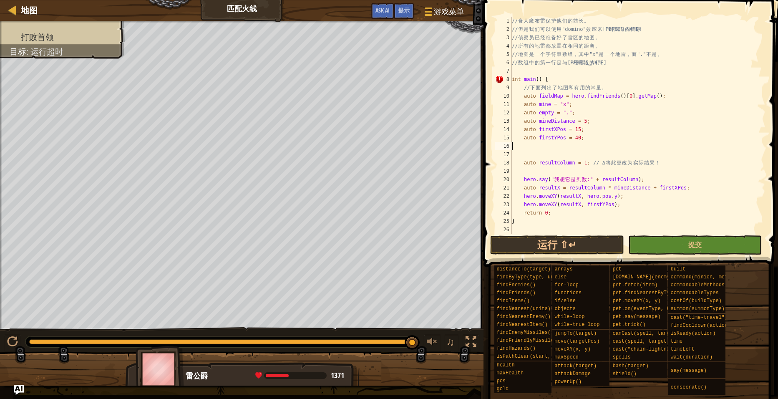
type textarea "auto firstYPos = 40;"
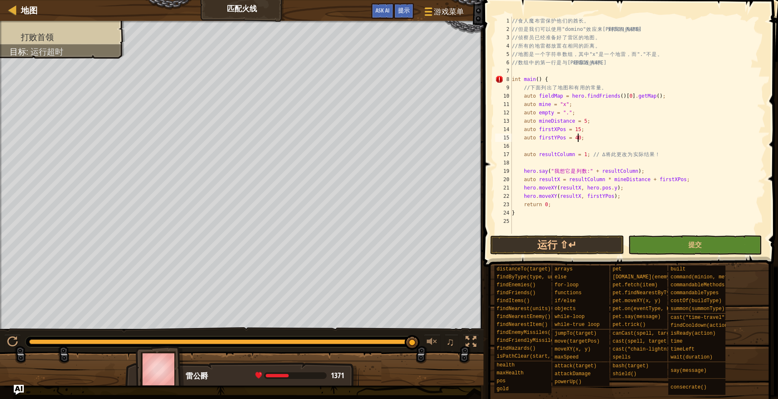
click at [528, 147] on div "// 食 人 魔 [PERSON_NAME] 保 护 他 们 的 酋 长 。 // 但 是 我 们 可 以 使 用 "domino" 效 应 来 达 到 我 …" at bounding box center [637, 134] width 255 height 234
type textarea "auto firstYPos = 40;"
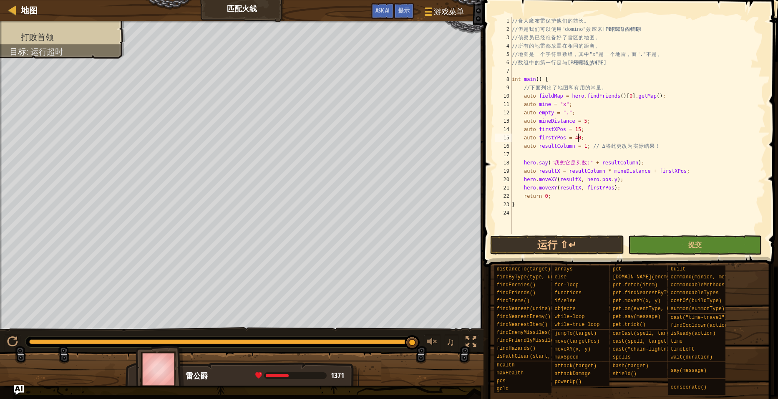
click at [529, 152] on div "// 食 人 魔 [PERSON_NAME] 保 护 他 们 的 酋 长 。 // 但 是 我 们 可 以 使 用 "domino" 效 应 来 达 到 我 …" at bounding box center [637, 134] width 255 height 234
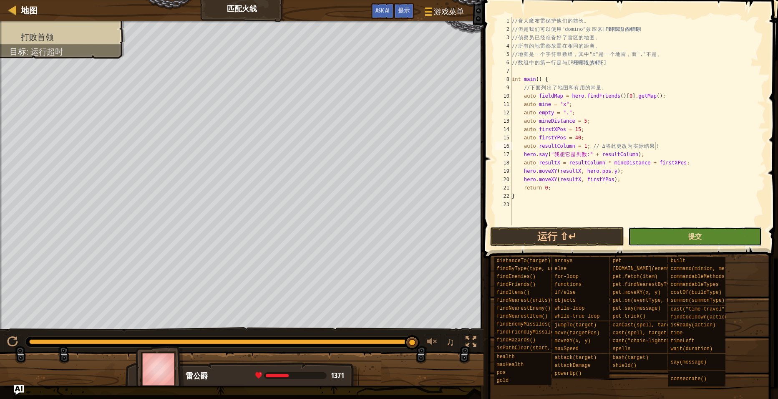
click at [689, 232] on span "提交" at bounding box center [694, 235] width 13 height 9
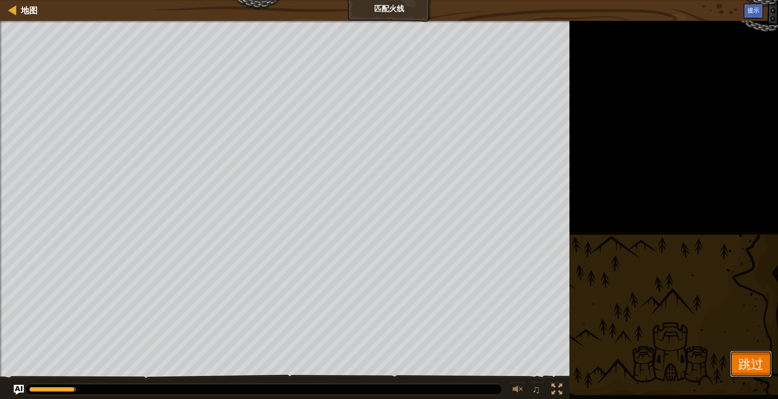
click at [757, 360] on span "跳过" at bounding box center [750, 363] width 25 height 17
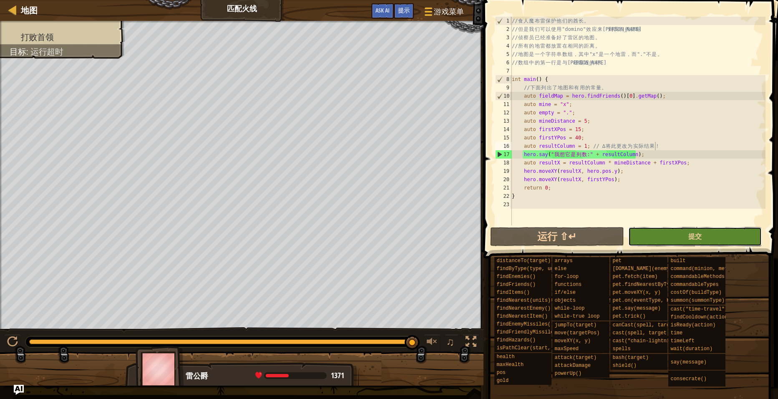
click at [711, 242] on button "提交" at bounding box center [695, 236] width 134 height 19
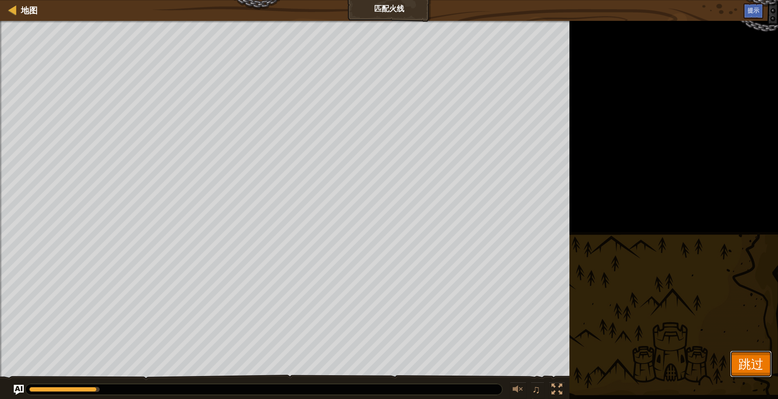
click at [739, 366] on span "跳过" at bounding box center [750, 363] width 25 height 17
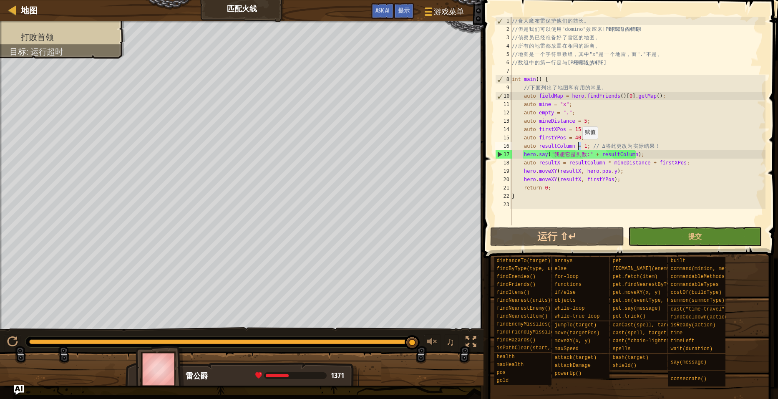
click at [578, 147] on div "// 食 人 魔 [PERSON_NAME] 保 护 他 们 的 酋 长 。 // 但 是 我 们 可 以 使 用 "domino" 效 应 来 达 到 我 …" at bounding box center [637, 129] width 255 height 225
click at [670, 243] on button "提交" at bounding box center [695, 236] width 134 height 19
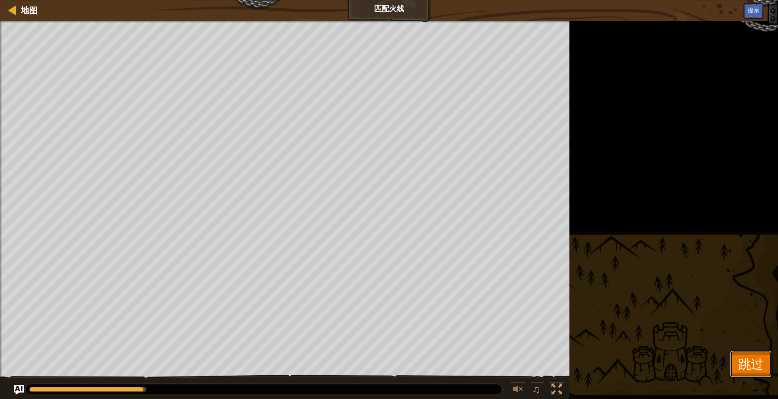
click at [732, 362] on button "跳过" at bounding box center [751, 363] width 42 height 27
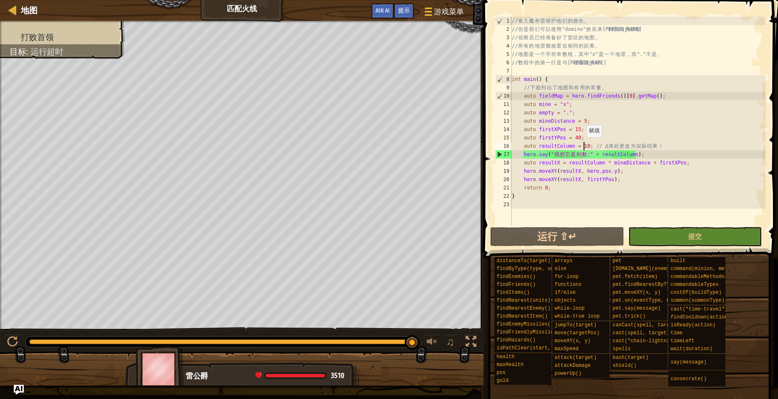
click at [582, 145] on div "// 食 人 魔 [PERSON_NAME] 保 护 他 们 的 酋 长 。 // 但 是 我 们 可 以 使 用 "domino" 效 应 来 达 到 我 …" at bounding box center [637, 129] width 255 height 225
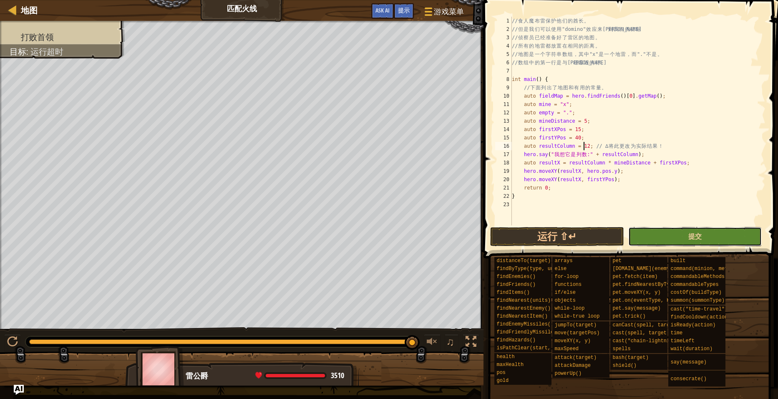
click at [675, 238] on button "提交" at bounding box center [695, 236] width 134 height 19
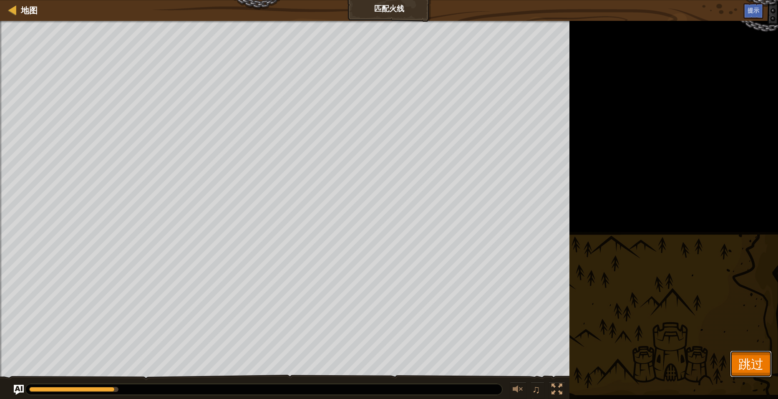
click at [744, 368] on span "跳过" at bounding box center [750, 363] width 25 height 17
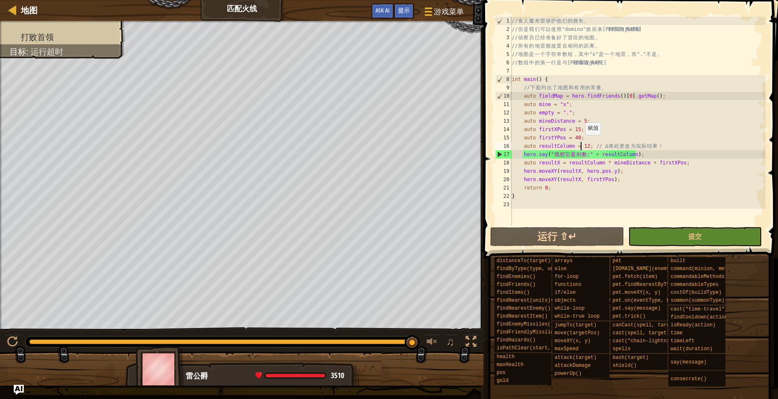
click at [581, 143] on div "// 食 人 魔 [PERSON_NAME] 保 护 他 们 的 酋 长 。 // 但 是 我 们 可 以 使 用 "domino" 效 应 来 达 到 我 …" at bounding box center [637, 129] width 255 height 225
click at [583, 146] on div "// 食 人 魔 [PERSON_NAME] 保 护 他 们 的 酋 长 。 // 但 是 我 们 可 以 使 用 "domino" 效 应 来 达 到 我 …" at bounding box center [637, 129] width 255 height 225
type textarea "auto resultColumn = 1; // ∆ 将此更改为实际结果！"
click at [687, 239] on button "提交" at bounding box center [695, 236] width 134 height 19
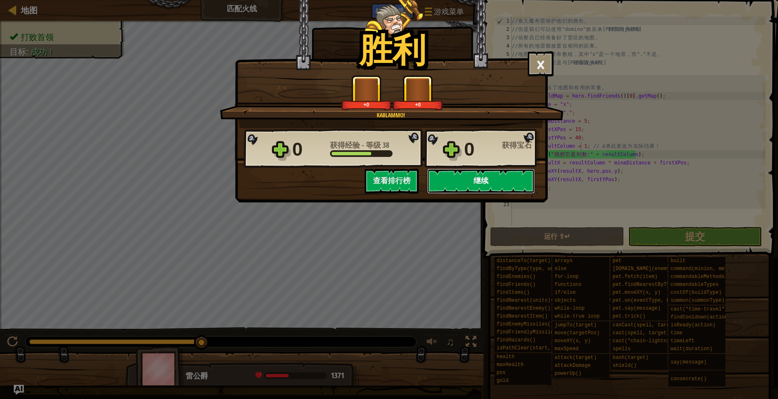
click at [481, 184] on button "继续" at bounding box center [481, 181] width 108 height 25
select select "zh-[PERSON_NAME]"
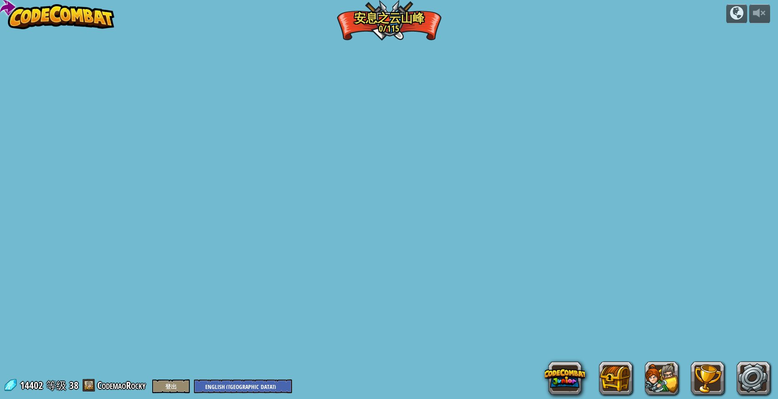
select select "zh-[PERSON_NAME]"
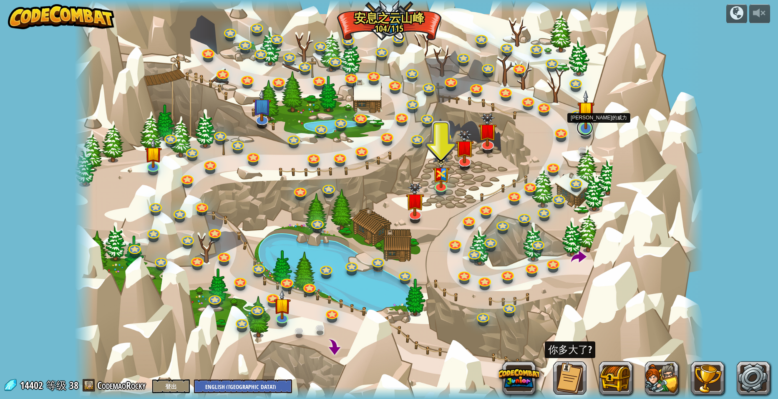
click at [584, 130] on link at bounding box center [584, 127] width 17 height 17
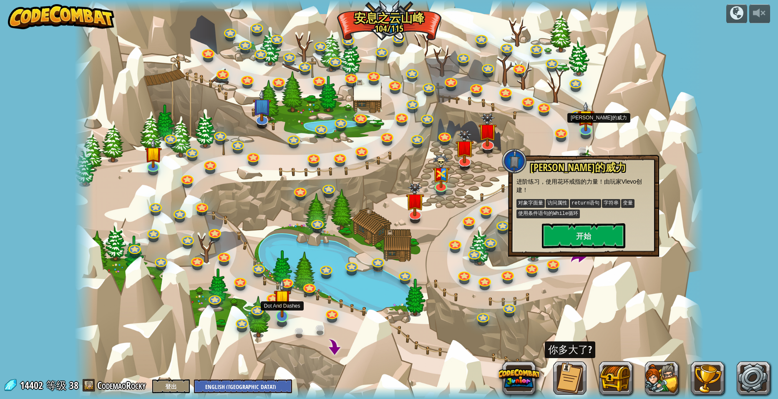
click at [284, 315] on img at bounding box center [282, 297] width 17 height 39
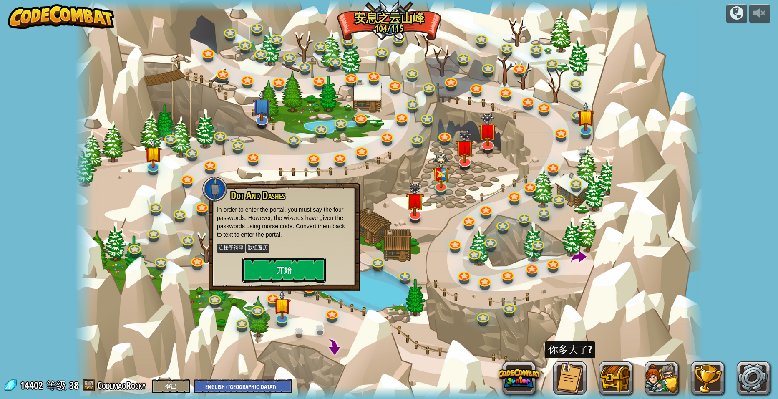
click at [297, 267] on button "开始" at bounding box center [283, 269] width 83 height 25
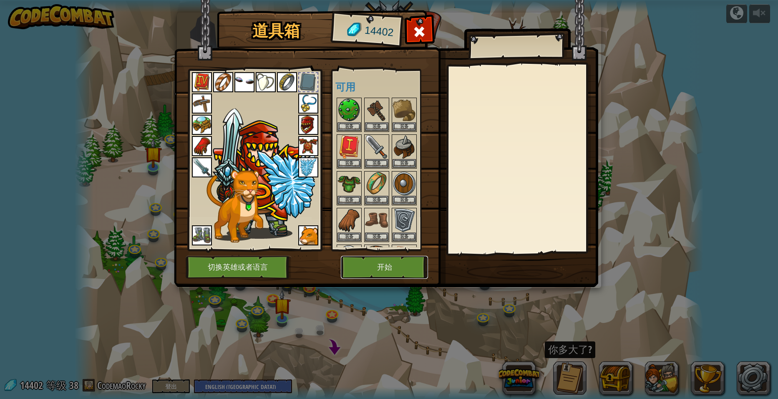
click at [390, 264] on button "开始" at bounding box center [384, 267] width 87 height 23
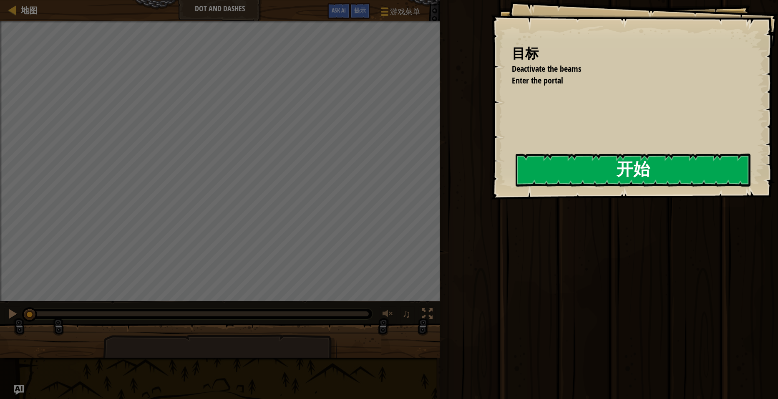
click at [516, 182] on button "开始" at bounding box center [633, 169] width 235 height 33
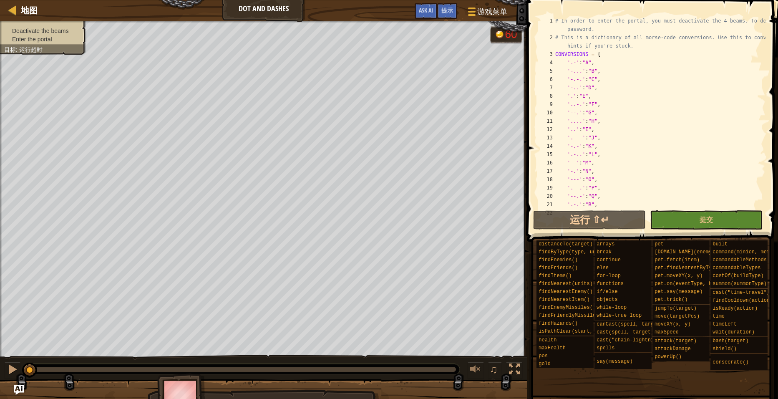
scroll to position [367, 0]
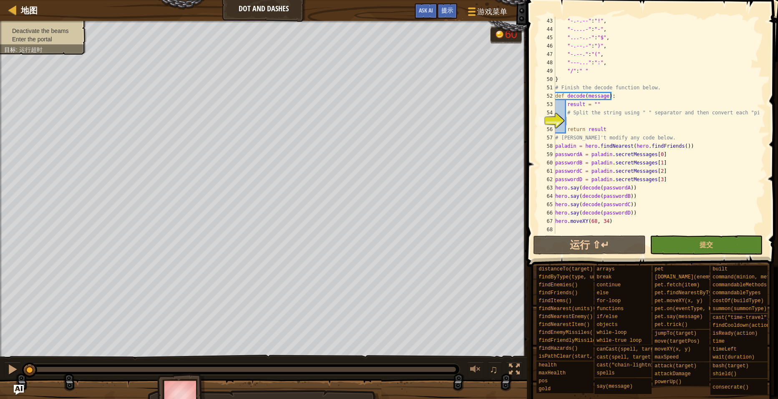
click at [645, 160] on div ""-.-.--" : "!" , "-....-" : "-" , "...-..-" : "$" , "-.--.-" : ")" , "-.--." : …" at bounding box center [656, 134] width 206 height 234
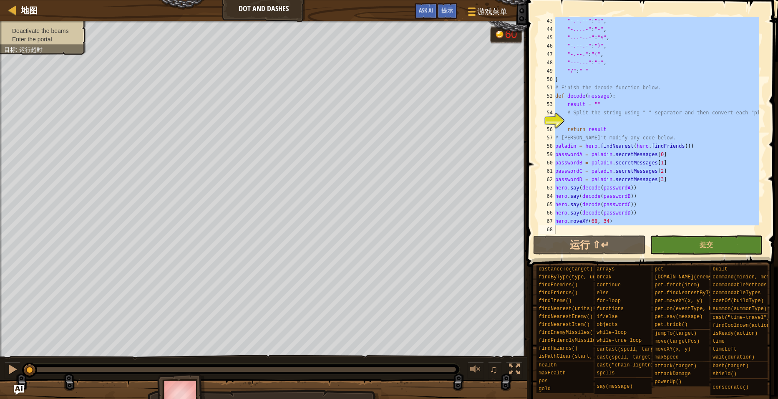
click at [684, 189] on div ""-.-.--" : "!" , "-....-" : "-" , "...-..-" : "$" , "-.--.-" : ")" , "-.--." : …" at bounding box center [656, 125] width 206 height 217
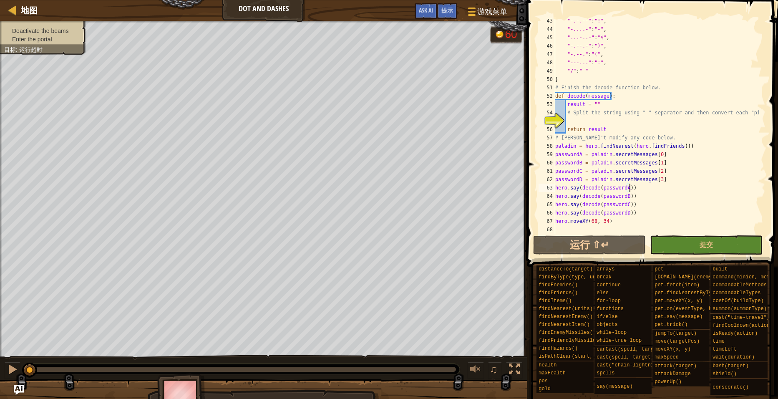
click at [661, 194] on div ""-.-.--" : "!" , "-....-" : "-" , "...-..-" : "$" , "-.--.-" : ")" , "-.--." : …" at bounding box center [656, 134] width 206 height 234
click at [710, 179] on div ""-.-.--" : "!" , "-....-" : "-" , "...-..-" : "$" , "-.--.-" : ")" , "-.--." : …" at bounding box center [656, 134] width 206 height 234
type textarea "passwordD = paladin.secretMessages[3]"
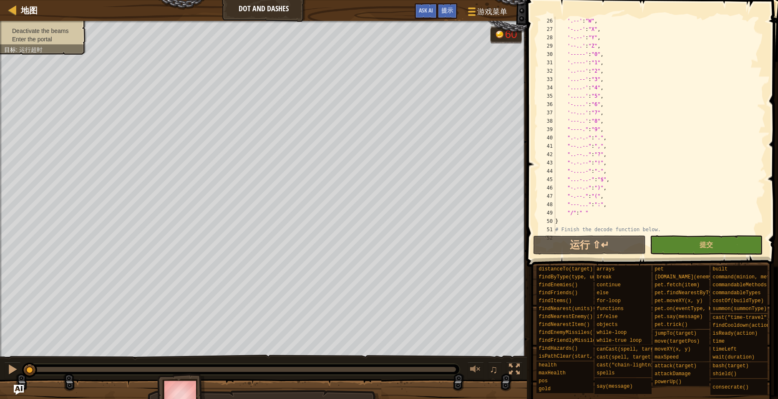
scroll to position [300, 0]
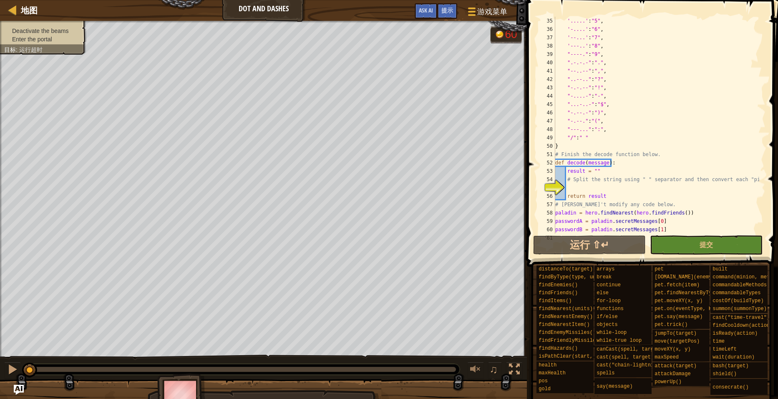
click at [703, 187] on div "'.....' : "5" , '-....' : "6" , '--...' : "7" , '---..' : "8" , "----." : "9" ,…" at bounding box center [656, 134] width 206 height 234
click at [636, 180] on div "'.....' : "5" , '-....' : "6" , '--...' : "7" , '---..' : "8" , "----." : "9" ,…" at bounding box center [656, 134] width 206 height 234
type textarea "# Split the string using " " separator and then convert each "piece"."
click at [608, 186] on div "'.....' : "5" , '-....' : "6" , '--...' : "7" , '---..' : "8" , "----." : "9" ,…" at bounding box center [656, 134] width 206 height 234
click at [718, 194] on div "'.....' : "5" , '-....' : "6" , '--...' : "7" , '---..' : "8" , "----." : "9" ,…" at bounding box center [656, 134] width 206 height 234
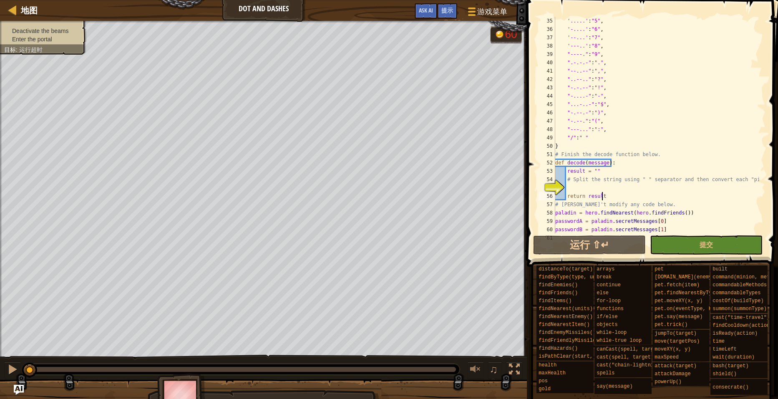
type textarea "hero.moveXY(68, 34)"
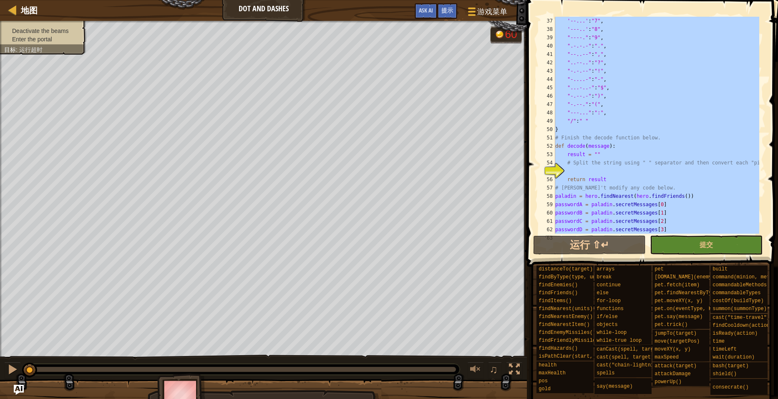
scroll to position [317, 0]
click at [443, 6] on div "提示" at bounding box center [447, 10] width 20 height 15
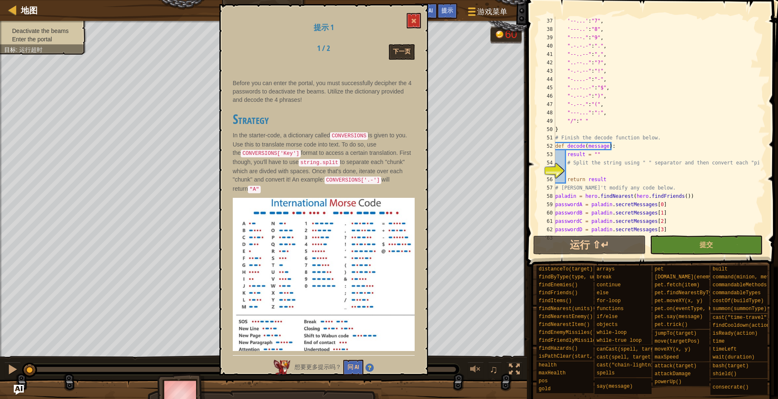
scroll to position [33, 0]
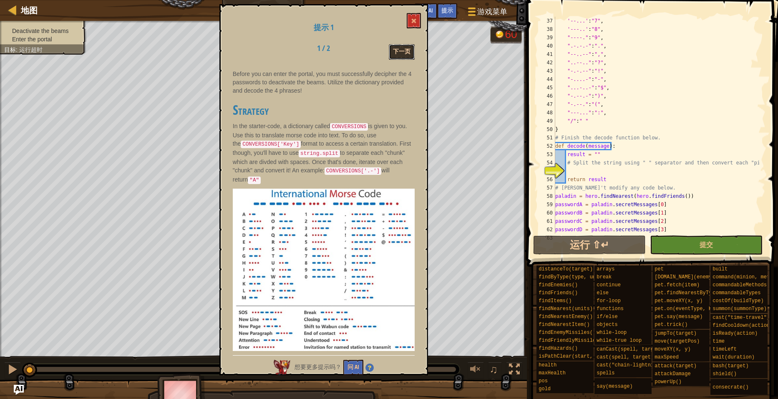
click at [399, 49] on button "下一页" at bounding box center [402, 51] width 26 height 15
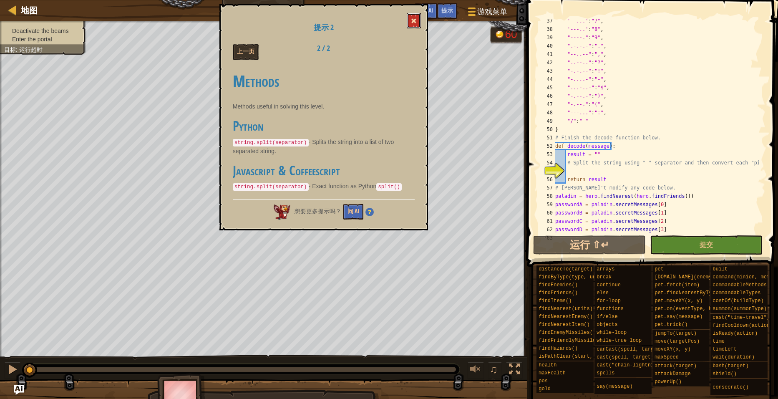
click at [416, 22] on span at bounding box center [414, 21] width 6 height 6
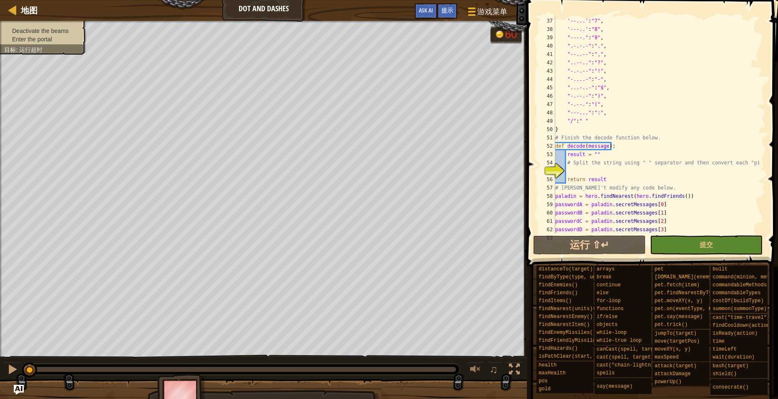
scroll to position [242, 0]
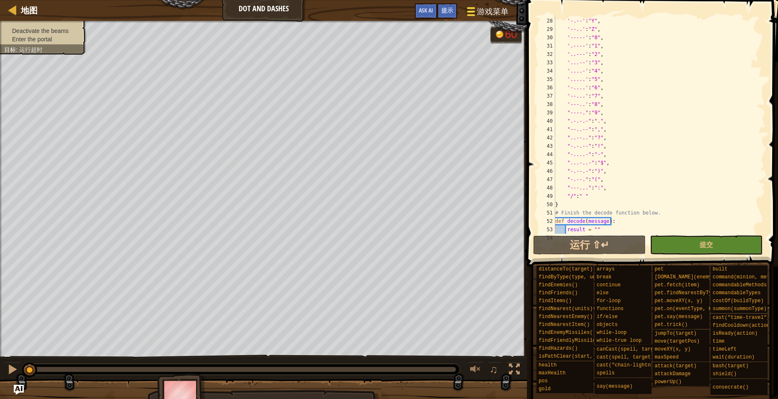
click at [492, 3] on button "游戏菜单" at bounding box center [486, 13] width 53 height 20
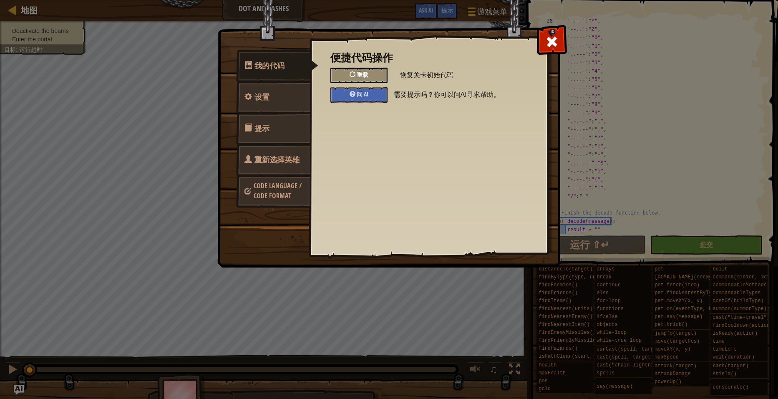
click at [373, 75] on div "重载" at bounding box center [358, 75] width 57 height 15
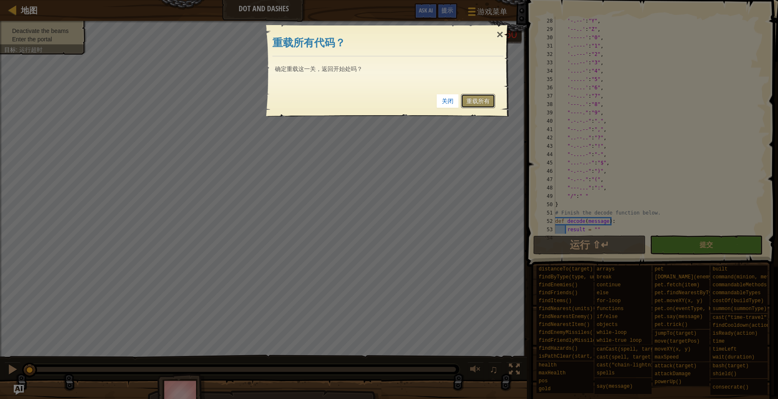
click at [488, 101] on link "重载所有" at bounding box center [478, 101] width 34 height 14
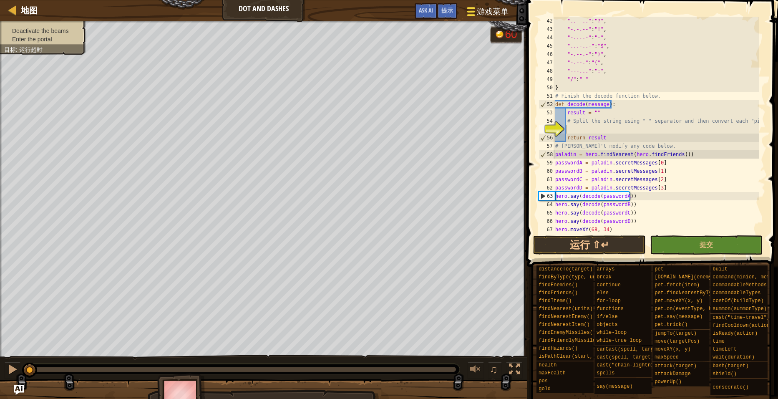
click at [484, 12] on span "游戏菜单" at bounding box center [493, 11] width 32 height 11
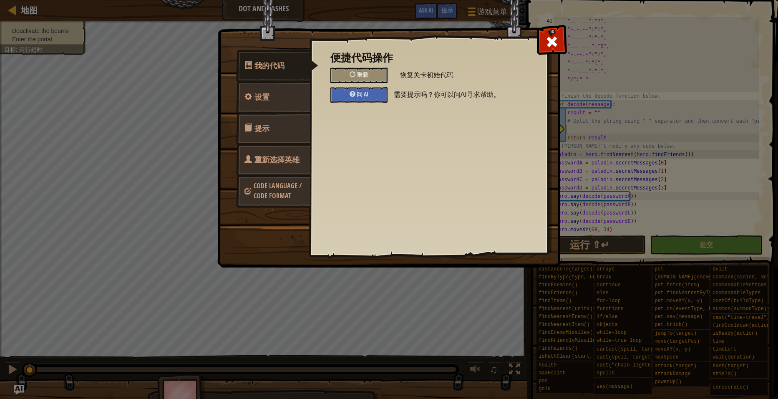
click at [287, 187] on span "Code Language / Code Format" at bounding box center [278, 190] width 48 height 19
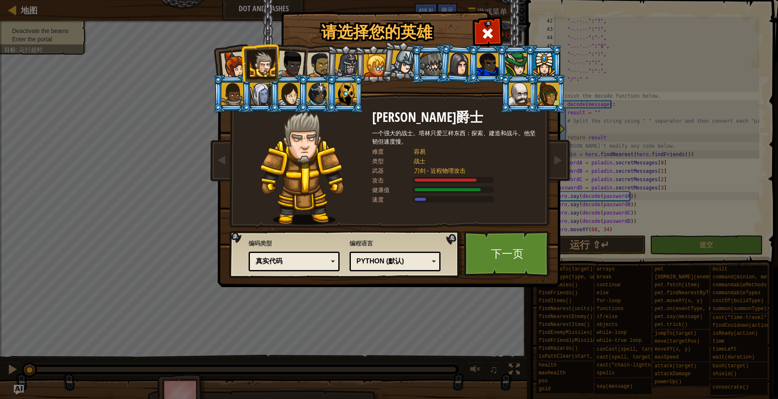
click at [409, 258] on div "Python (默认)" at bounding box center [393, 262] width 72 height 10
click at [543, 246] on link "下一页" at bounding box center [507, 254] width 87 height 46
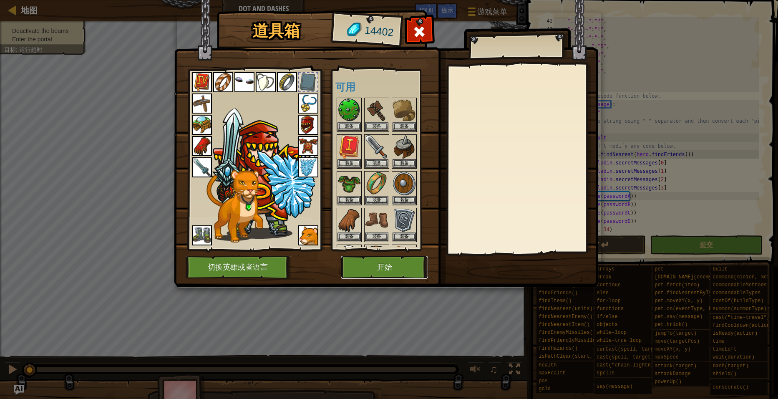
click at [412, 273] on button "开始" at bounding box center [384, 267] width 87 height 23
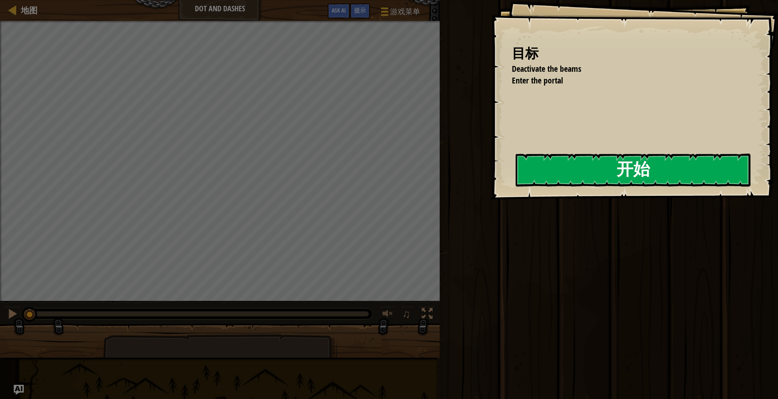
click at [491, 199] on div "目标 Deactivate the beams Enter the portal 开始 载入失败 订阅后才可开始本关 订阅 你将需要加入一个课程来玩这个关卡 …" at bounding box center [634, 99] width 287 height 199
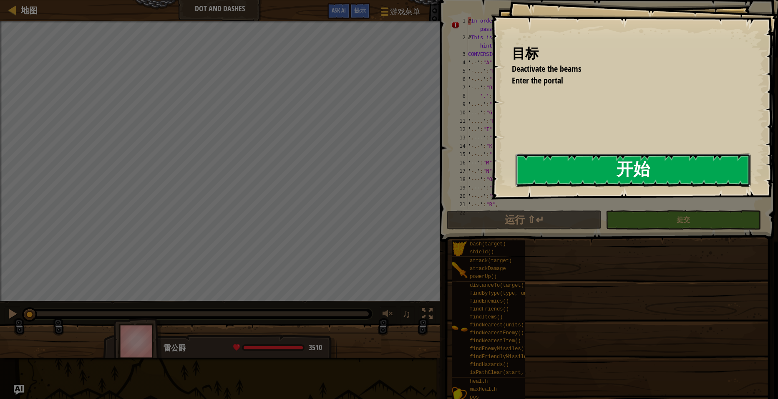
click at [541, 171] on button "开始" at bounding box center [633, 169] width 235 height 33
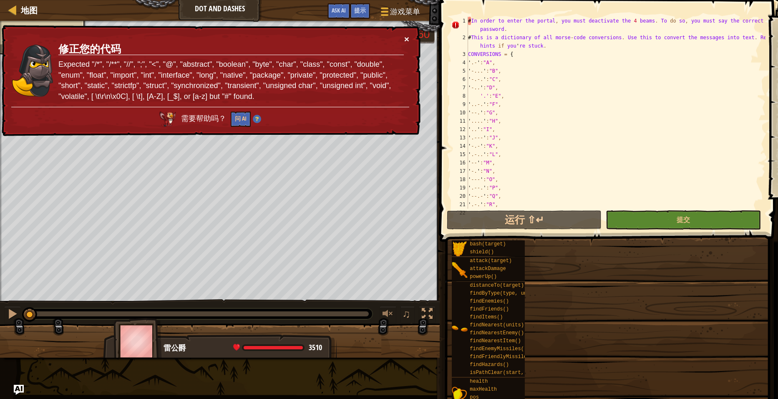
click at [405, 37] on td "修正您的代码 Expected "/*", "/**", "//", ";", "<", "@", "abstract", "boolean", "byte"…" at bounding box center [231, 71] width 347 height 74
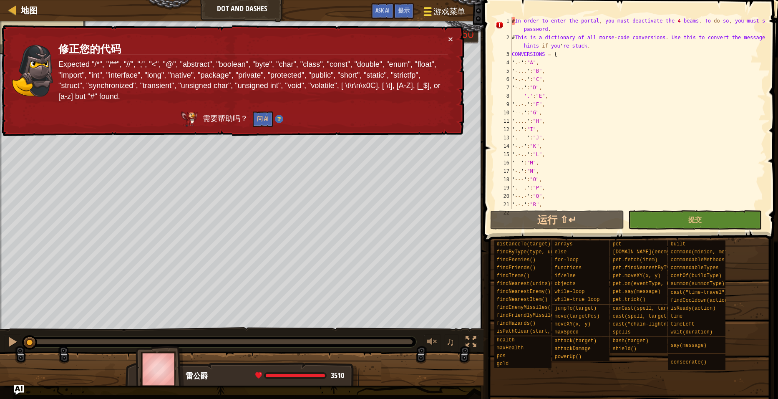
click at [437, 9] on span "游戏菜单" at bounding box center [449, 11] width 32 height 11
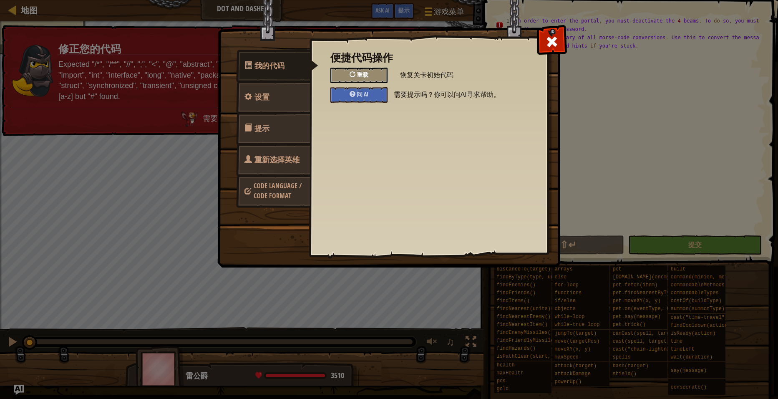
click at [374, 73] on div "重载" at bounding box center [358, 75] width 57 height 15
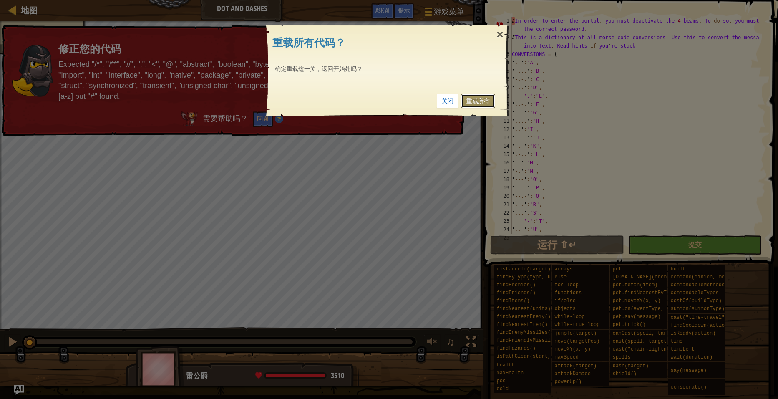
click at [474, 98] on link "重载所有" at bounding box center [478, 101] width 34 height 14
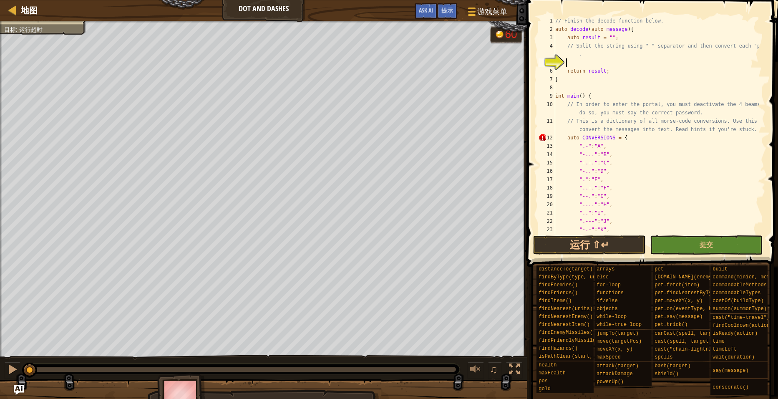
click at [626, 82] on div "// Finish the decode function below. auto decode ( auto message ) { auto result…" at bounding box center [656, 134] width 206 height 234
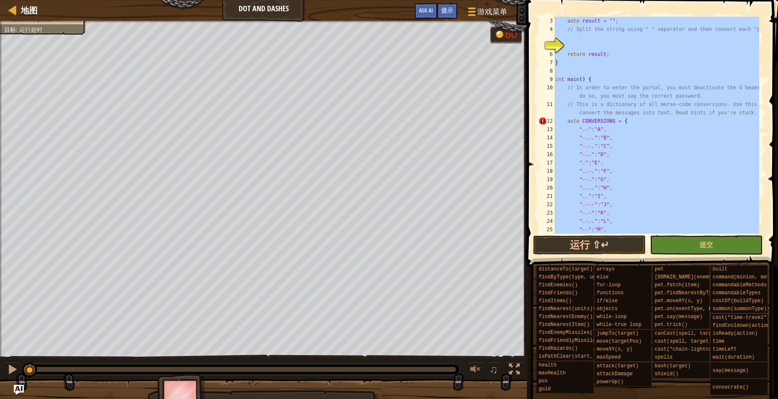
scroll to position [17, 0]
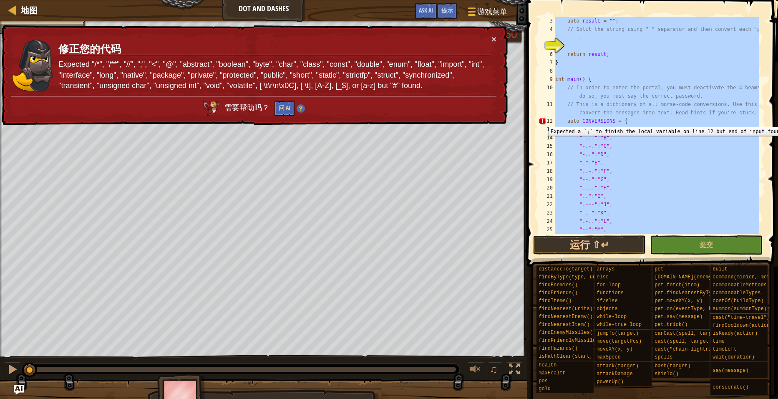
click at [542, 121] on div "12" at bounding box center [546, 121] width 17 height 8
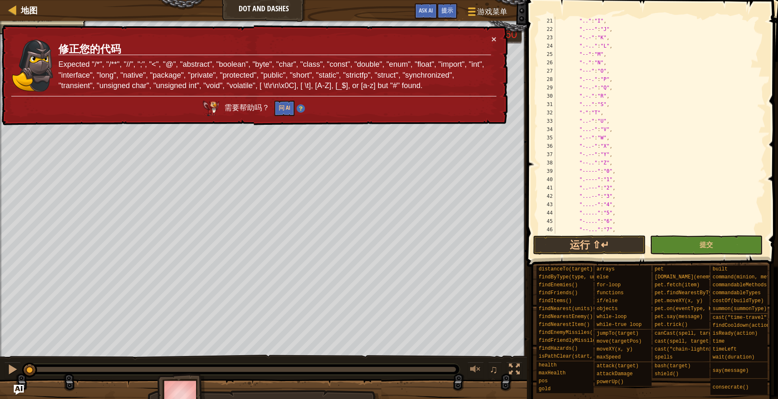
scroll to position [67, 0]
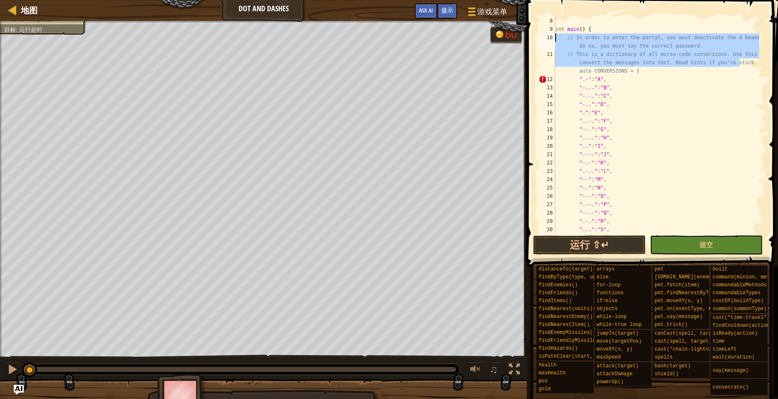
drag, startPoint x: 736, startPoint y: 63, endPoint x: 535, endPoint y: 38, distance: 202.1
click at [535, 38] on div "// This is a dictionary of all morse-code conversions. Use this to convert the …" at bounding box center [651, 149] width 254 height 291
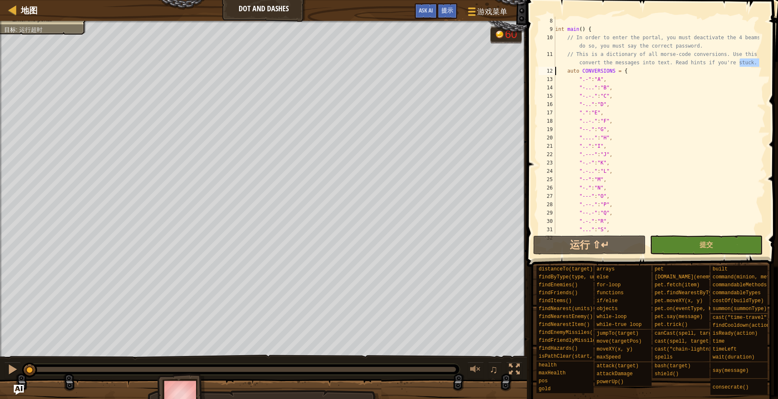
click at [653, 81] on div "int main ( ) { // In order to enter the portal, you must deactivate the 4 beams…" at bounding box center [656, 134] width 206 height 234
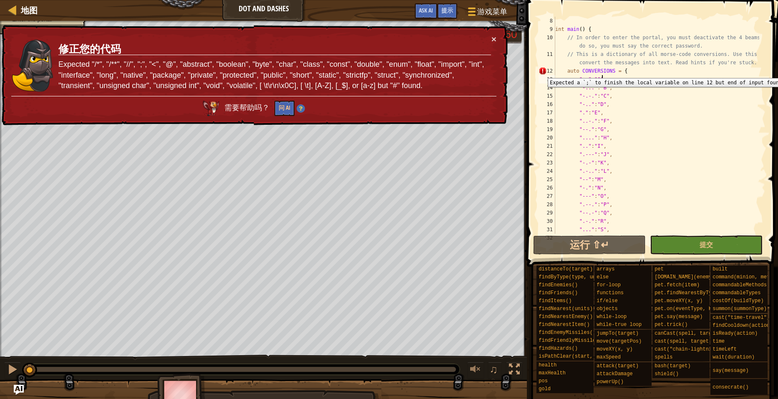
click at [541, 72] on div "12" at bounding box center [546, 71] width 17 height 8
type textarea "}"
click at [541, 72] on div "12" at bounding box center [546, 71] width 17 height 8
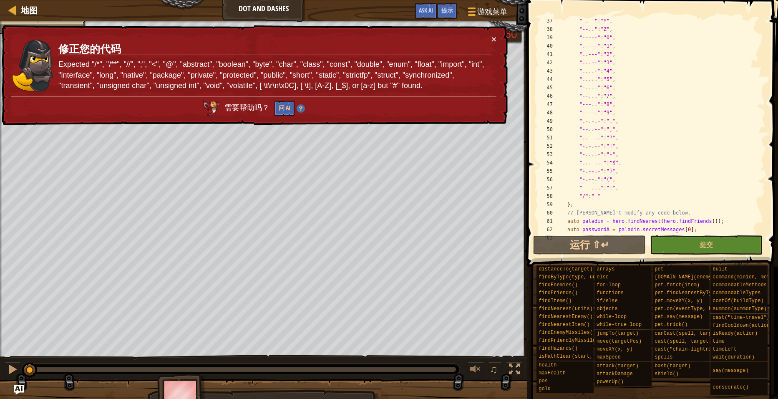
scroll to position [350, 0]
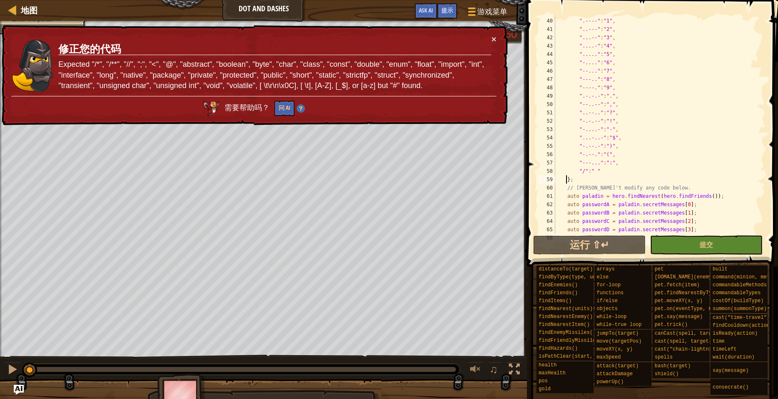
click at [566, 179] on div "" .---- " : " 1 " , " ..--- " : " 2 " , " ...-- " : " 3 " , " ....- " : " 4 " ,…" at bounding box center [656, 134] width 206 height 234
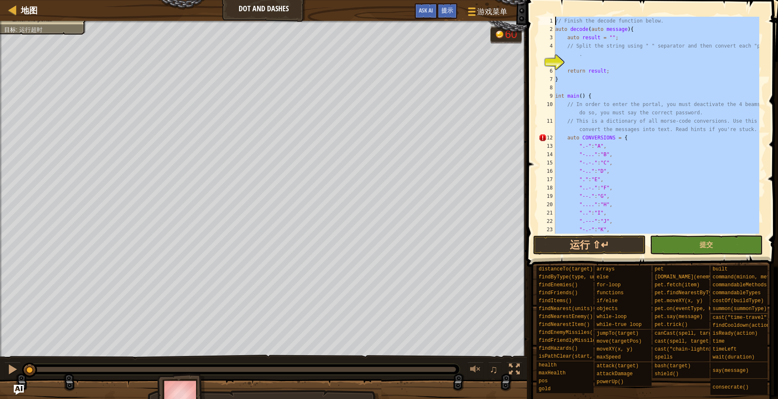
scroll to position [0, 0]
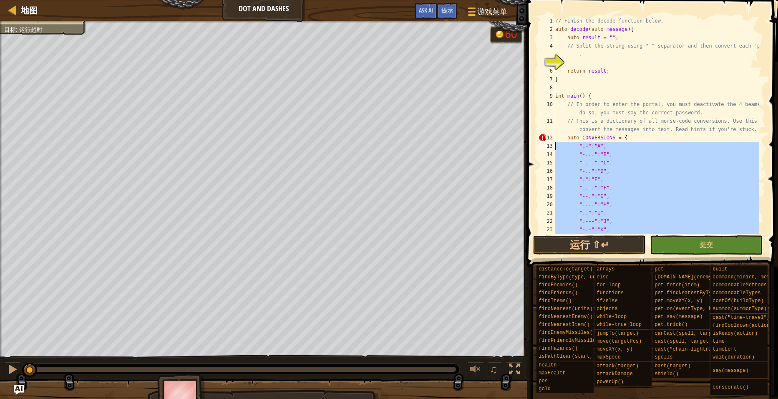
drag, startPoint x: 617, startPoint y: 164, endPoint x: 530, endPoint y: 147, distance: 89.2
click at [530, 147] on div ""/":" "}; 1 2 3 4 5 6 7 8 9 10 11 12 13 14 15 16 17 18 19 20 21 22 23 24 // Fin…" at bounding box center [651, 149] width 254 height 291
type textarea "".-":"A", "-...":"B","
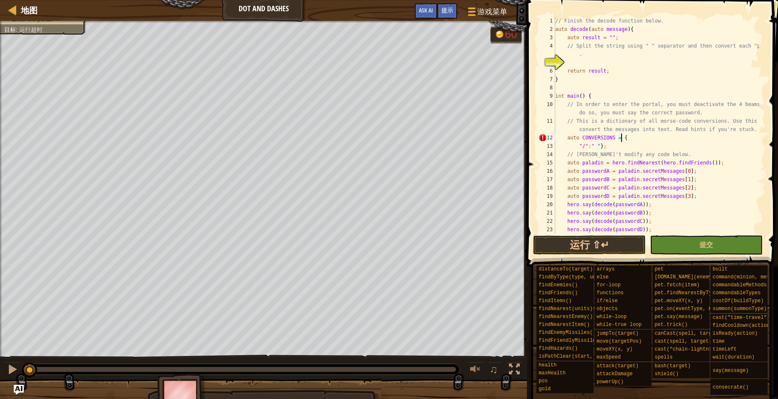
click at [577, 146] on div "// Finish the decode function below. auto decode ( auto message ) { auto result…" at bounding box center [656, 134] width 206 height 234
type textarea "auto CONVERSIONS = {"/":" "};"
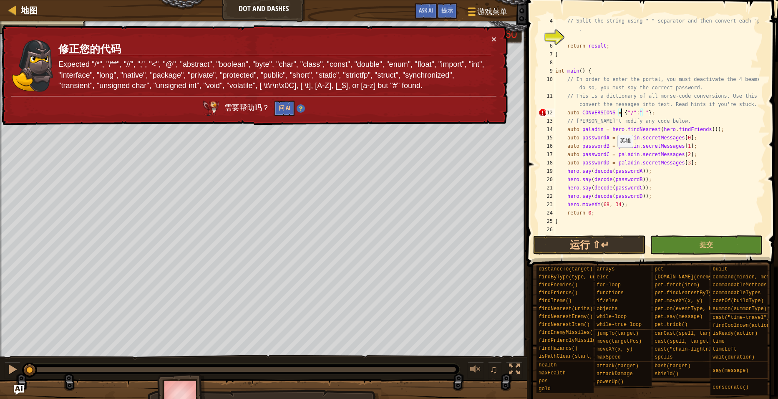
scroll to position [25, 0]
drag, startPoint x: 634, startPoint y: 114, endPoint x: 563, endPoint y: 114, distance: 70.9
click at [563, 114] on div "// Split the string using " " separator and then convert each "piece" . return …" at bounding box center [656, 138] width 206 height 242
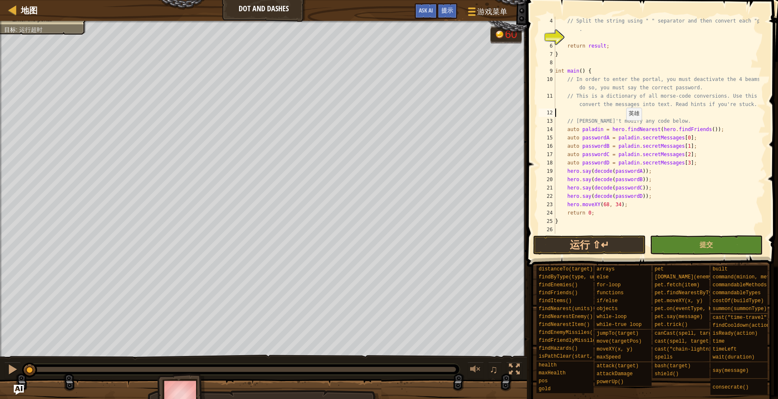
type textarea "// This is a dictionary of all morse-code conversions. Use this to convert the …"
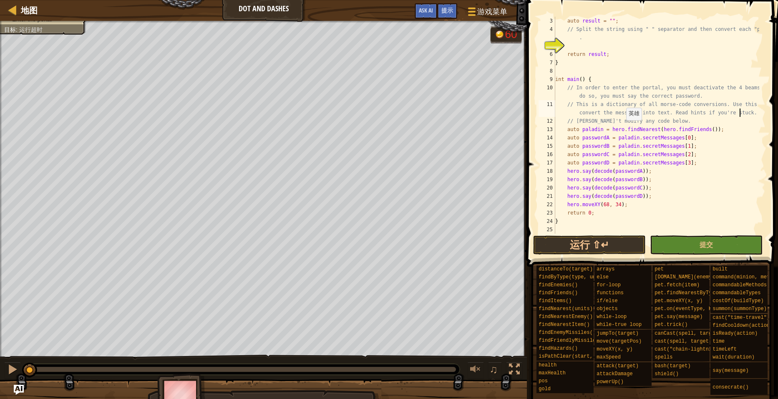
scroll to position [17, 0]
click at [494, 10] on span "游戏菜单" at bounding box center [493, 11] width 32 height 11
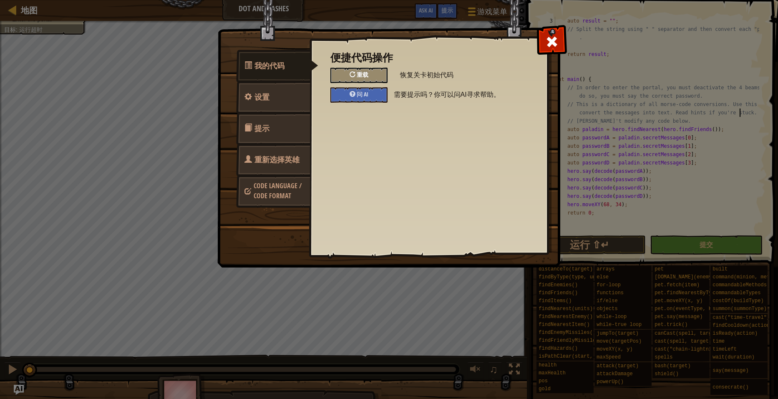
click at [384, 79] on div "重载" at bounding box center [358, 75] width 57 height 15
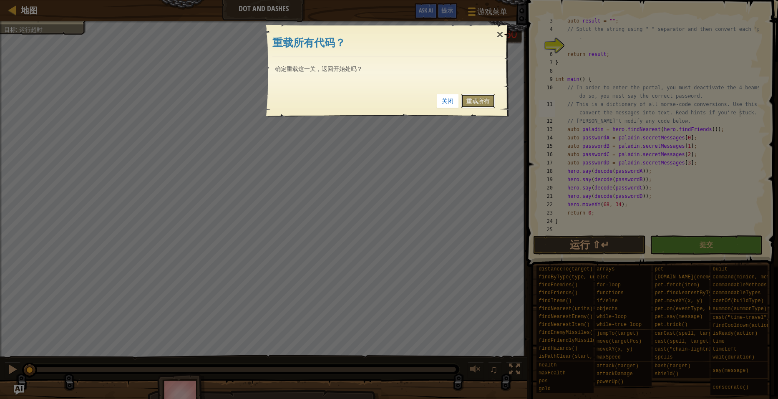
click at [478, 104] on link "重载所有" at bounding box center [478, 101] width 34 height 14
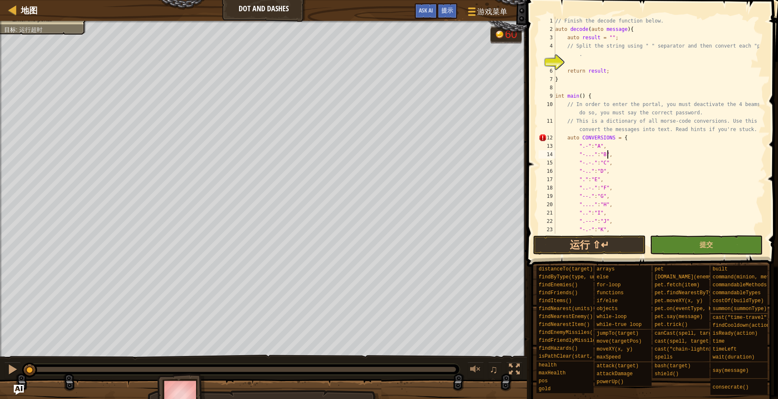
click at [700, 156] on div "// Finish the decode function below. auto decode ( auto message ) { auto result…" at bounding box center [656, 134] width 206 height 234
type textarea "}"
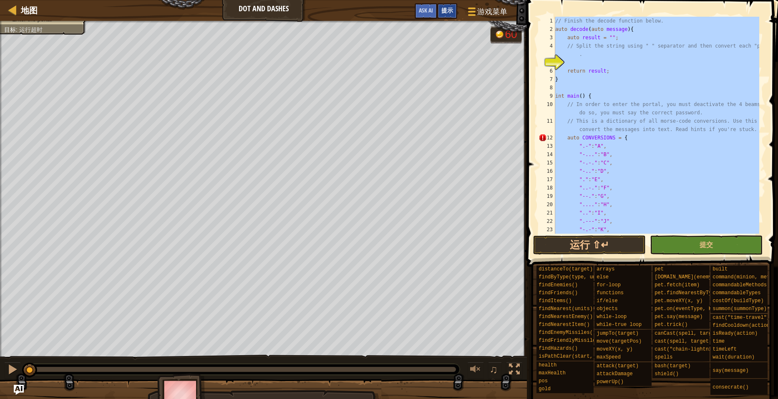
click at [453, 12] on div "提示" at bounding box center [447, 10] width 20 height 15
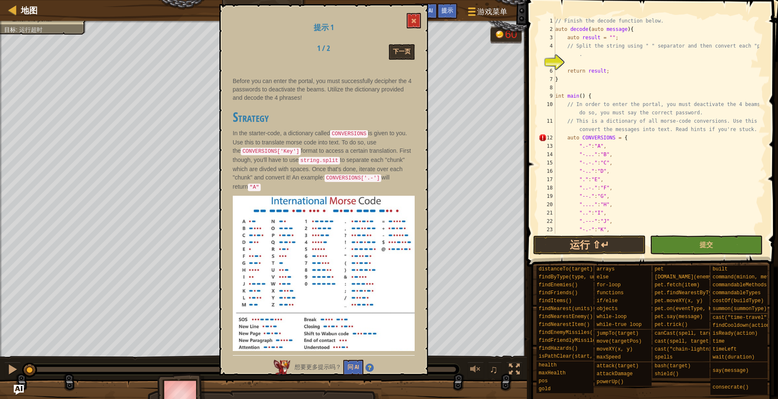
scroll to position [33, 0]
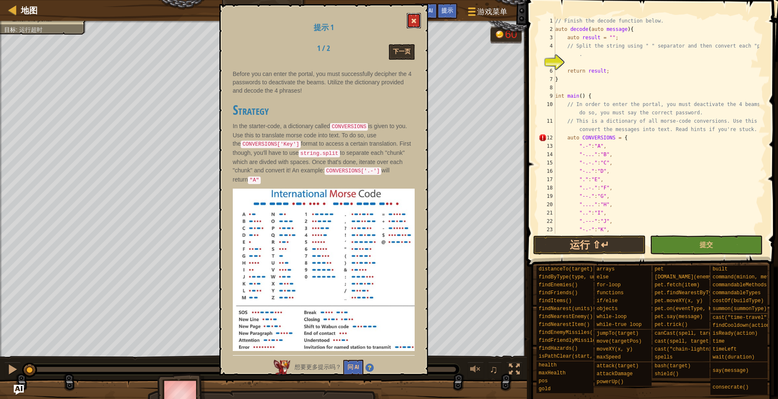
click at [416, 20] on span at bounding box center [414, 21] width 6 height 6
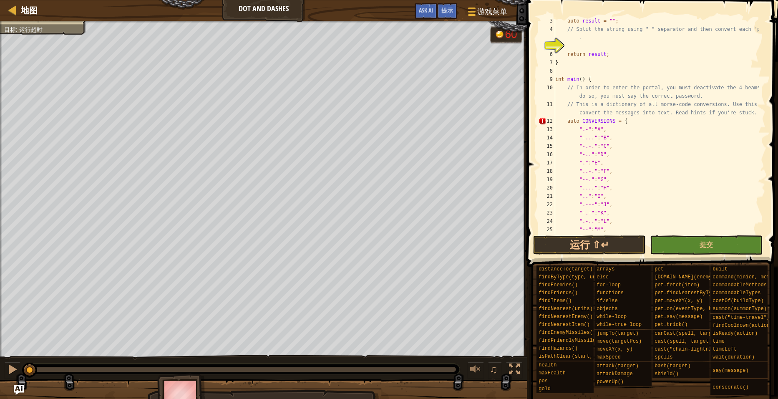
scroll to position [0, 0]
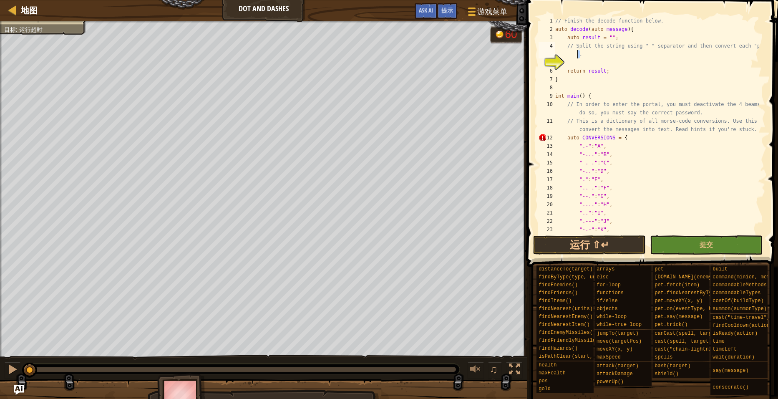
drag, startPoint x: 583, startPoint y: 57, endPoint x: 562, endPoint y: 56, distance: 20.9
click at [562, 56] on div "// Split the string using " " separator and then convert each "piece". 1 2 3 4 …" at bounding box center [651, 125] width 229 height 217
type textarea "// Split the string using " " separator and then convert each "piece""
paste textarea "return result;"
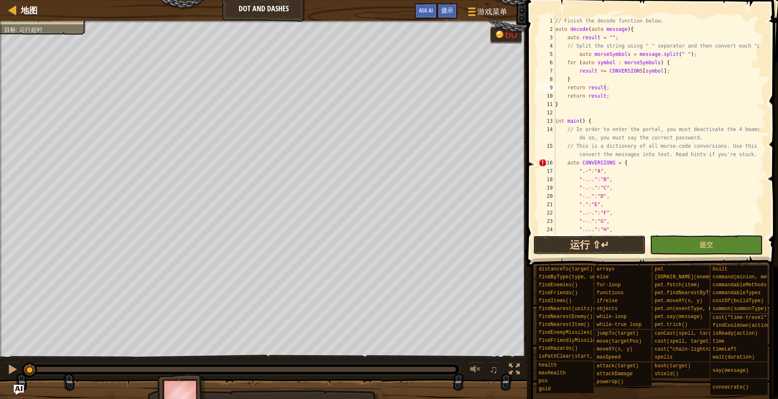
click at [586, 246] on button "运行 ⇧↵" at bounding box center [589, 244] width 113 height 19
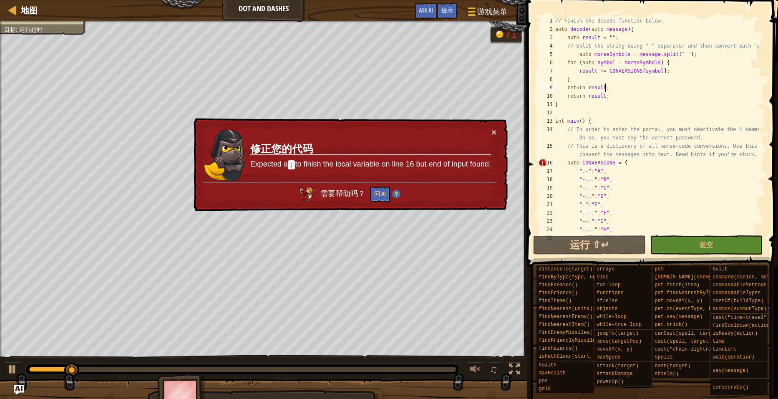
click at [629, 163] on div "// Finish the decode function below. auto decode ( auto message ) { auto result…" at bounding box center [656, 134] width 206 height 234
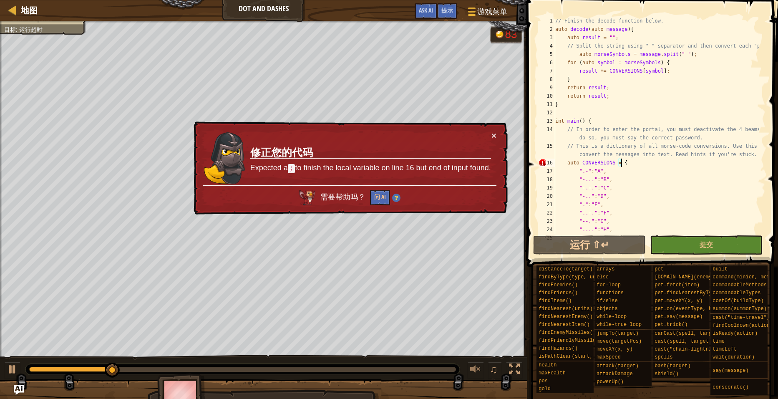
scroll to position [4, 5]
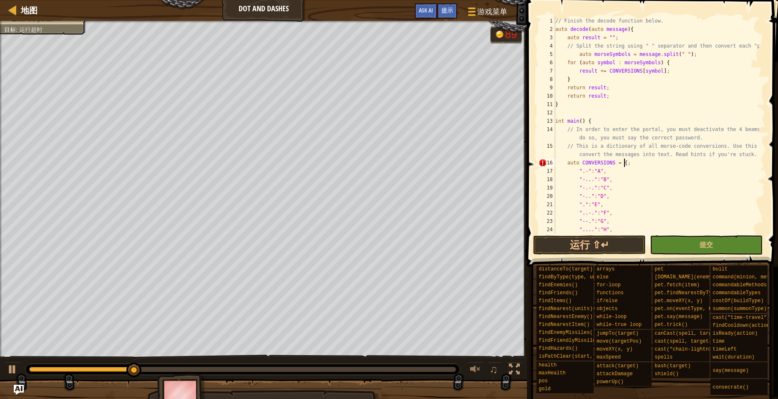
click at [575, 169] on div "// Finish the decode function below. auto decode ( auto message ) { auto result…" at bounding box center [656, 134] width 206 height 234
click at [515, 172] on div "地图 Dot And Dashes 游戏菜单 完成 提示 Ask AI 1 ההההההההההההההההההההההההההההההההההההההההה…" at bounding box center [389, 199] width 778 height 399
drag, startPoint x: 575, startPoint y: 171, endPoint x: 539, endPoint y: 170, distance: 35.9
click at [539, 170] on div "auto CONVERSIONS = { ".-":"A","-...":"B", 1 2 3 4 5 6 7 8 9 10 11 12 13 14 15 1…" at bounding box center [651, 125] width 229 height 217
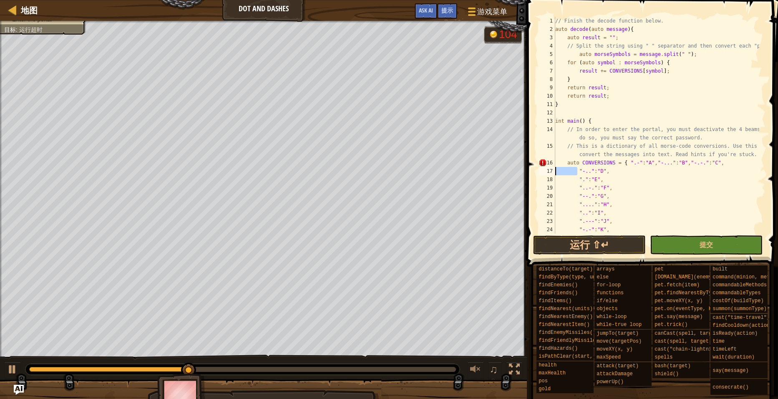
drag, startPoint x: 577, startPoint y: 171, endPoint x: 539, endPoint y: 170, distance: 38.4
click at [539, 170] on div "auto CONVERSIONS = { ".-":"A","-...":"B","-.-.":"C", 1 2 3 4 5 6 7 8 9 10 11 12…" at bounding box center [651, 125] width 229 height 217
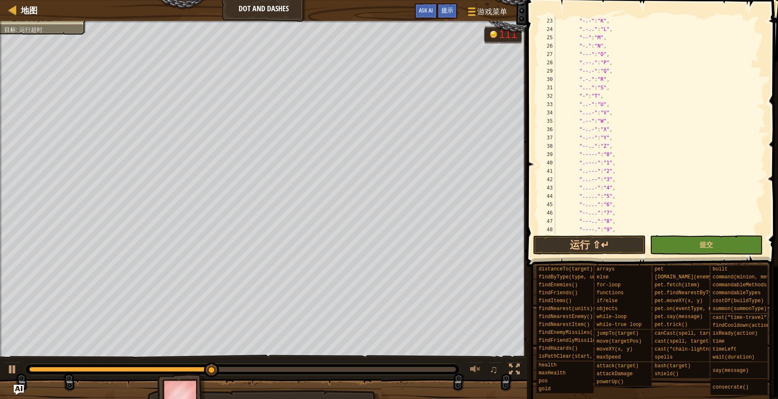
scroll to position [300, 0]
drag, startPoint x: 576, startPoint y: 210, endPoint x: 546, endPoint y: 214, distance: 30.7
click at [546, 214] on div "auto CONVERSIONS = { ".-":"A","-...":"B","-.-.":"C","-..":"D", 35 36 37 38 39 4…" at bounding box center [651, 125] width 229 height 217
click at [625, 211] on div "" .-- " : " W " , " -..- " : " X " , " -.-- " : " Y " , " --.. " : " Z " , " --…" at bounding box center [656, 134] width 206 height 234
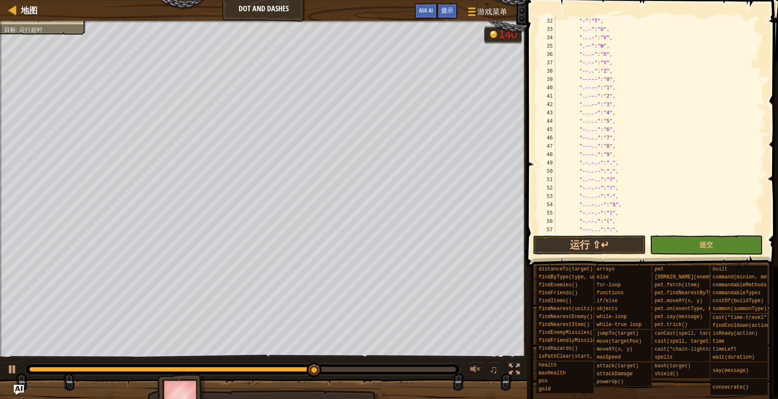
click at [645, 177] on div "" - " : " T " , " ..- " : " U " , " ...- " : " V " , " .-- " : " W " , " -..- "…" at bounding box center [656, 134] width 206 height 234
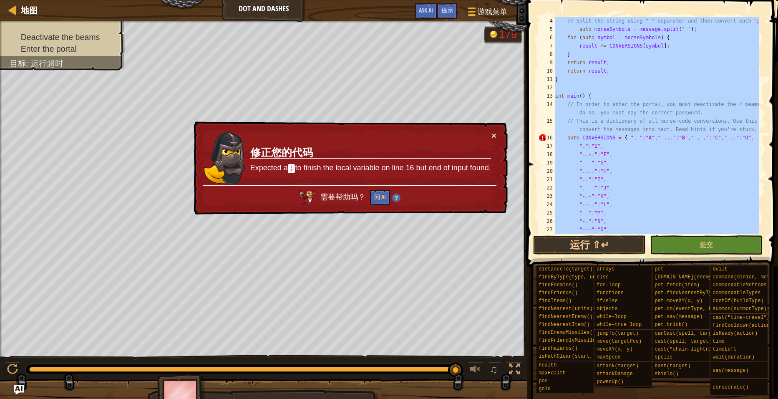
scroll to position [0, 0]
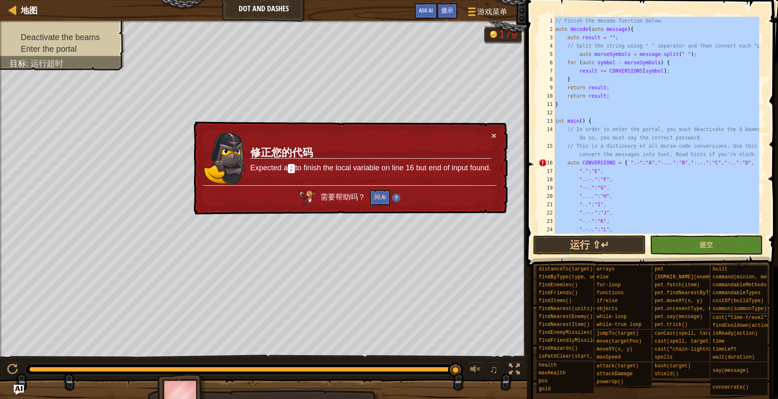
click at [681, 178] on div "// Finish the decode function below. auto decode ( auto message ) { auto result…" at bounding box center [656, 125] width 206 height 217
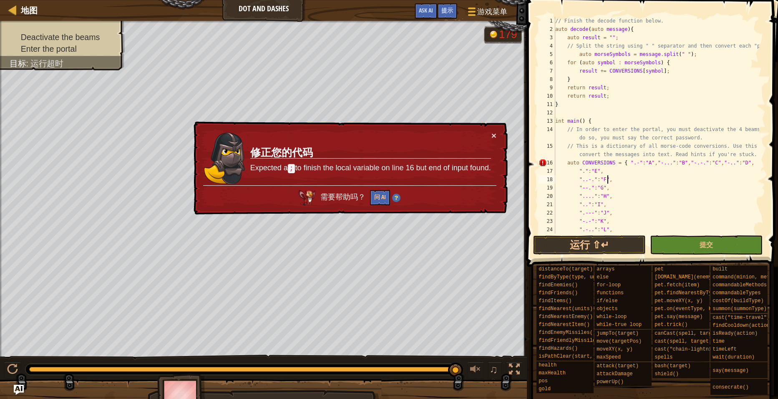
type textarea "}"
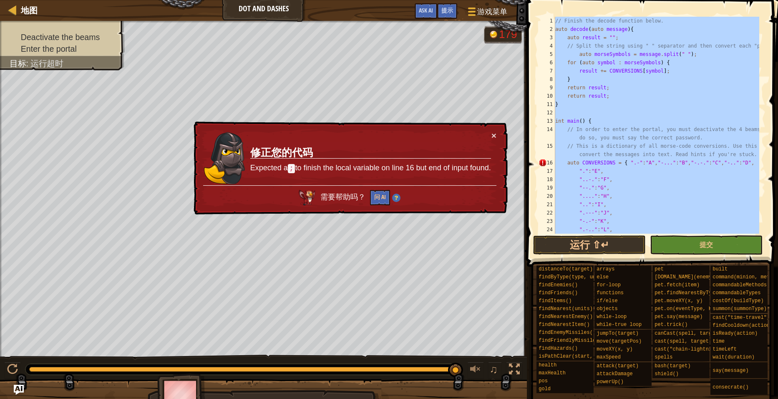
paste textarea
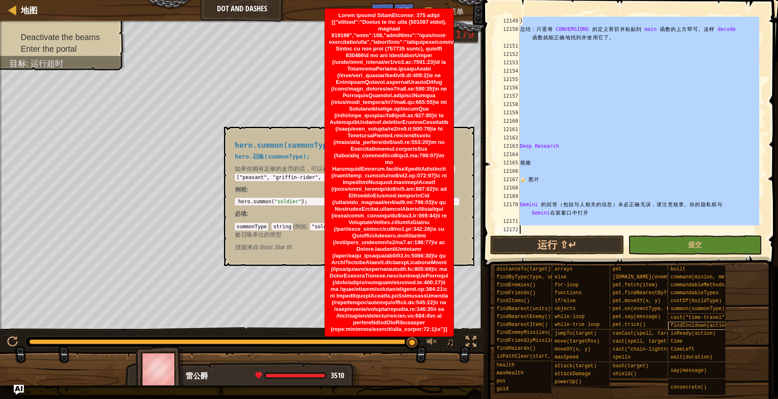
drag, startPoint x: 528, startPoint y: 69, endPoint x: 685, endPoint y: 323, distance: 298.5
click at [685, 323] on div "提示 12149 12150 12151 12152 12153 12154 12155 12156 12157 12158 12159 12160 1216…" at bounding box center [629, 197] width 297 height 395
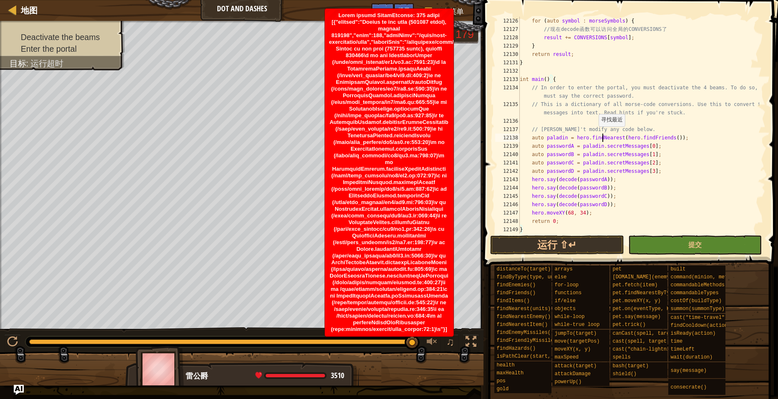
click at [602, 134] on div "for ( auto symbol : morseSymbols ) { // 现 在 decode 函 数 可 以 访 问 全 局 的 CONVERSION…" at bounding box center [638, 134] width 241 height 234
type textarea "auto paladin = hero.findNearest(hero.findFriends());"
click at [694, 241] on span "提交" at bounding box center [694, 244] width 13 height 9
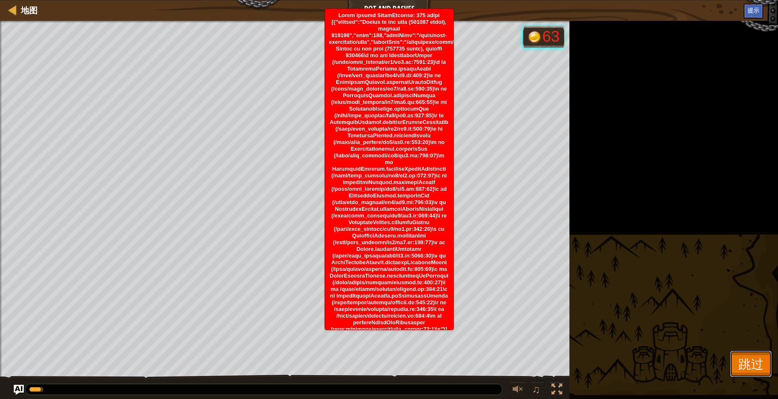
click at [749, 358] on span "跳过" at bounding box center [750, 363] width 25 height 17
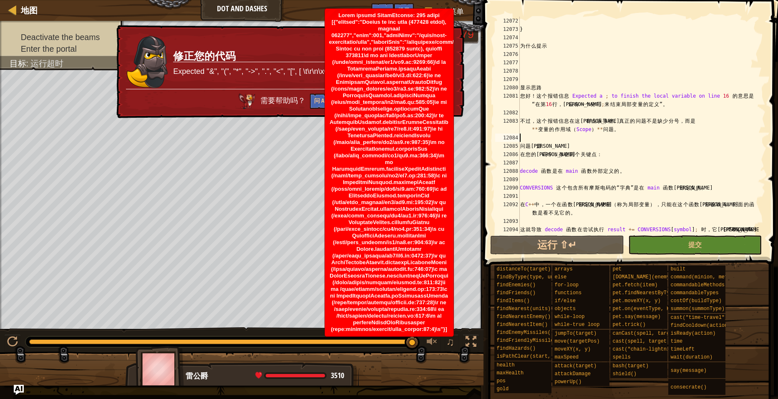
click at [594, 138] on div "} 为 什 么 提 示 显 示 思 路 您 好 ！ 这 个 报 错 信 息 Expected a ; to finish the local variable…" at bounding box center [638, 142] width 241 height 250
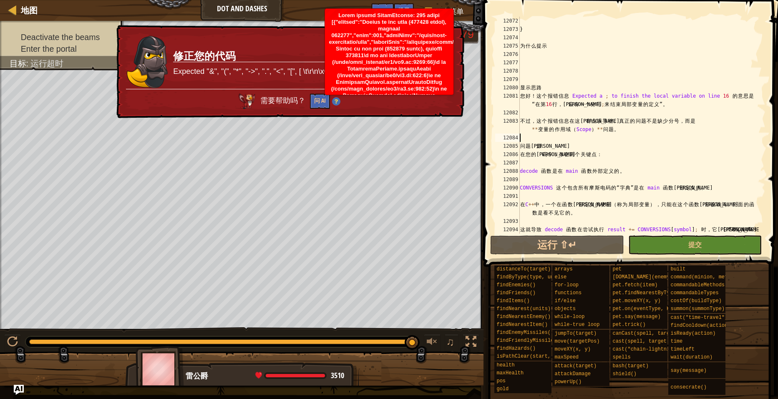
type textarea "}"
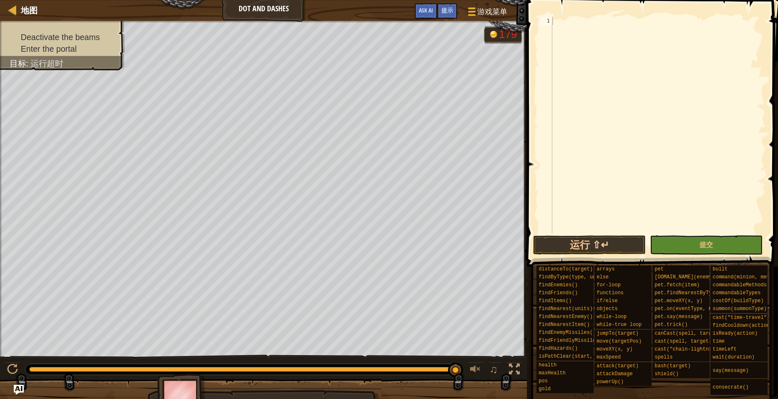
click at [613, 96] on div at bounding box center [658, 134] width 215 height 234
paste textarea "}"
type textarea "}"
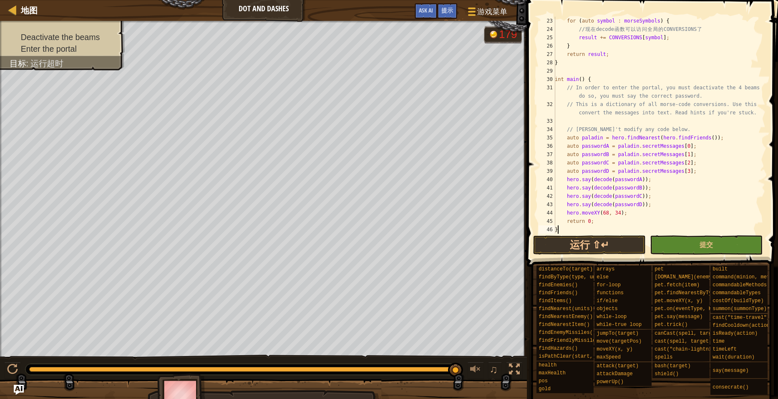
scroll to position [184, 0]
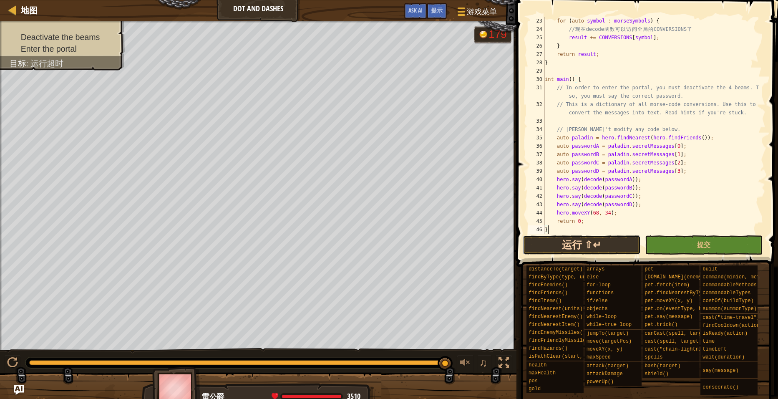
click at [603, 241] on button "运行 ⇧↵" at bounding box center [582, 244] width 118 height 19
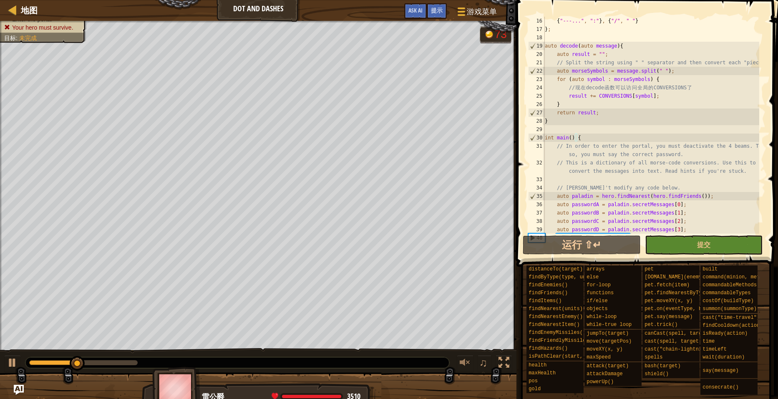
scroll to position [150, 0]
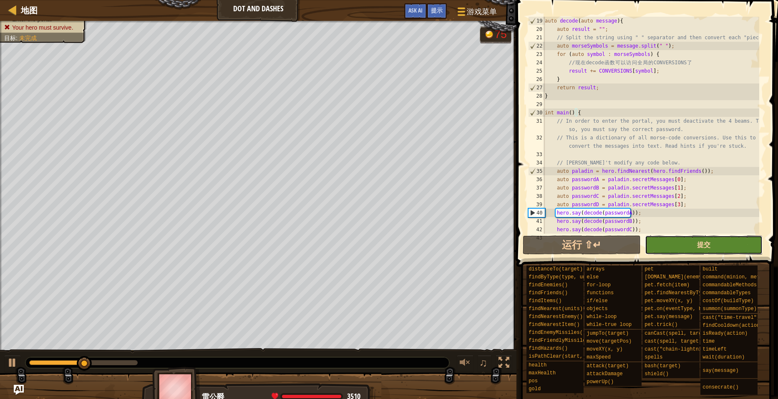
click at [701, 242] on span "提交" at bounding box center [703, 244] width 13 height 9
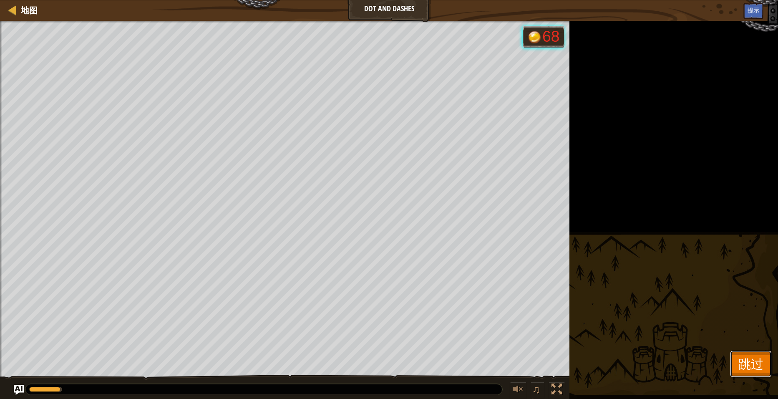
click at [755, 365] on span "跳过" at bounding box center [750, 363] width 25 height 17
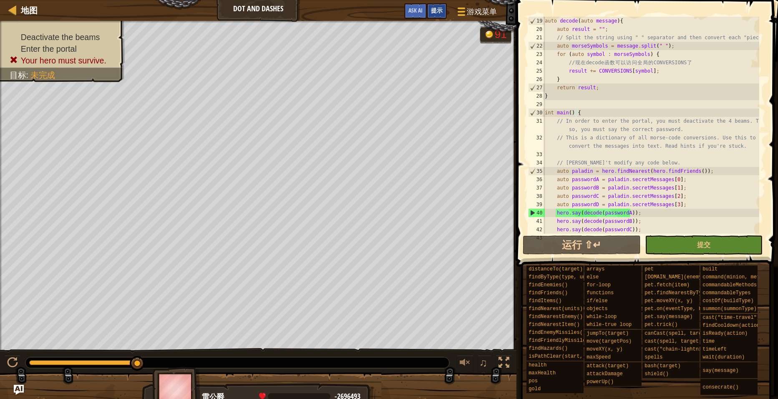
click at [439, 14] on span "提示" at bounding box center [437, 10] width 12 height 8
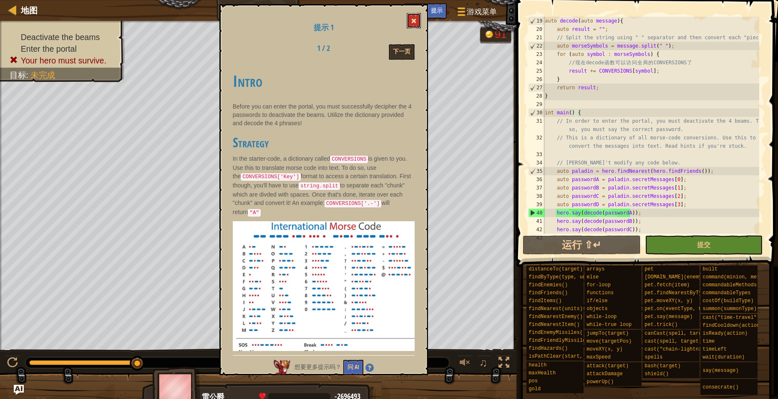
click at [407, 20] on button at bounding box center [414, 20] width 14 height 15
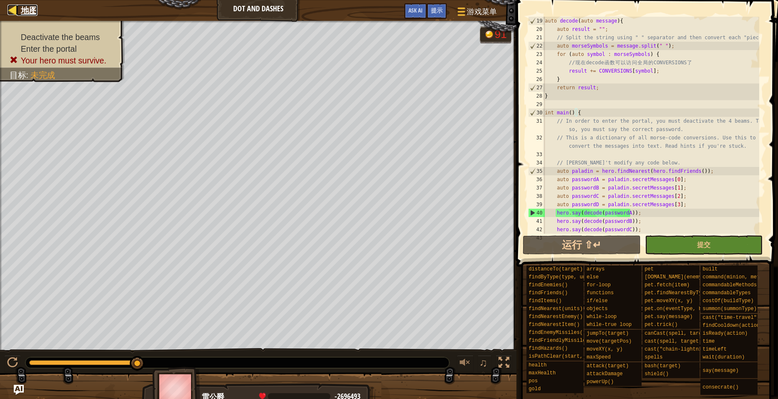
click at [34, 14] on span "地图" at bounding box center [29, 10] width 17 height 11
select select "zh-[PERSON_NAME]"
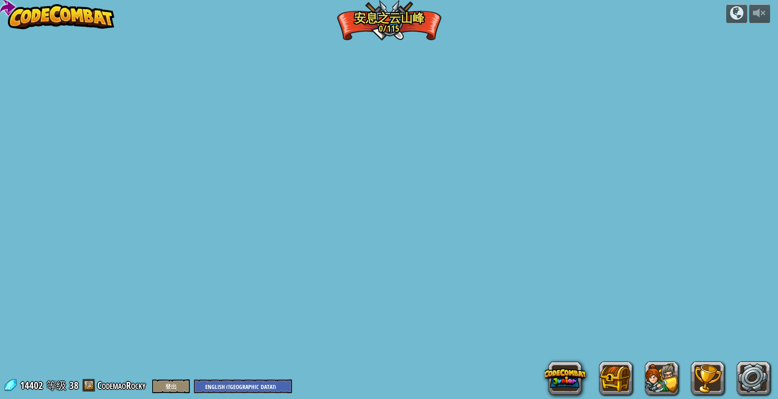
select select "zh-[PERSON_NAME]"
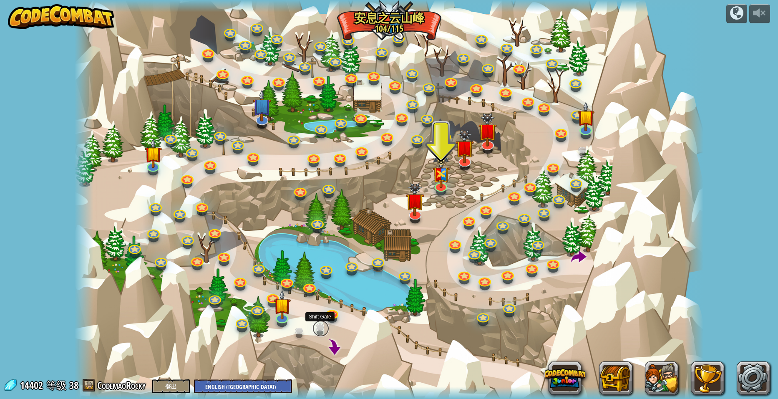
click at [318, 325] on link at bounding box center [320, 328] width 17 height 17
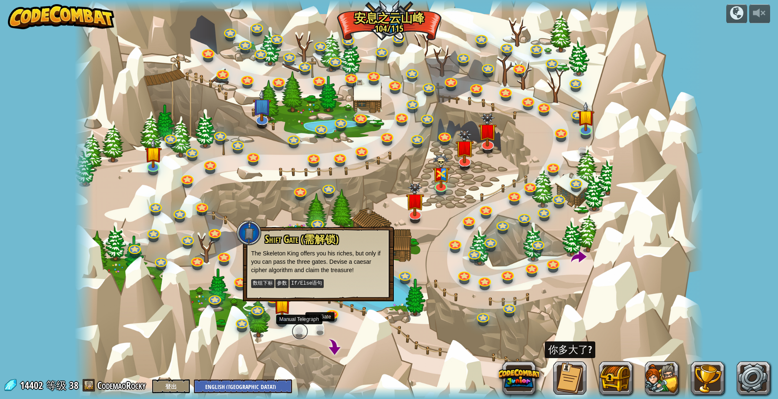
click at [301, 329] on link at bounding box center [300, 331] width 17 height 17
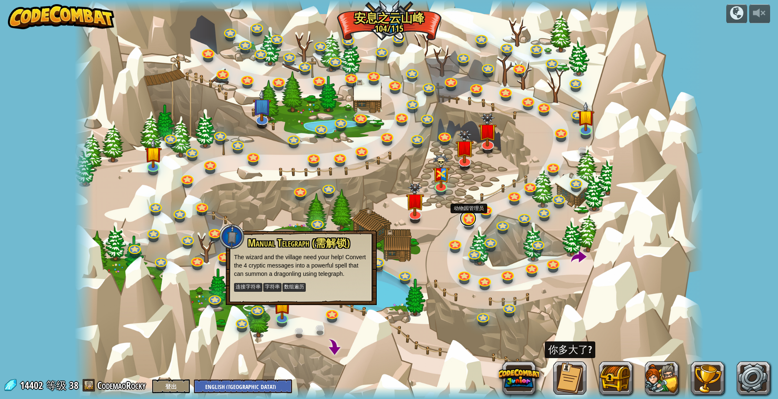
click at [468, 224] on link at bounding box center [468, 218] width 17 height 17
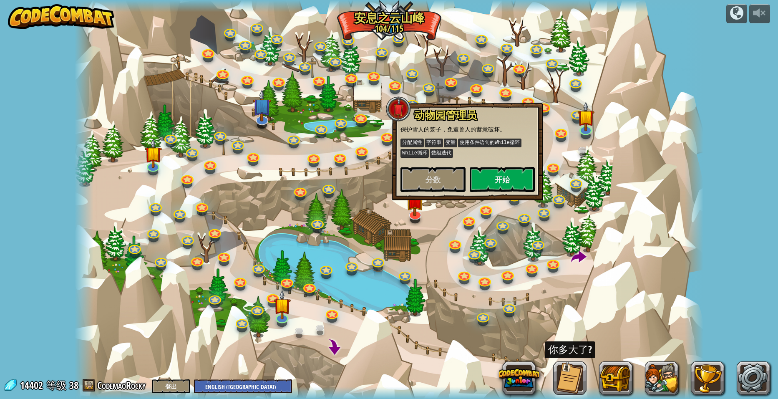
click at [608, 241] on div at bounding box center [389, 199] width 629 height 399
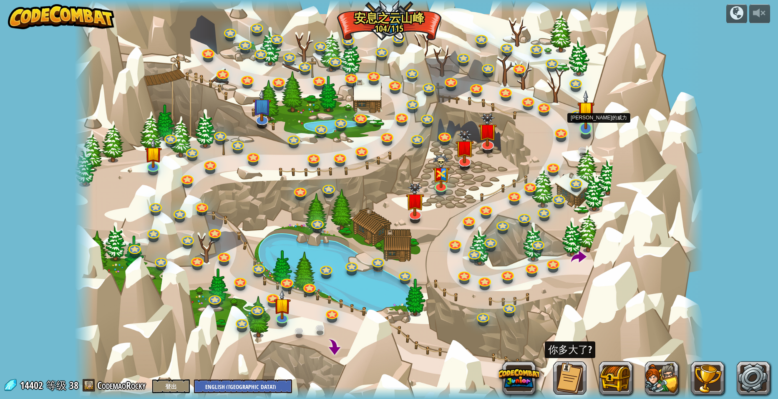
click at [587, 127] on img at bounding box center [585, 109] width 17 height 39
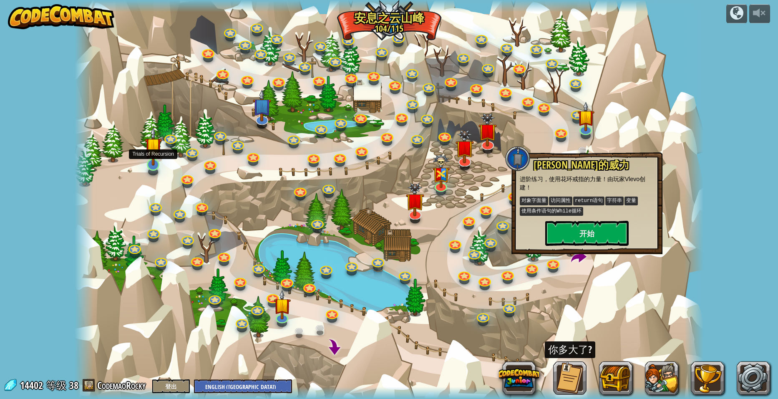
click at [159, 161] on img at bounding box center [153, 145] width 17 height 39
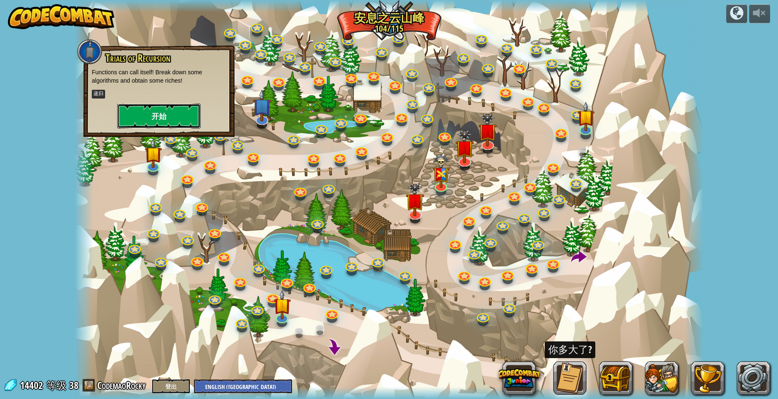
click at [164, 115] on button "开始" at bounding box center [158, 115] width 83 height 25
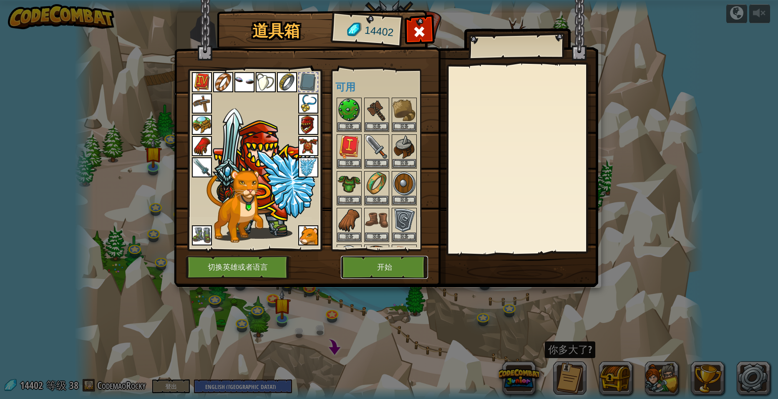
click at [389, 264] on button "开始" at bounding box center [384, 267] width 87 height 23
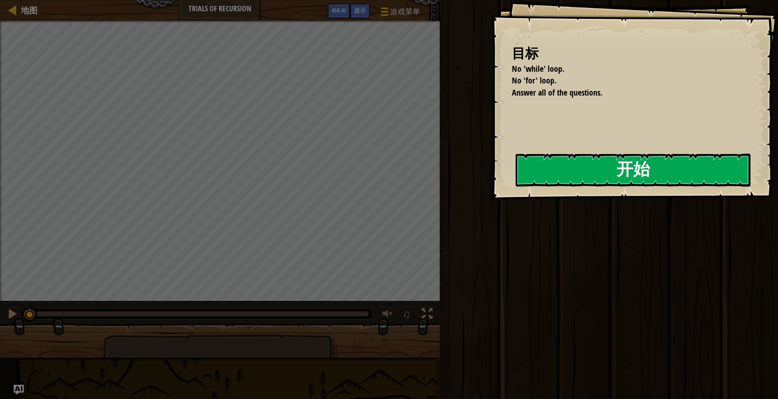
click at [557, 169] on button "开始" at bounding box center [633, 169] width 235 height 33
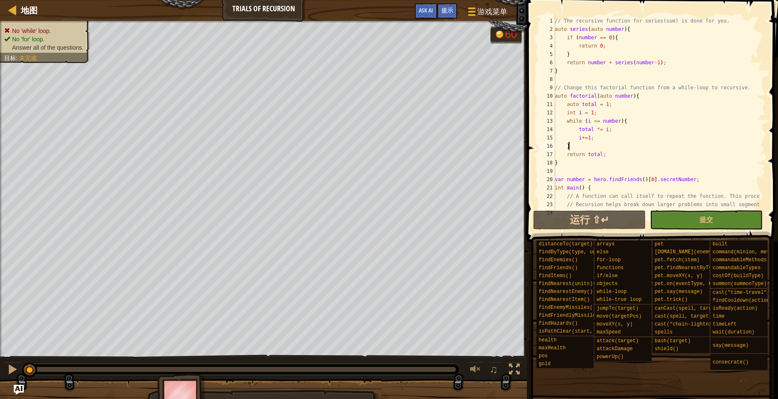
click at [572, 146] on div "// The recursive function for series(sum) is done for you. auto series ( auto n…" at bounding box center [699, 121] width 293 height 209
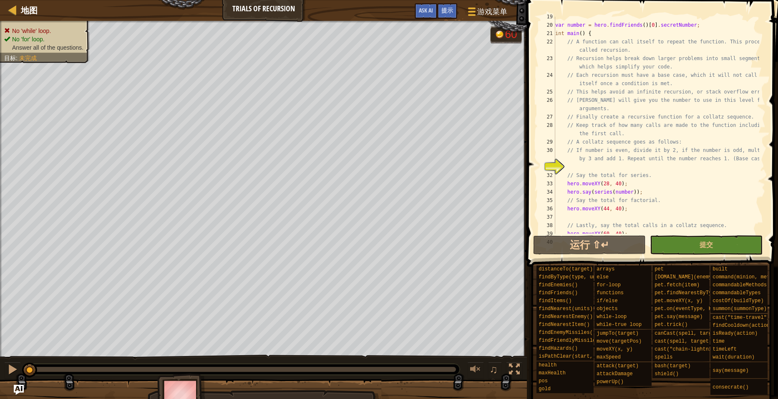
scroll to position [184, 0]
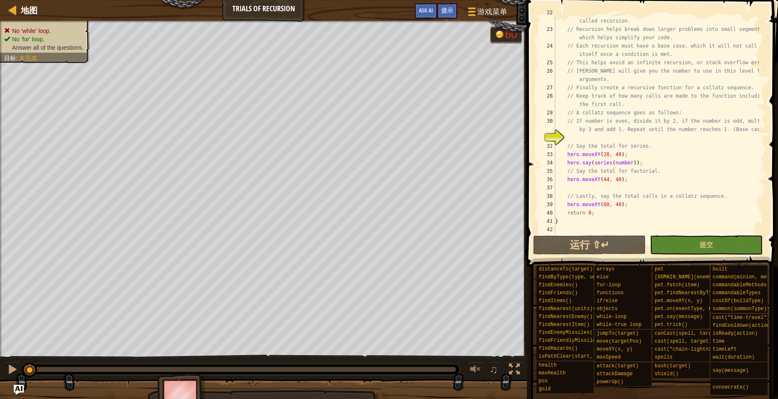
click at [665, 143] on div "// A function can call itself to repeat the function. This process is called re…" at bounding box center [656, 129] width 206 height 242
type textarea "}"
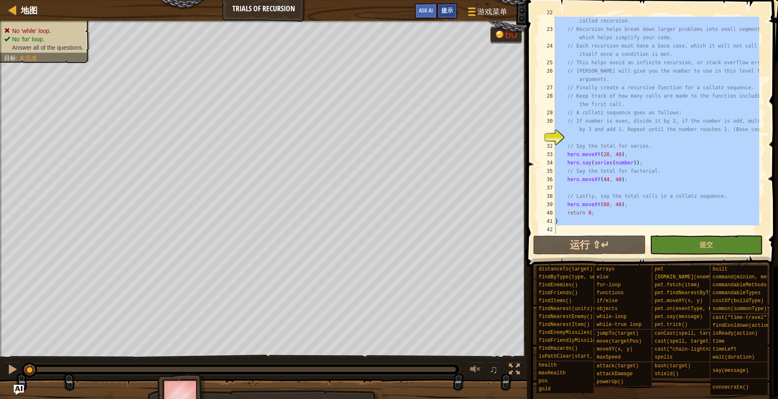
click at [445, 13] on span "提示" at bounding box center [447, 10] width 12 height 8
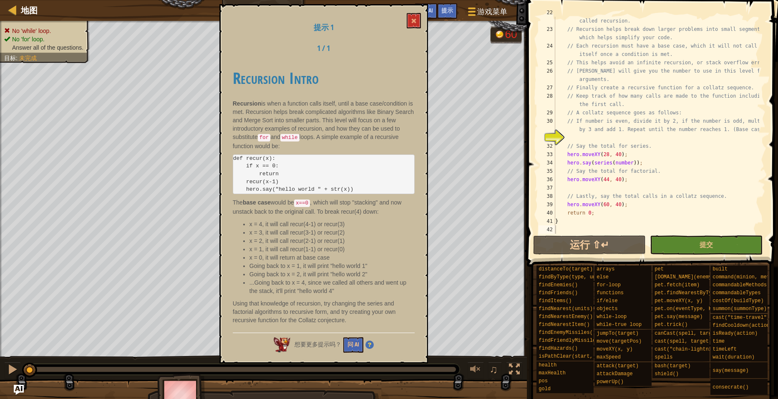
drag, startPoint x: 353, startPoint y: 317, endPoint x: 267, endPoint y: 201, distance: 144.9
click at [267, 201] on div "Recursion Intro Recursion is when a function calls itself, until a base case/co…" at bounding box center [324, 194] width 182 height 267
click at [411, 15] on button at bounding box center [414, 20] width 14 height 15
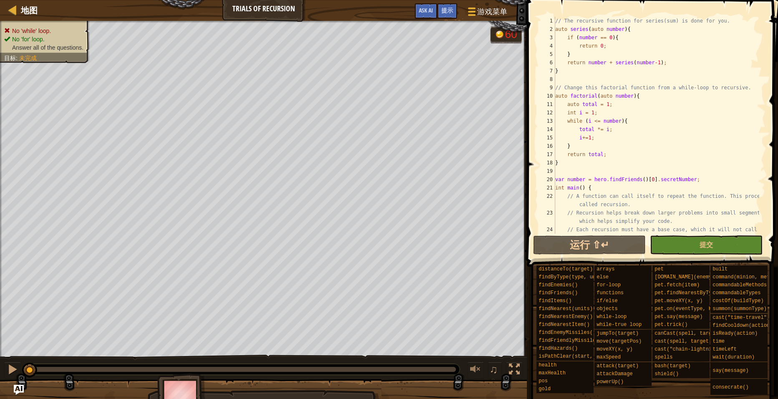
scroll to position [25, 0]
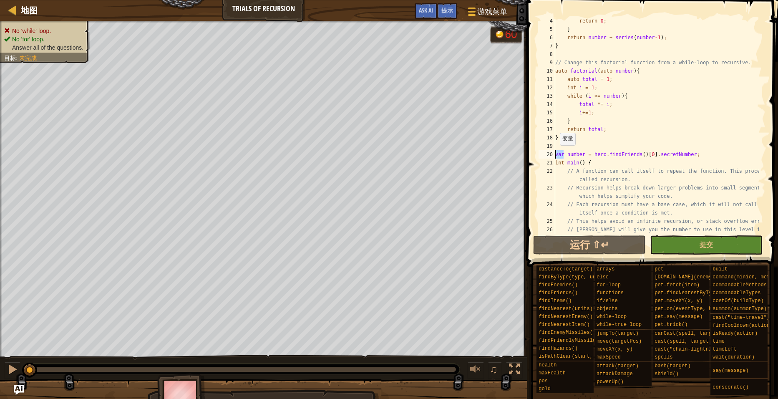
drag, startPoint x: 563, startPoint y: 153, endPoint x: 554, endPoint y: 153, distance: 8.4
click at [554, 153] on div "var number = hero.findFriends()[0].secretNumber; 4 5 6 7 8 9 10 11 12 13 14 15 …" at bounding box center [651, 125] width 229 height 217
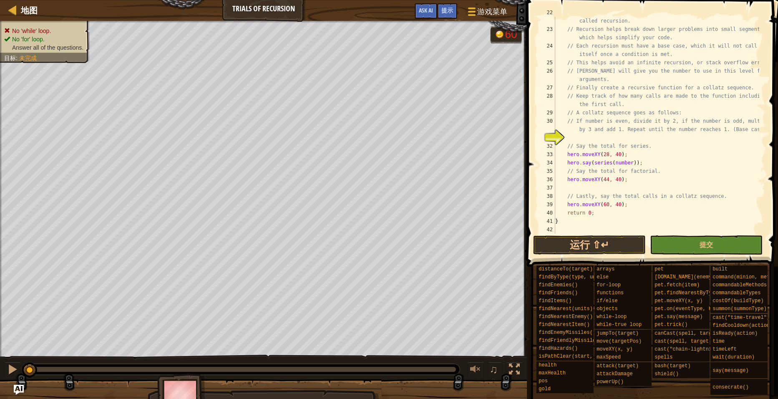
scroll to position [184, 0]
type textarea "auto number = hero.findFriends()[0].secretNumber;"
click at [577, 189] on div "// A function can call itself to repeat the function. This process is called re…" at bounding box center [656, 129] width 206 height 242
paste textarea "hero.say(factorial(number)); // 这是您问题对应的填充行"
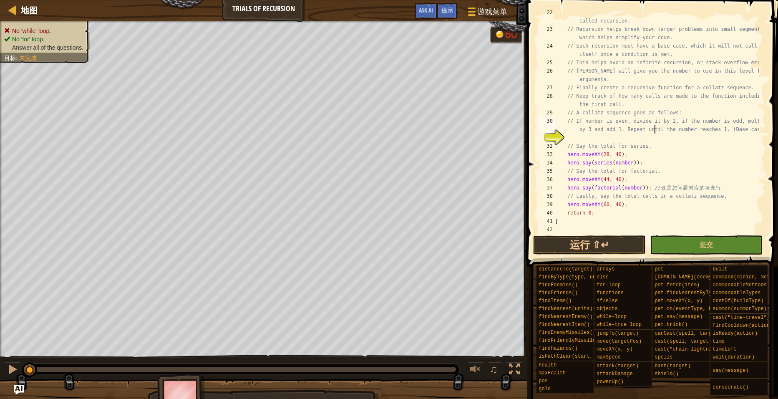
click at [655, 129] on div "// A function can call itself to repeat the function. This process is called re…" at bounding box center [656, 129] width 206 height 242
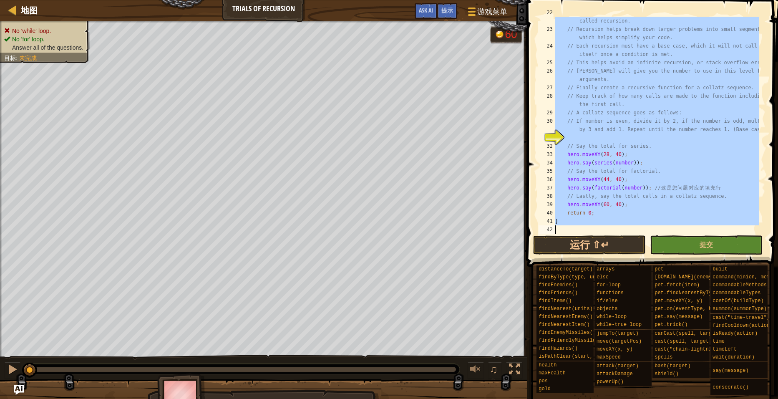
paste textarea
type textarea "}"
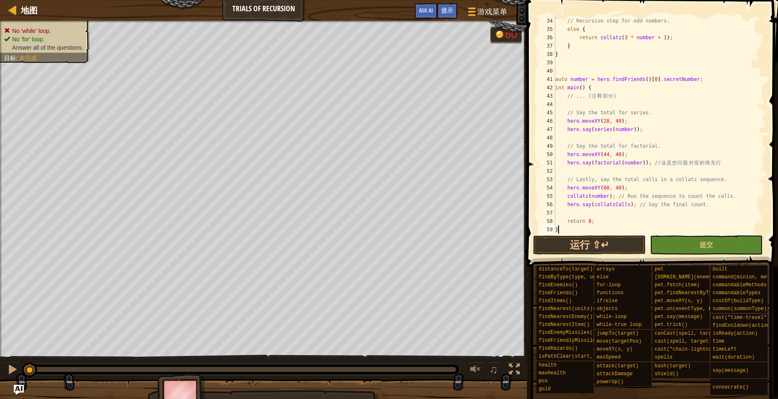
scroll to position [284, 0]
click at [601, 238] on button "运行 ⇧↵" at bounding box center [589, 244] width 113 height 19
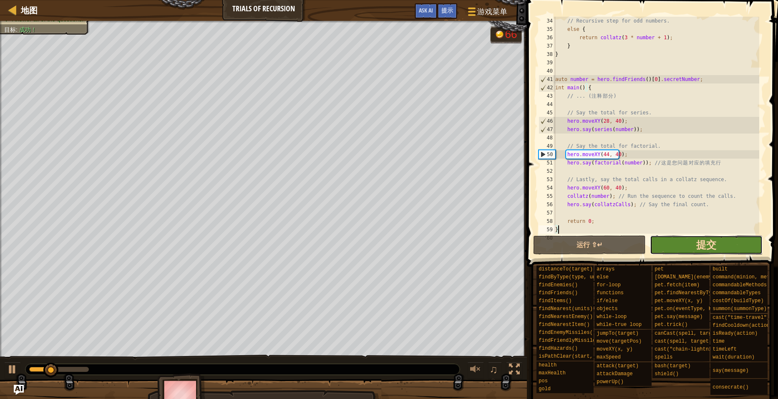
click at [714, 240] on span "提交" at bounding box center [706, 244] width 20 height 13
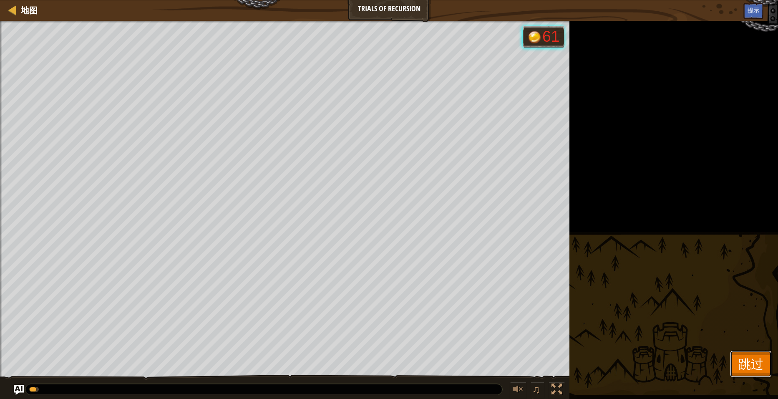
click at [758, 358] on span "跳过" at bounding box center [750, 363] width 25 height 17
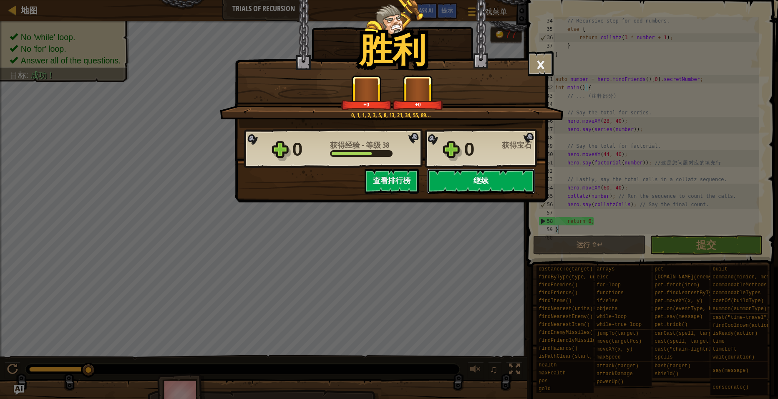
click at [508, 184] on button "继续" at bounding box center [481, 181] width 108 height 25
select select "zh-[PERSON_NAME]"
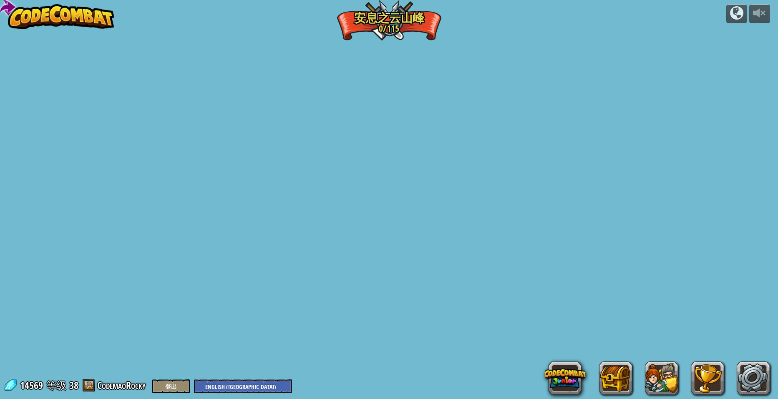
select select "zh-[PERSON_NAME]"
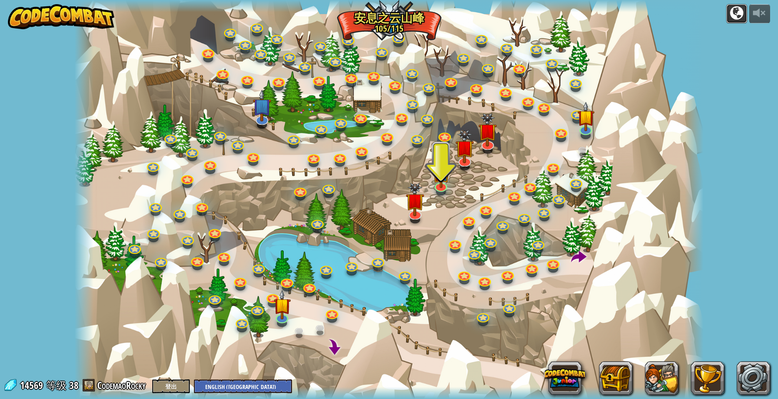
click at [731, 10] on div at bounding box center [736, 12] width 13 height 13
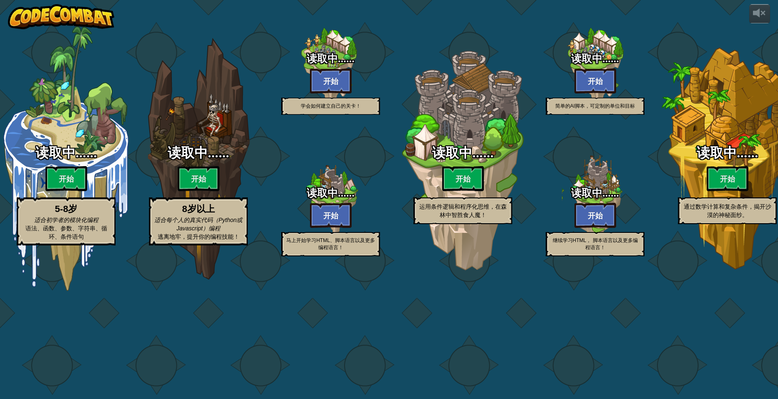
select select "zh-[PERSON_NAME]"
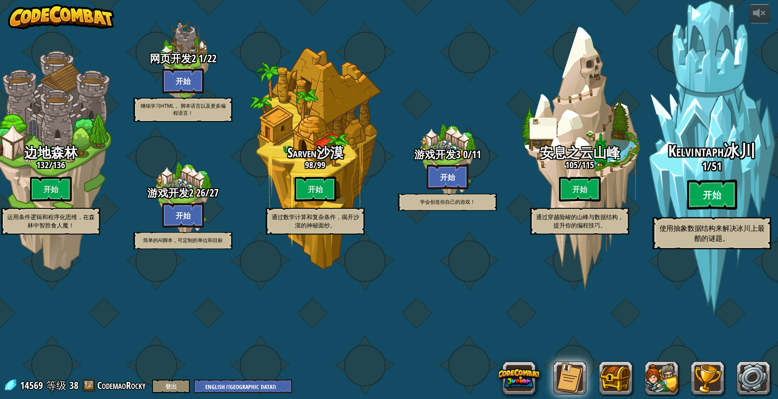
click at [715, 210] on btn "开始" at bounding box center [712, 195] width 50 height 30
select select "zh-[PERSON_NAME]"
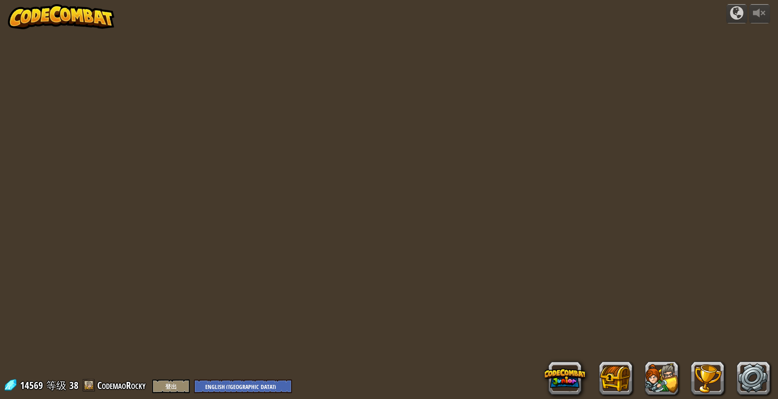
select select "zh-[PERSON_NAME]"
